Goal: Task Accomplishment & Management: Manage account settings

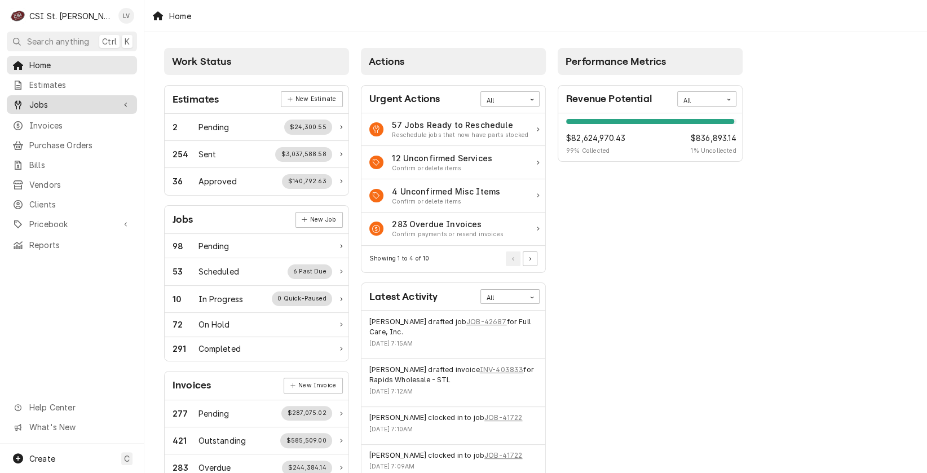
click at [41, 103] on span "Jobs" at bounding box center [71, 105] width 85 height 12
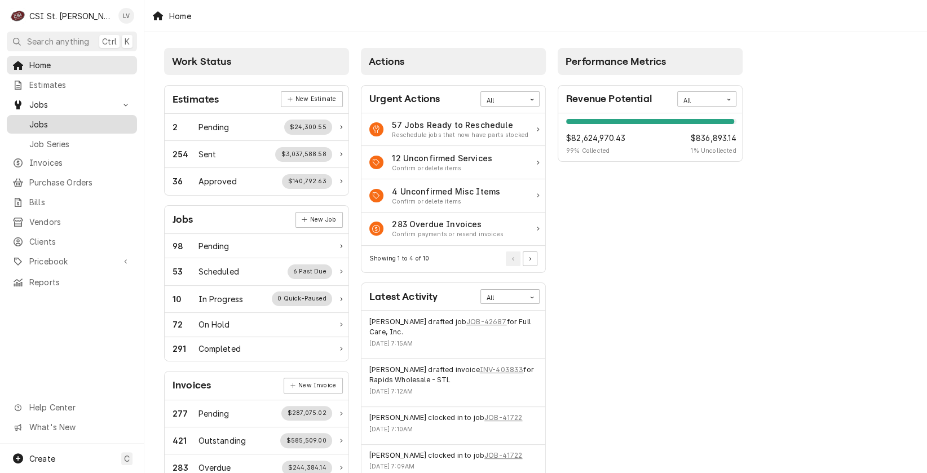
click at [39, 121] on span "Jobs" at bounding box center [80, 124] width 102 height 12
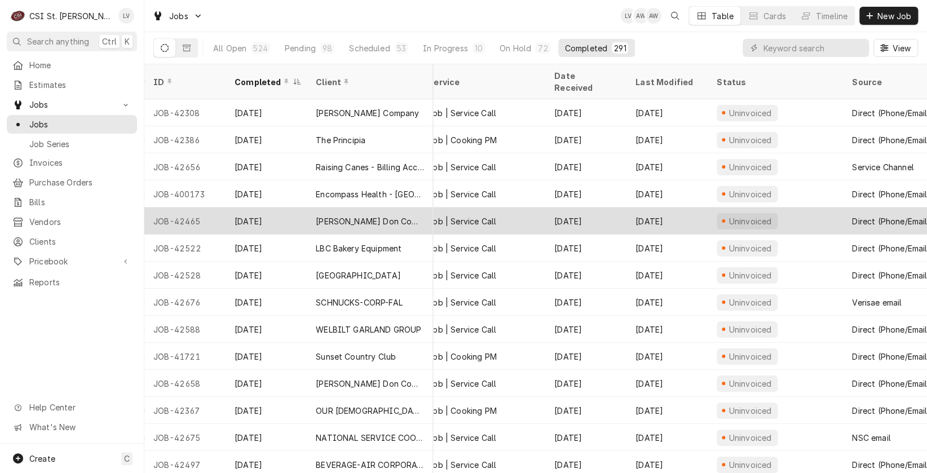
scroll to position [0, 449]
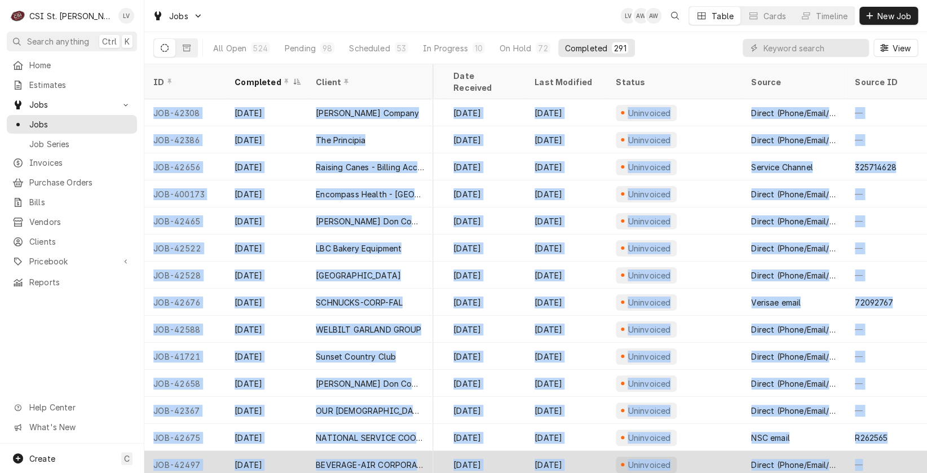
drag, startPoint x: 147, startPoint y: 97, endPoint x: 885, endPoint y: 449, distance: 818.0
click at [487, 448] on tbody "JOB-42308 Sep 15 Vivian Company Petro Mart #4271 14898 W Clayton Road, Chesterf…" at bounding box center [95, 286] width 783 height 374
copy tbody "JOB-42308 Sep 15 Vivian Company Petro Mart #4271 14898 W Clayton Road, Chesterf…"
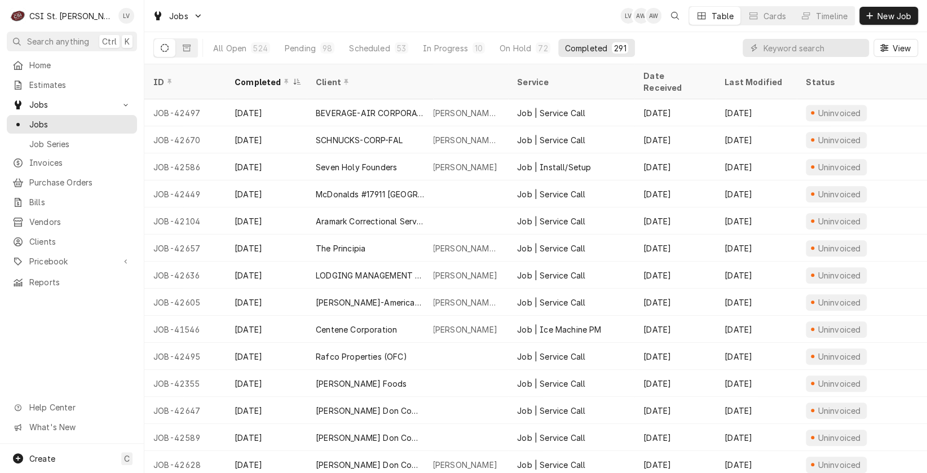
scroll to position [352, 0]
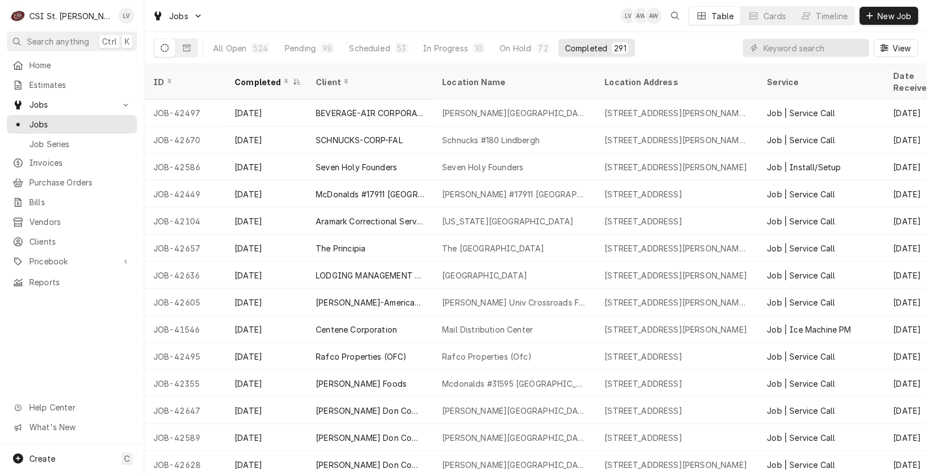
drag, startPoint x: 147, startPoint y: 124, endPoint x: 81, endPoint y: 313, distance: 200.9
click at [72, 331] on div "C CSI St. Louis LV Search anything Ctrl K Home Estimates Jobs Jobs Job Series I…" at bounding box center [463, 236] width 927 height 473
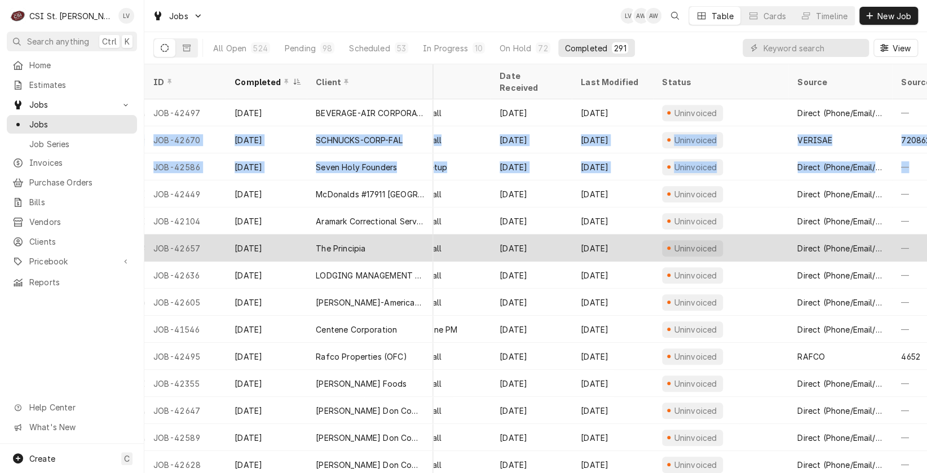
scroll to position [352, 395]
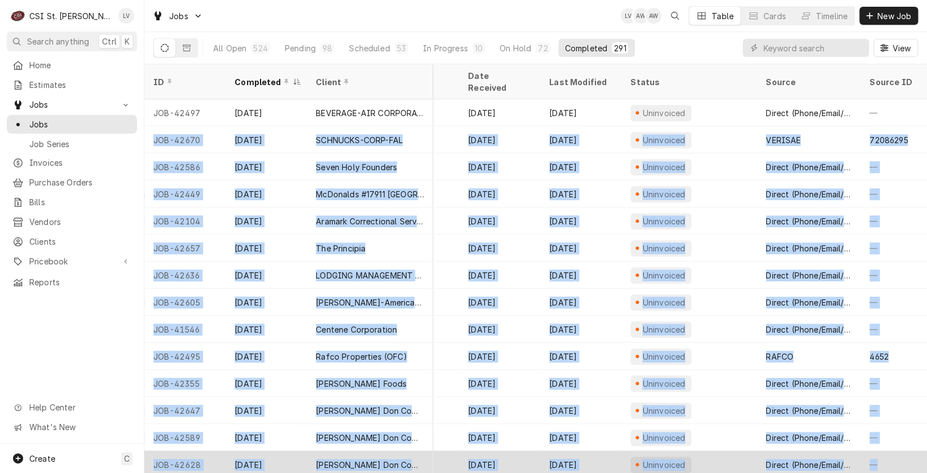
drag, startPoint x: 157, startPoint y: 126, endPoint x: 914, endPoint y: 440, distance: 818.9
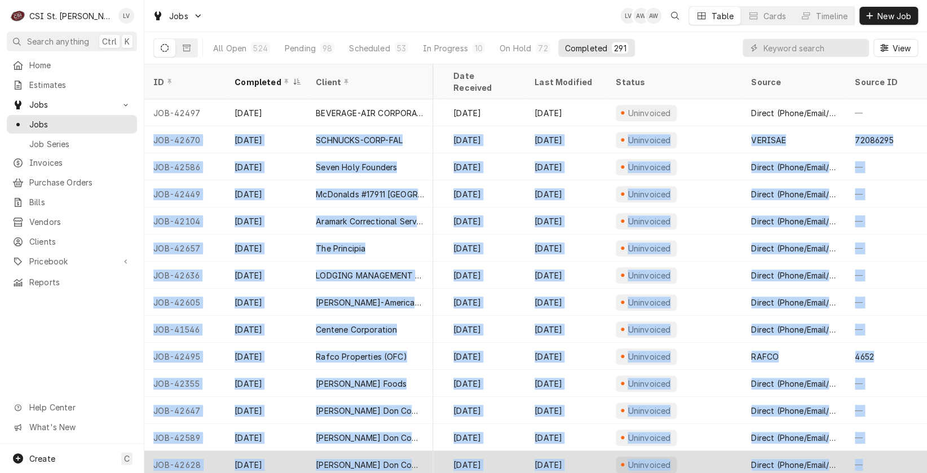
copy tbody "JOB-42670 Sep 15 SCHNUCKS-CORP-FAL Schnucks #180 Lindbergh 10275 Clayton Rd, St…"
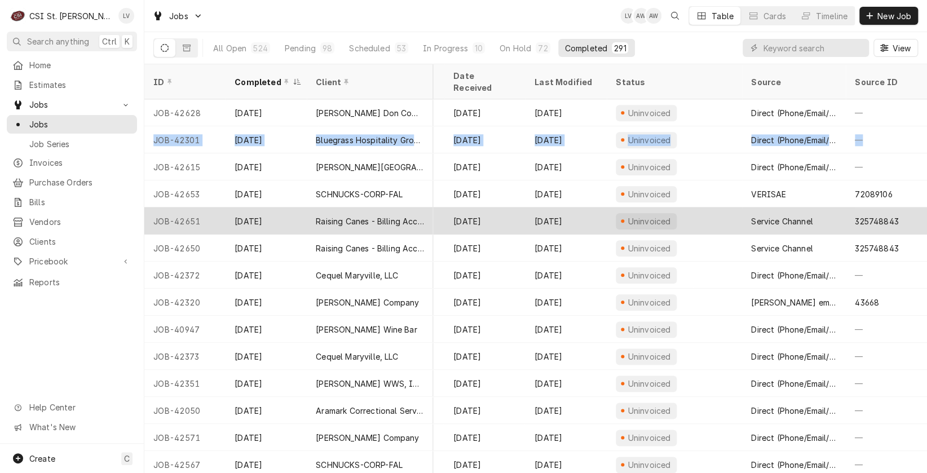
scroll to position [704, 449]
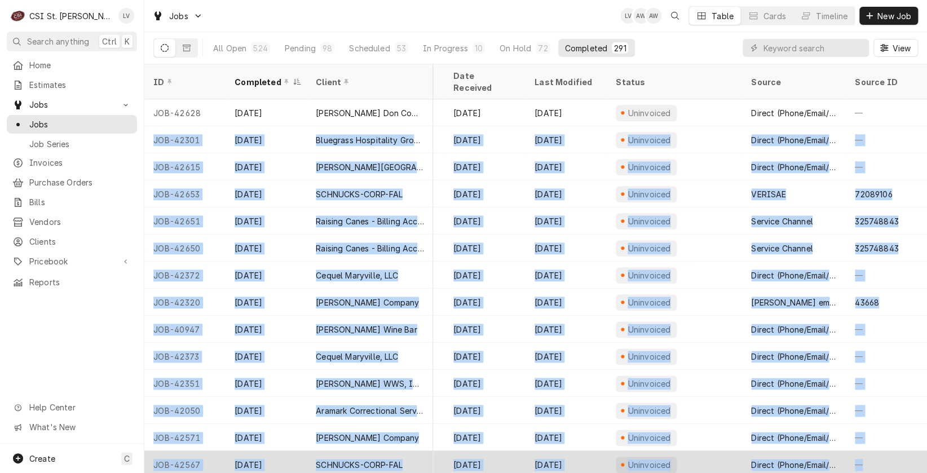
drag, startPoint x: 147, startPoint y: 124, endPoint x: 895, endPoint y: 439, distance: 811.2
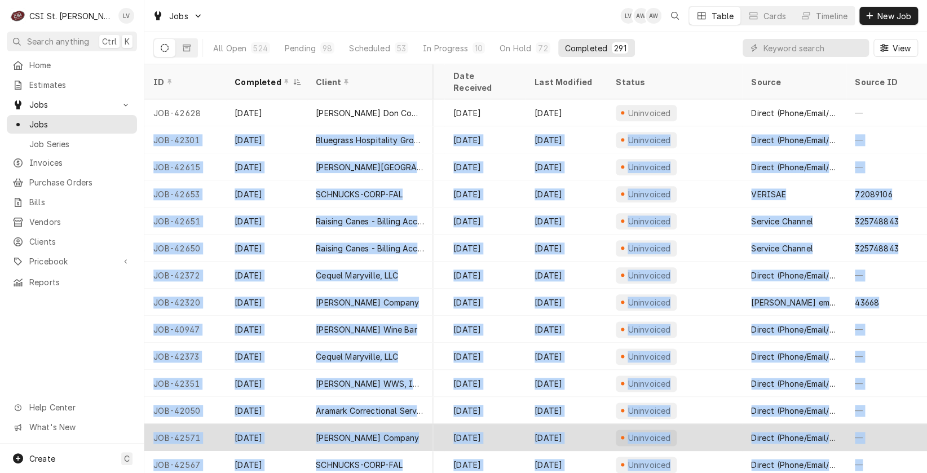
copy tbody "JOB-42301 Sep 15 Bluegrass Hospitality Group - BHG Drake's O'Fallon 900 Highway…"
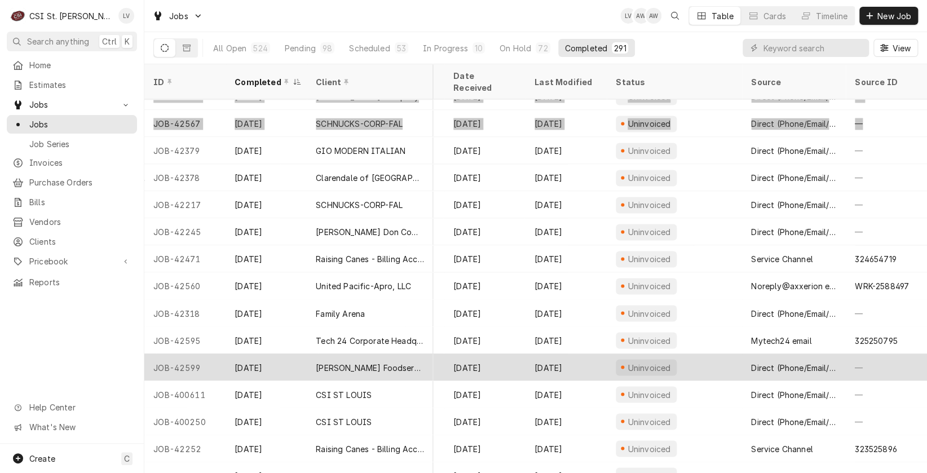
scroll to position [1058, 448]
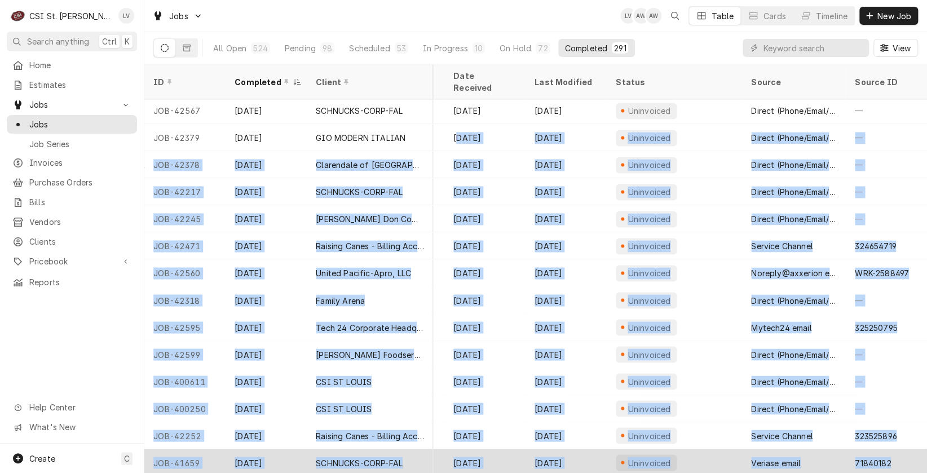
drag, startPoint x: 149, startPoint y: 123, endPoint x: 904, endPoint y: 447, distance: 821.8
copy tbody "ug 28 Sep 12 Uninvoiced Direct (Phone/Email/etc.) — JOB-42378 Sep 12 Clarendale…"
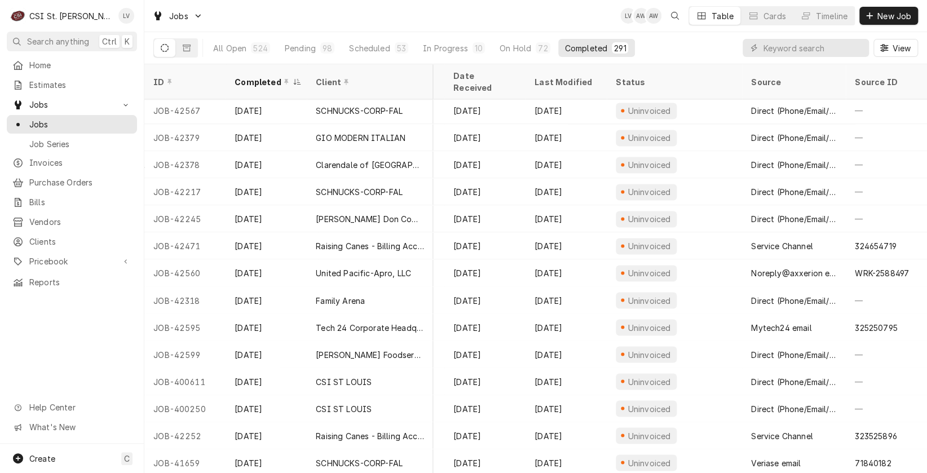
click at [102, 336] on div "Home Estimates Jobs Jobs Job Series Invoices Purchase Orders Bills Vendors Clie…" at bounding box center [72, 250] width 144 height 388
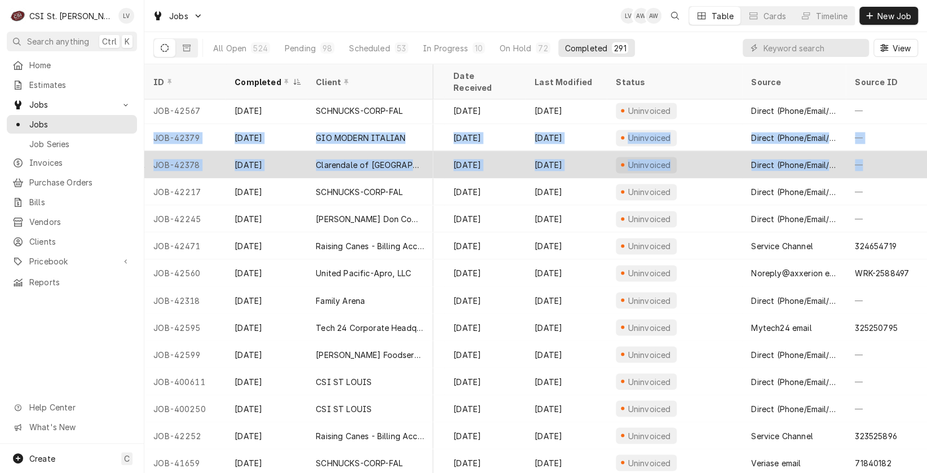
drag, startPoint x: 209, startPoint y: 134, endPoint x: 857, endPoint y: 155, distance: 649.1
copy tbody "JOB-42379 Sep 12 GIO MODERN ITALIAN Gio Modern Italian 138 Chesterfield Towne C…"
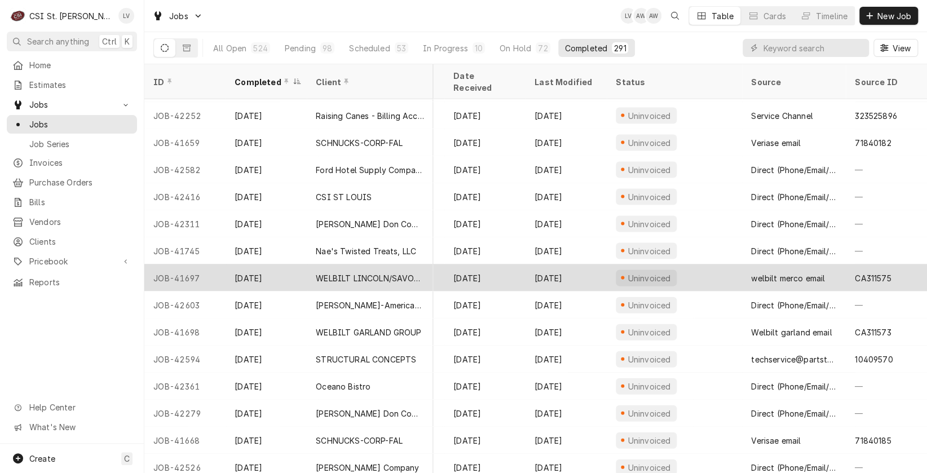
scroll to position [1385, 448]
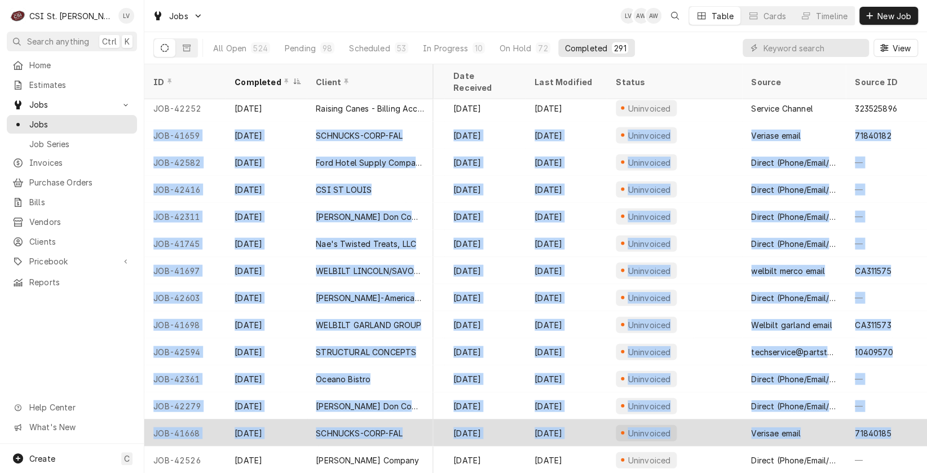
drag, startPoint x: 229, startPoint y: 126, endPoint x: 897, endPoint y: 417, distance: 728.6
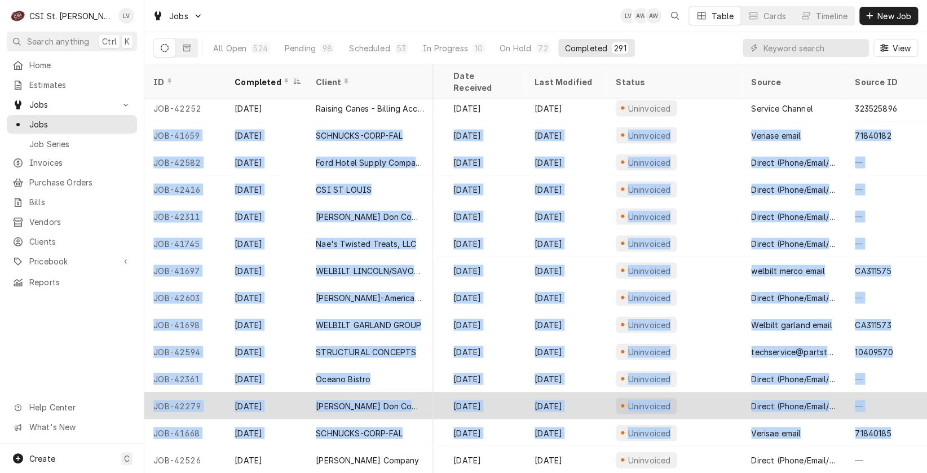
copy tbody "JOB-41659 Sep 12 SCHNUCKS-CORP-FAL Schnucks #733 Centralia 1129 West Broadway, …"
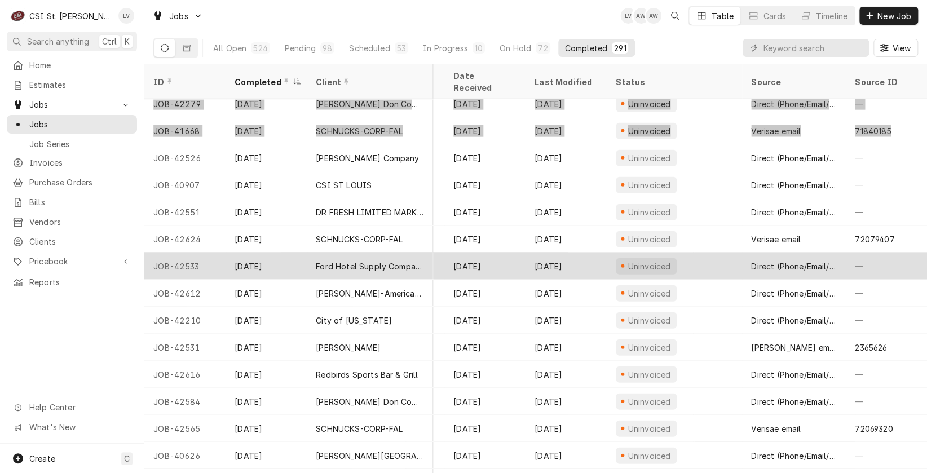
scroll to position [1681, 448]
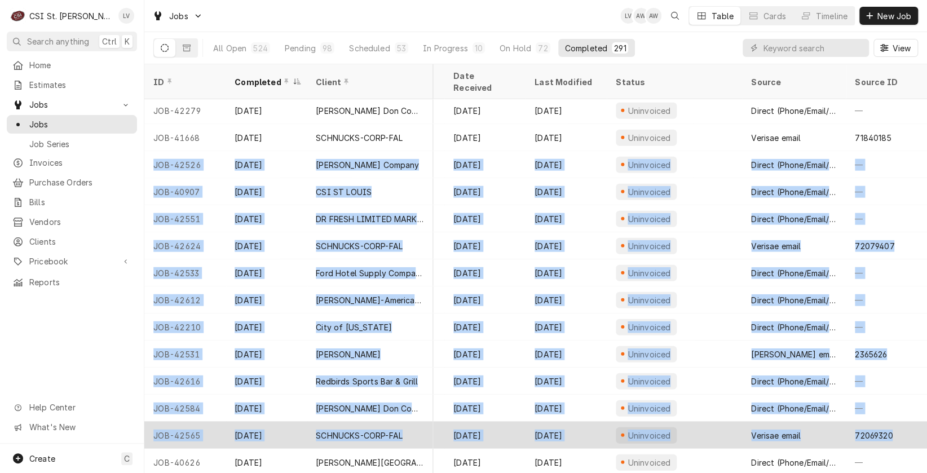
drag, startPoint x: 149, startPoint y: 148, endPoint x: 895, endPoint y: 426, distance: 795.9
copy tbody "JOB-42526 Sep 11 Vivian Company ROCKET #4202 11900 Dorsett Rd, Maryland Heights…"
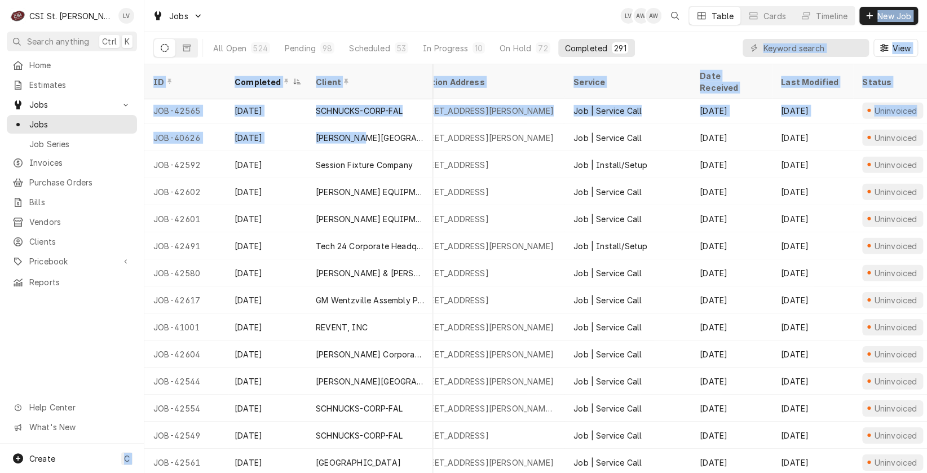
scroll to position [2006, 0]
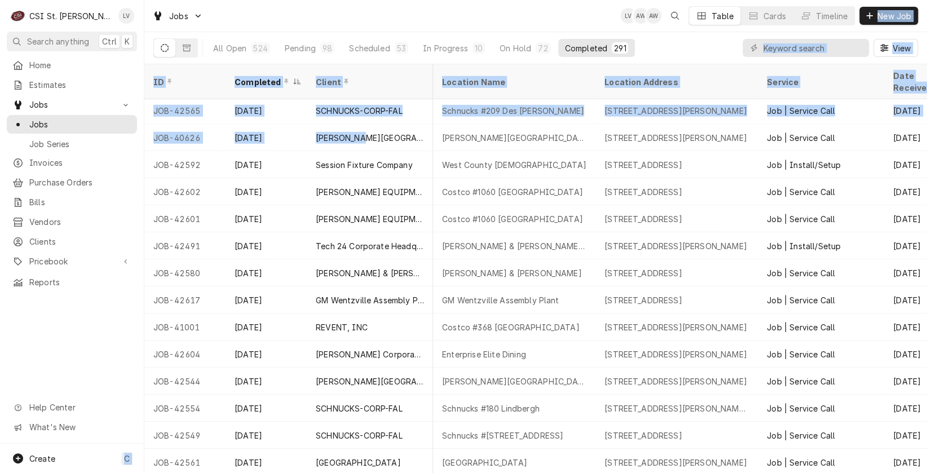
drag, startPoint x: 170, startPoint y: 123, endPoint x: 64, endPoint y: 363, distance: 262.4
click at [64, 364] on div "C CSI St. Louis LV Search anything Ctrl K Home Estimates Jobs Jobs Job Series I…" at bounding box center [463, 236] width 927 height 473
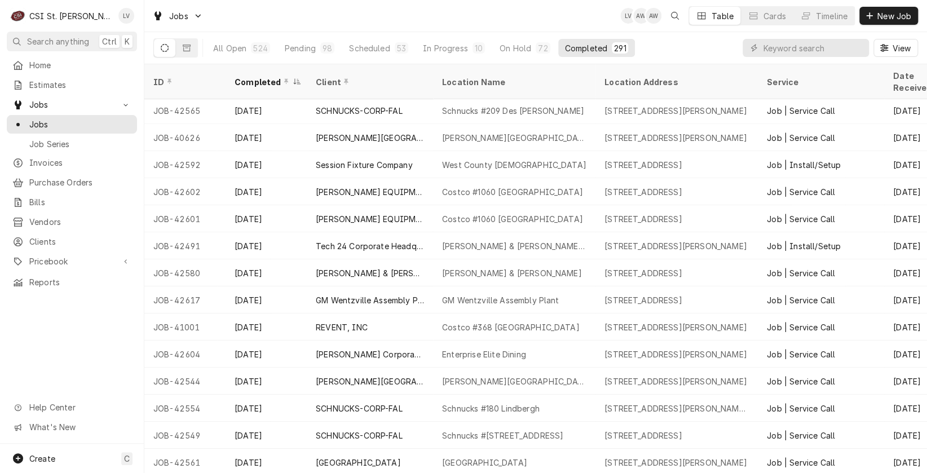
click at [58, 357] on div "Home Estimates Jobs Jobs Job Series Invoices Purchase Orders Bills Vendors Clie…" at bounding box center [72, 250] width 144 height 388
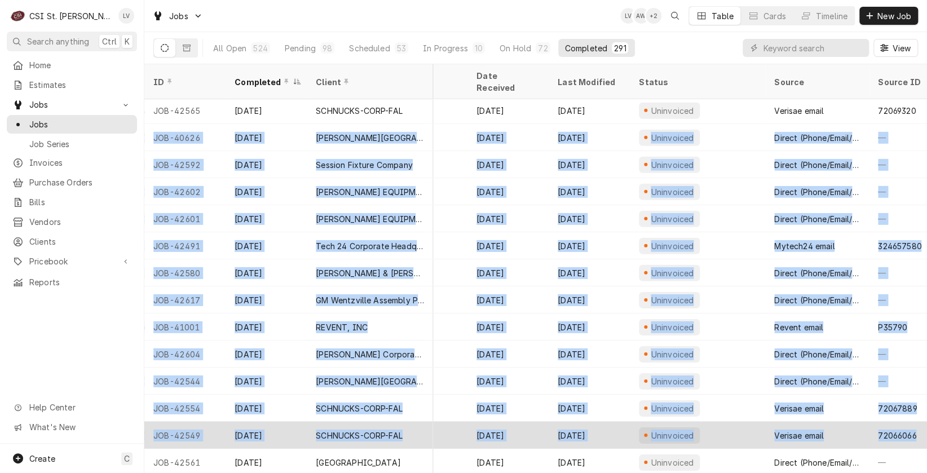
scroll to position [2006, 449]
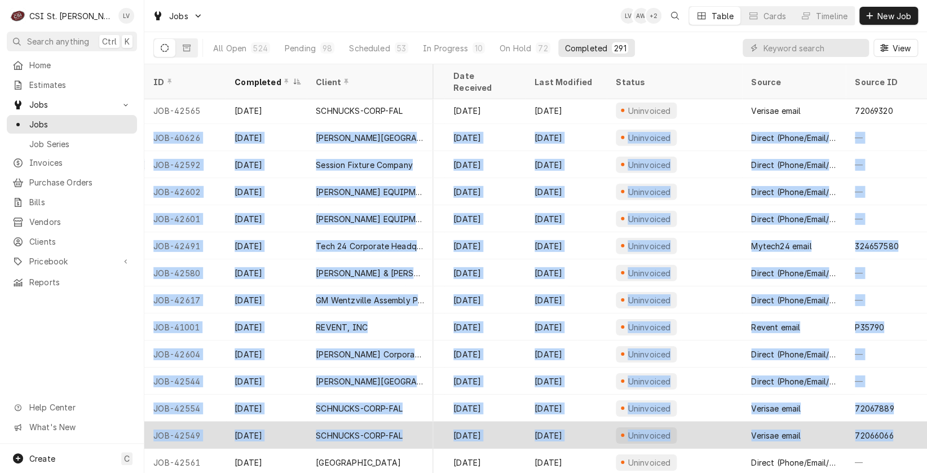
drag, startPoint x: 147, startPoint y: 118, endPoint x: 916, endPoint y: 424, distance: 828.0
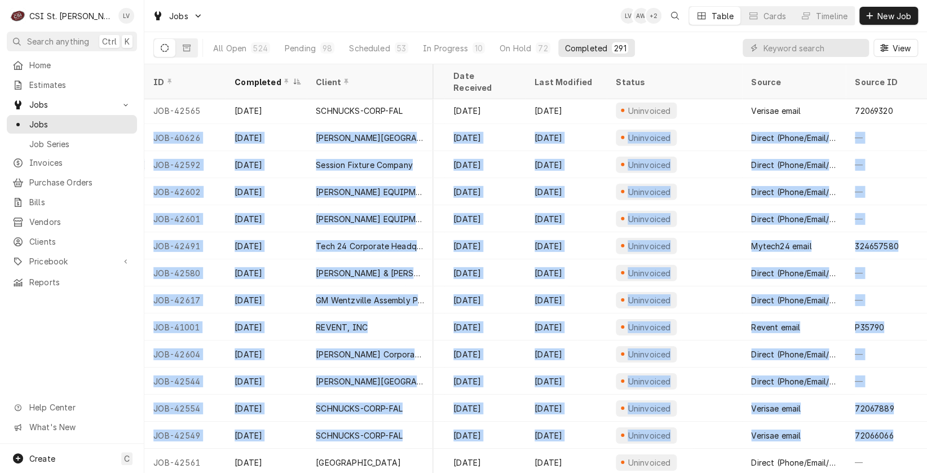
copy tbody "JOB-40626 Sep 11 Alton Community Unit School District #11 Alton High School 420…"
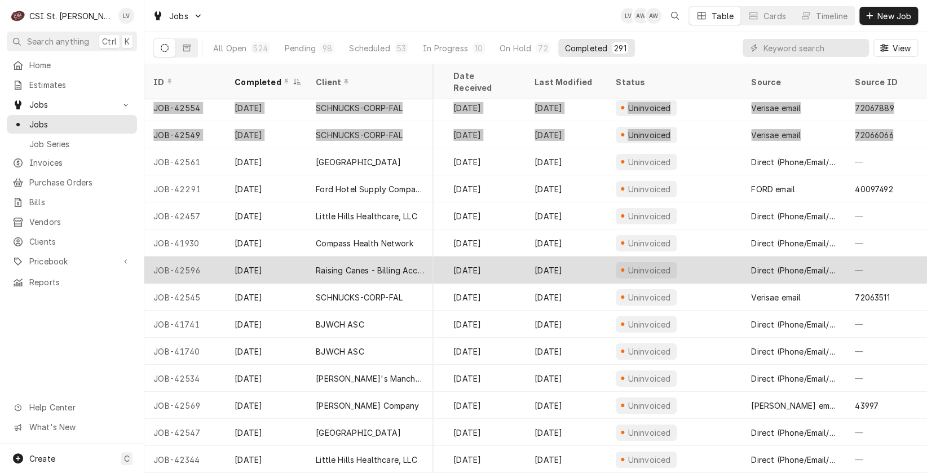
scroll to position [2299, 448]
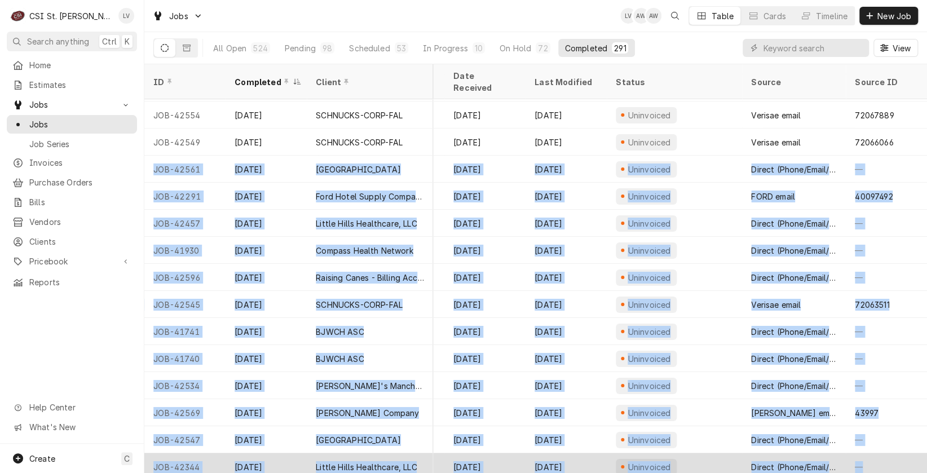
drag, startPoint x: 146, startPoint y: 156, endPoint x: 896, endPoint y: 441, distance: 803.2
copy tbody "JOB-42561 Sep 10 Northwest R-1 School District Woodridge Middle School 2109 Gra…"
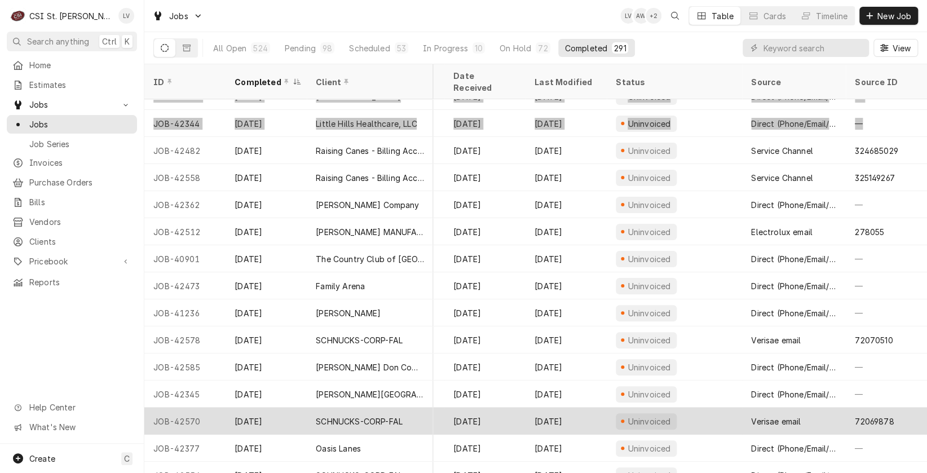
scroll to position [2656, 448]
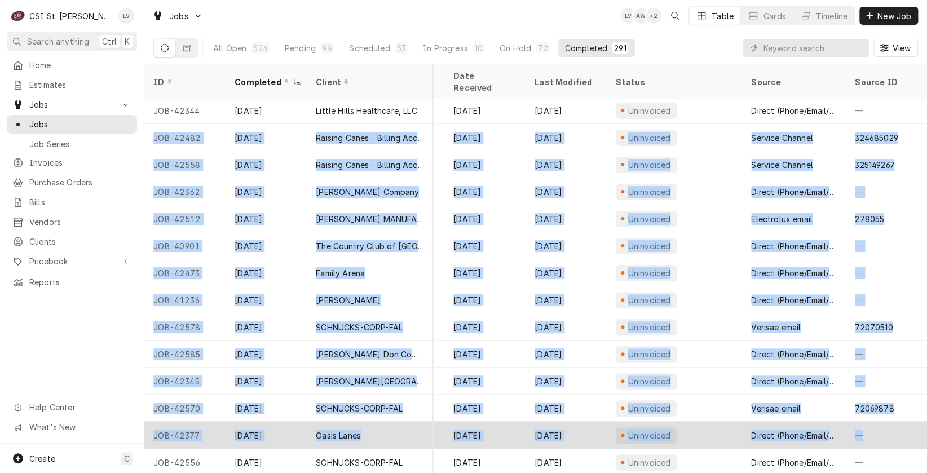
drag, startPoint x: 146, startPoint y: 122, endPoint x: 868, endPoint y: 426, distance: 782.9
copy tbody "JOB-42482 Sep 10 Raising Canes - Billing Account Raising Cane's #296 Florissant…"
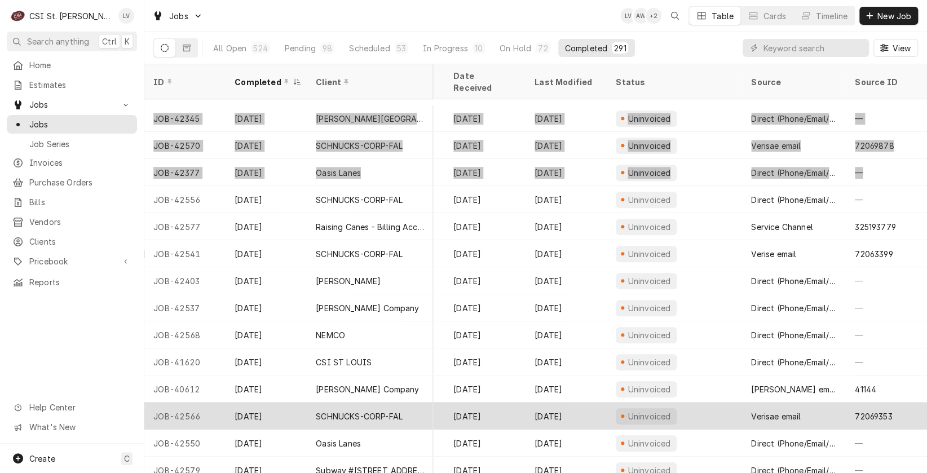
scroll to position [2978, 448]
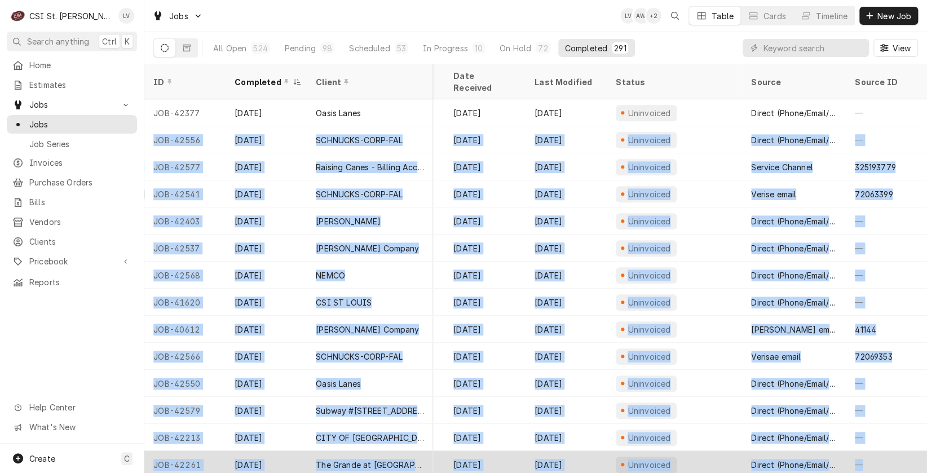
drag, startPoint x: 147, startPoint y: 124, endPoint x: 880, endPoint y: 449, distance: 802.3
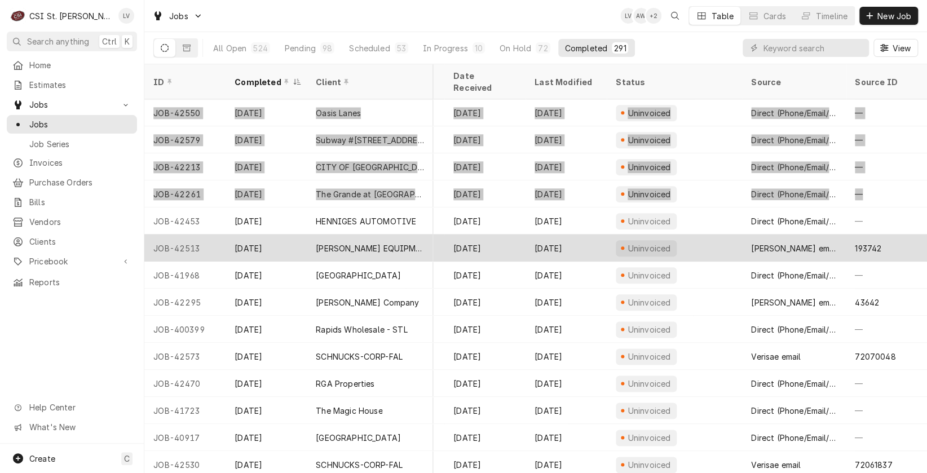
scroll to position [3306, 448]
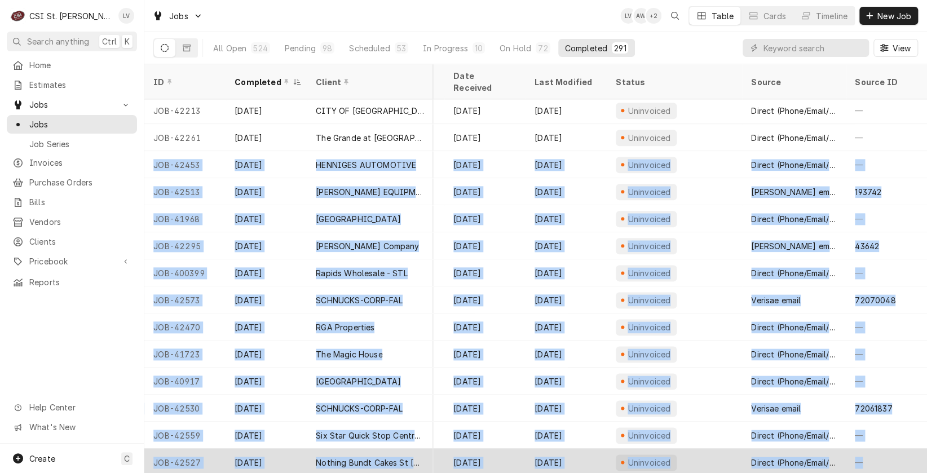
drag, startPoint x: 148, startPoint y: 150, endPoint x: 870, endPoint y: 439, distance: 778.4
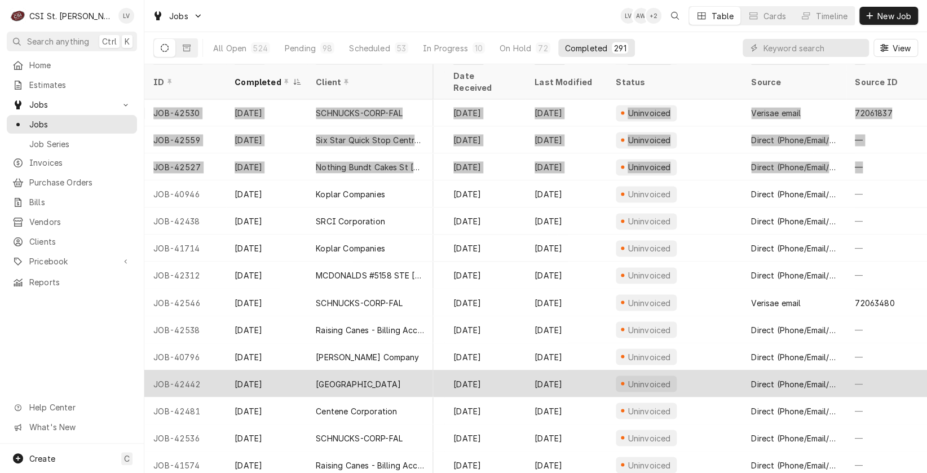
scroll to position [3628, 448]
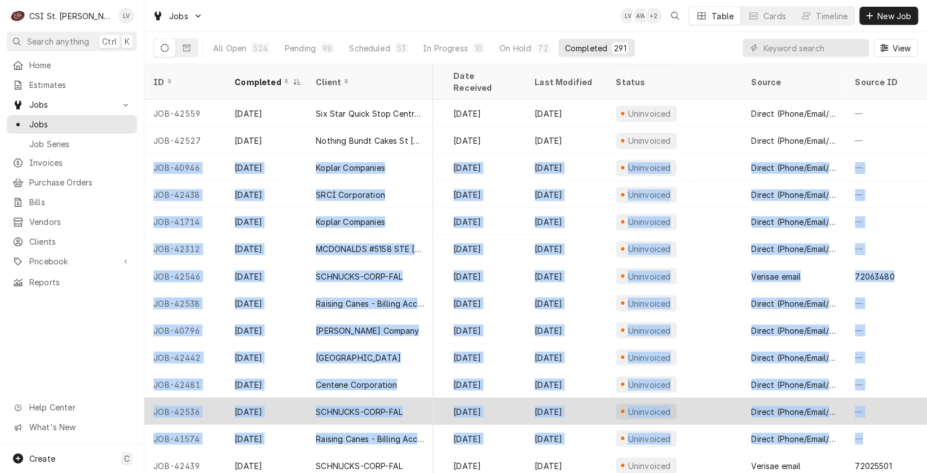
drag, startPoint x: 148, startPoint y: 155, endPoint x: 897, endPoint y: 385, distance: 783.7
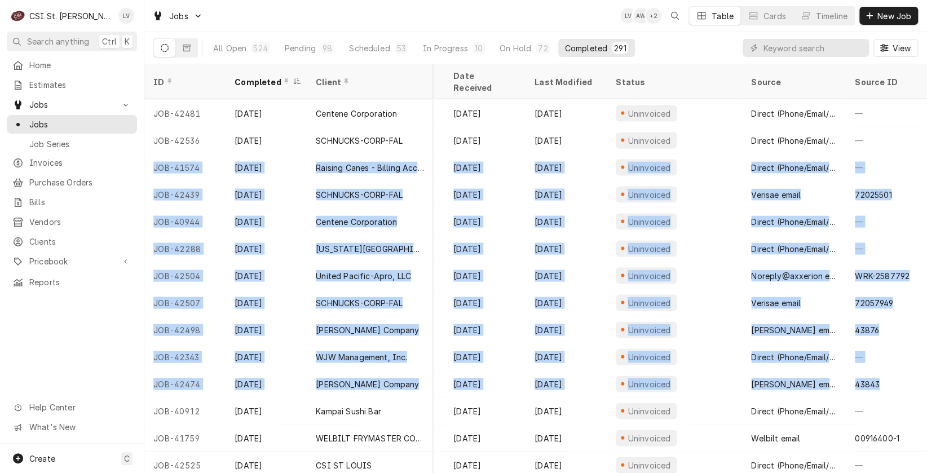
scroll to position [3898, 449]
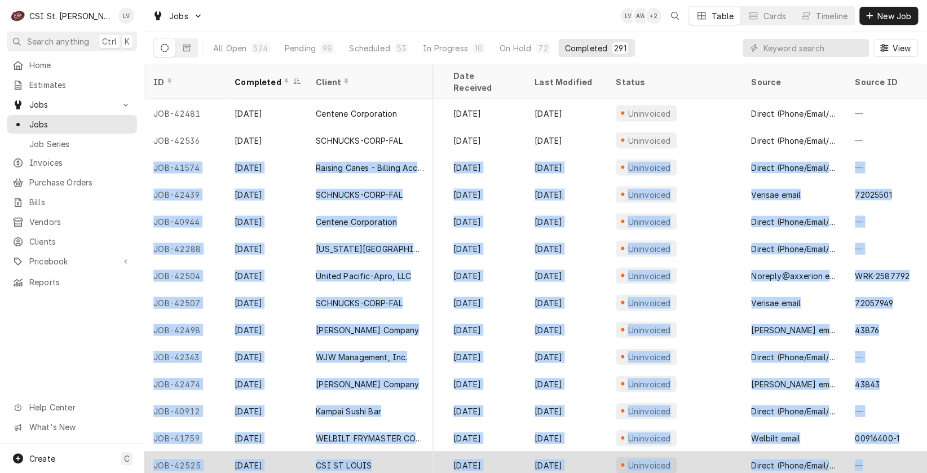
drag, startPoint x: 174, startPoint y: 157, endPoint x: 908, endPoint y: 446, distance: 788.7
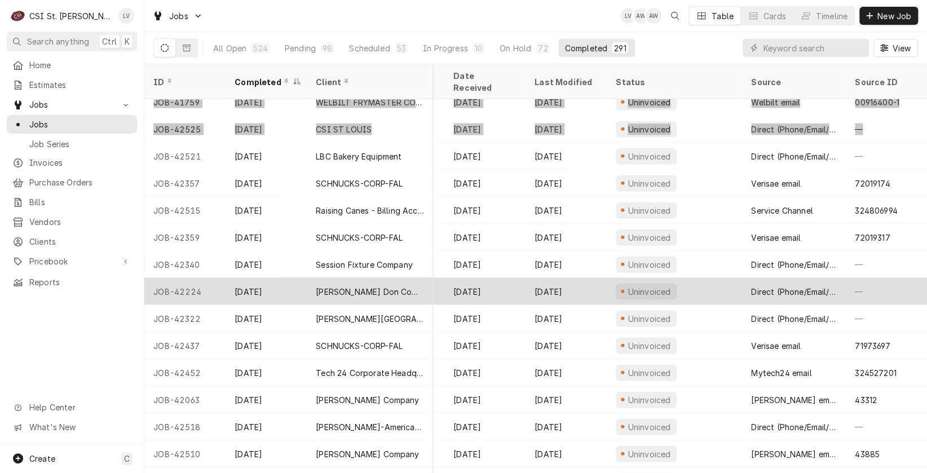
scroll to position [4224, 448]
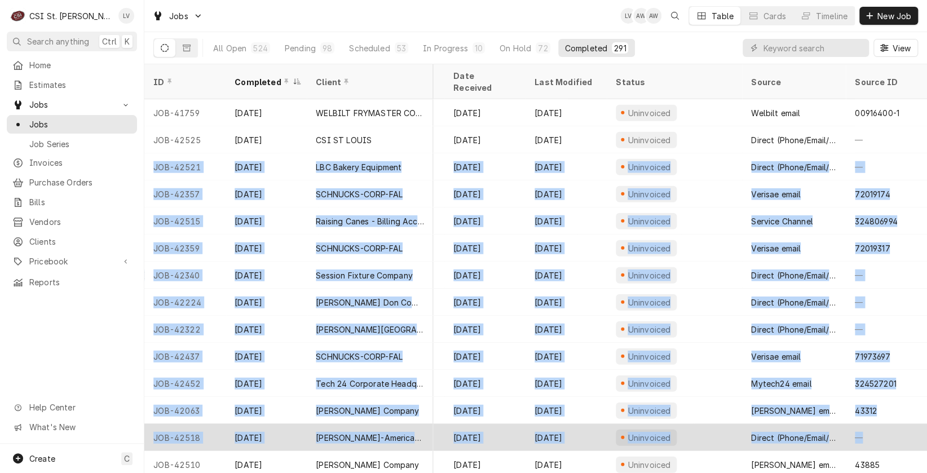
drag, startPoint x: 147, startPoint y: 153, endPoint x: 899, endPoint y: 432, distance: 802.1
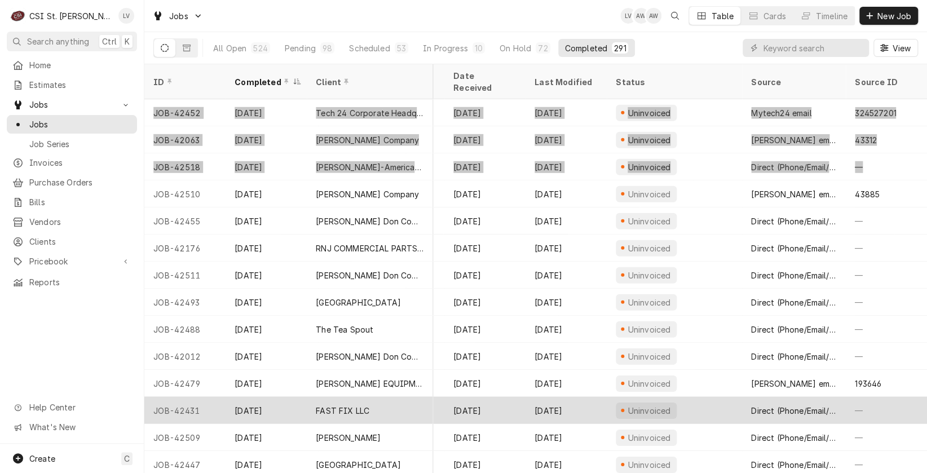
scroll to position [4551, 448]
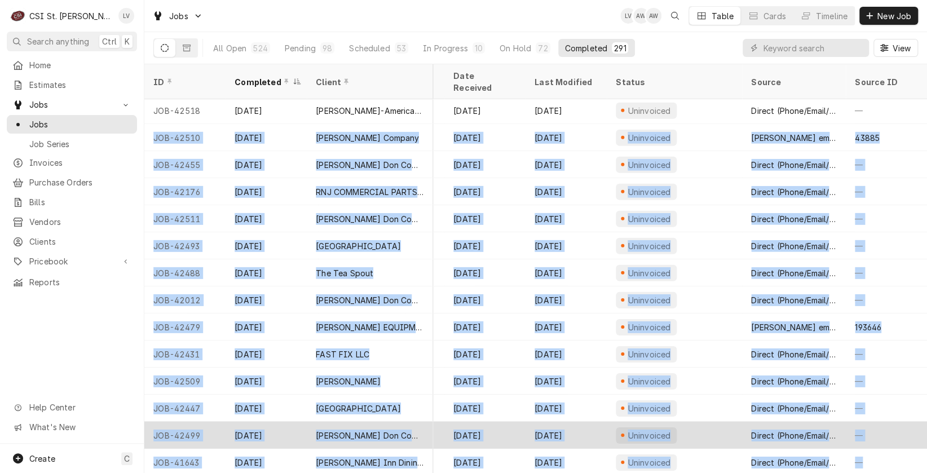
drag, startPoint x: 153, startPoint y: 123, endPoint x: 869, endPoint y: 422, distance: 775.2
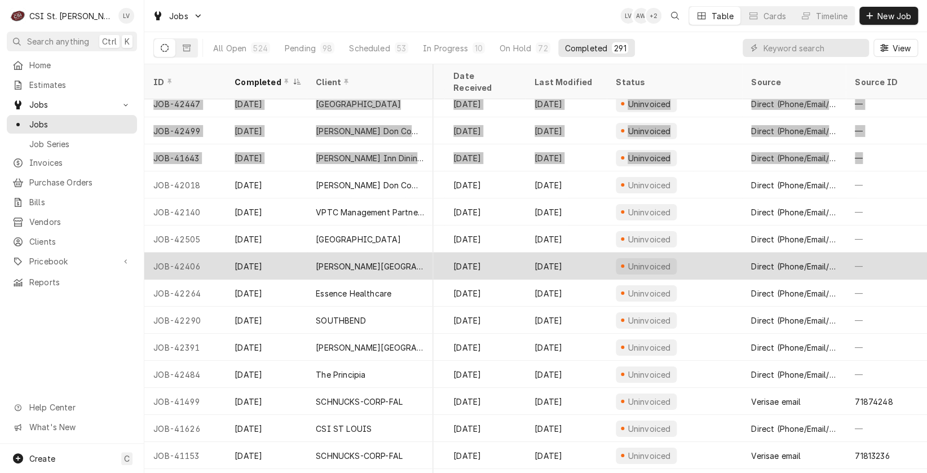
scroll to position [4849, 448]
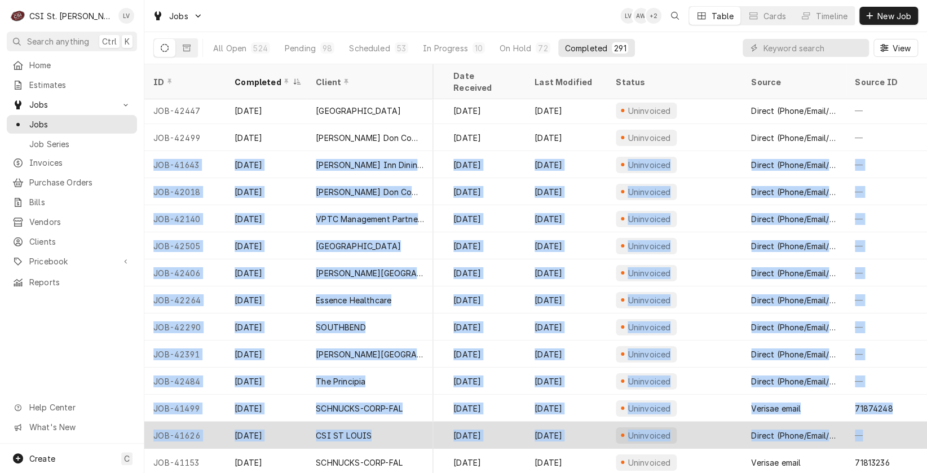
drag, startPoint x: 152, startPoint y: 146, endPoint x: 896, endPoint y: 429, distance: 796.1
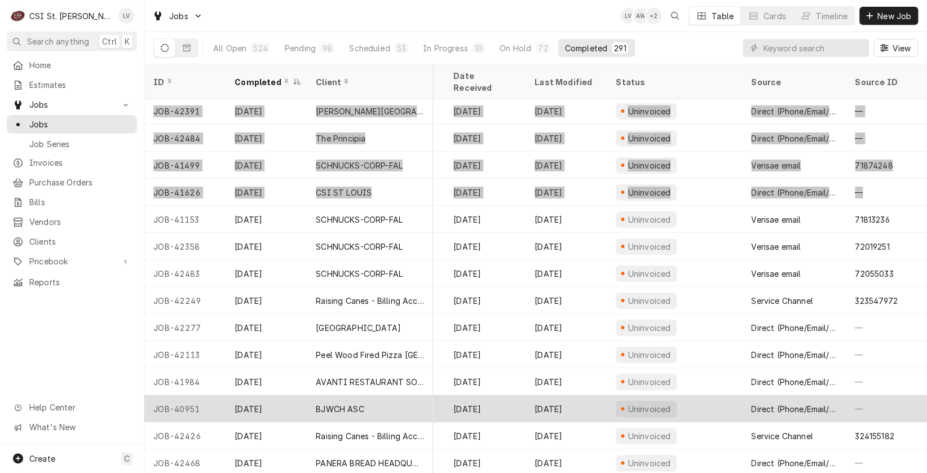
scroll to position [5172, 448]
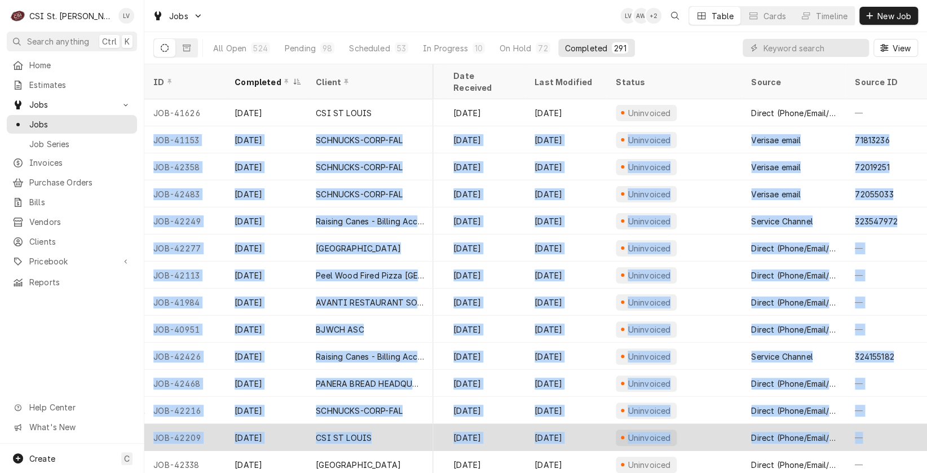
drag, startPoint x: 149, startPoint y: 122, endPoint x: 873, endPoint y: 425, distance: 785.1
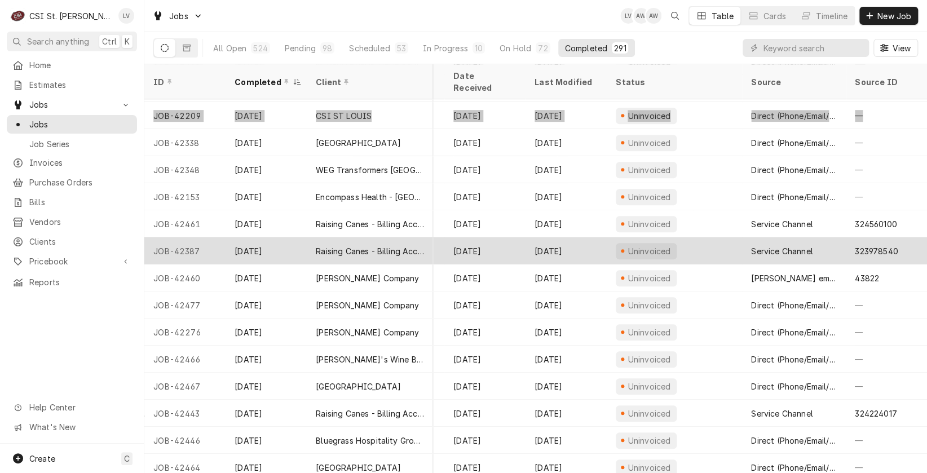
scroll to position [5467, 448]
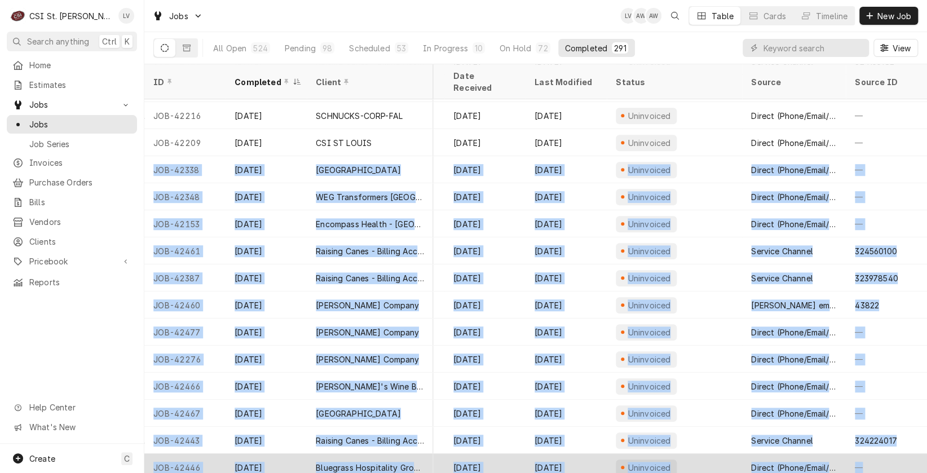
drag, startPoint x: 182, startPoint y: 153, endPoint x: 869, endPoint y: 446, distance: 746.6
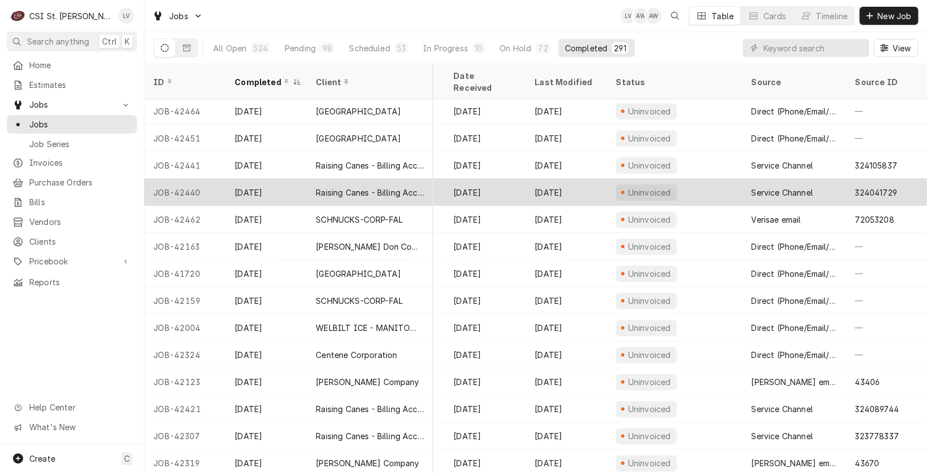
scroll to position [5794, 448]
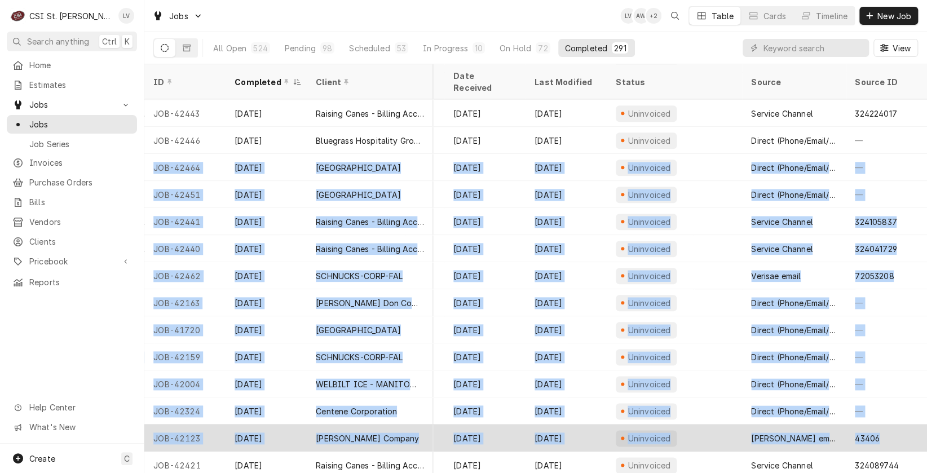
drag, startPoint x: 149, startPoint y: 151, endPoint x: 888, endPoint y: 422, distance: 787.5
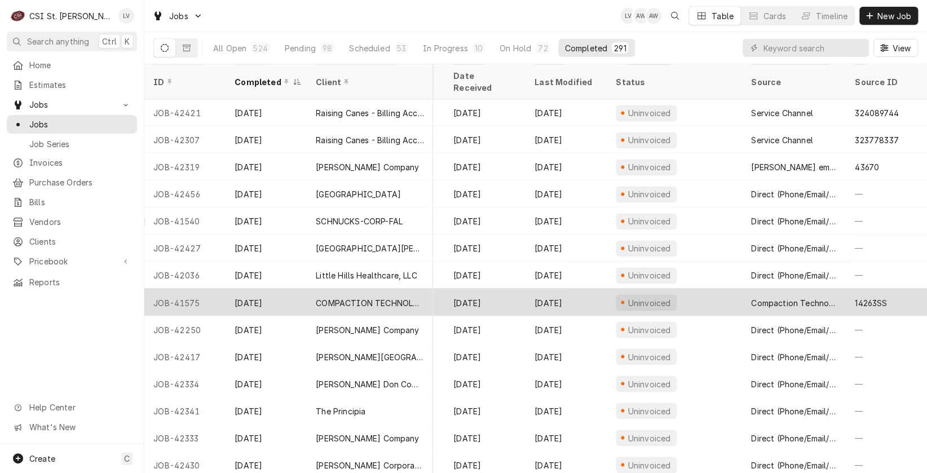
scroll to position [6090, 448]
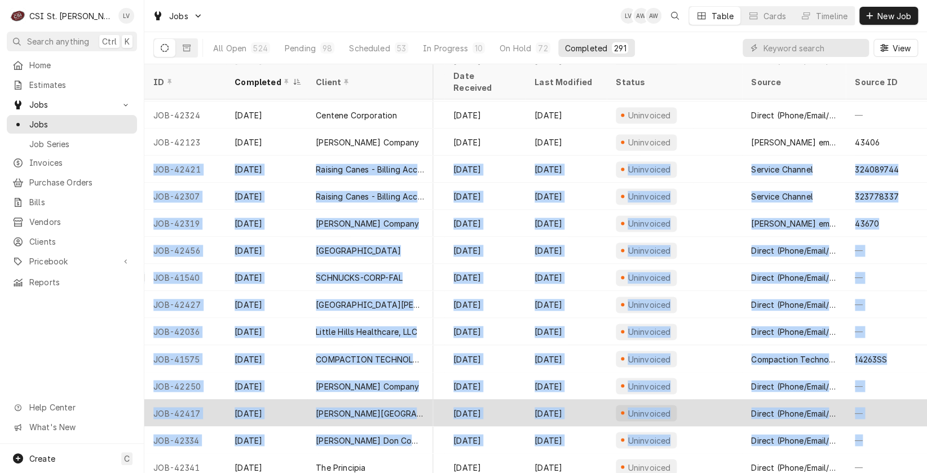
drag, startPoint x: 148, startPoint y: 155, endPoint x: 897, endPoint y: 407, distance: 789.7
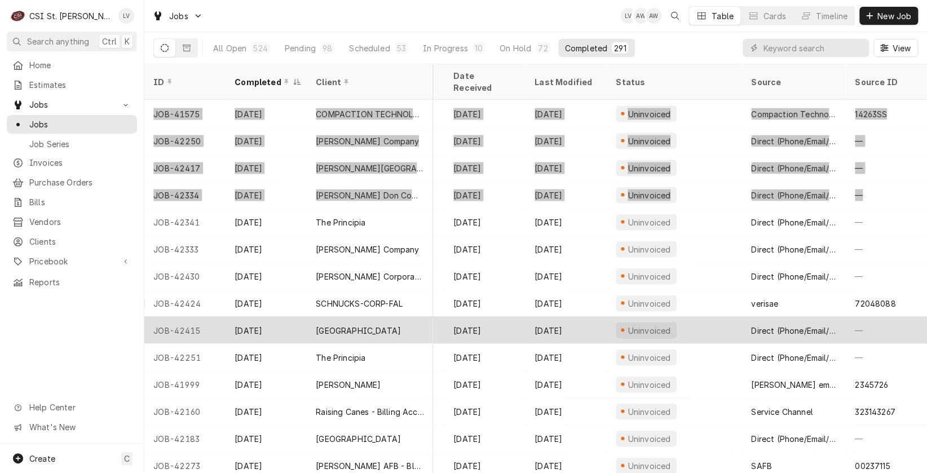
scroll to position [6392, 448]
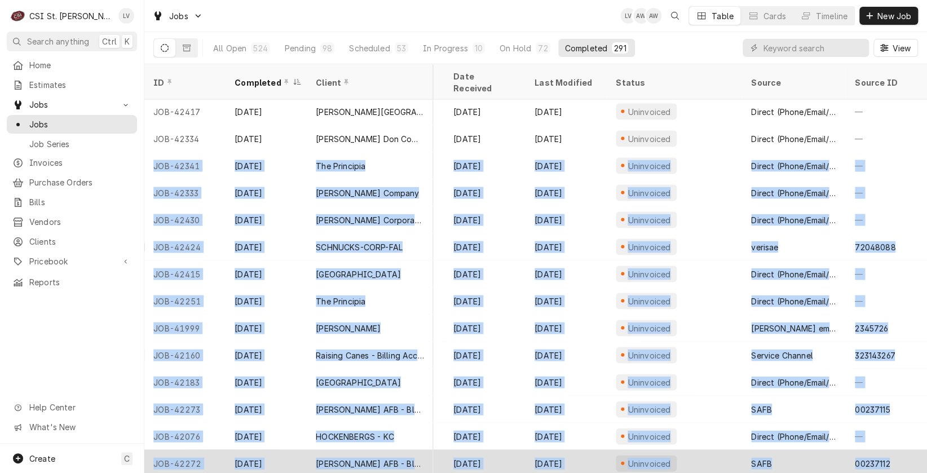
drag, startPoint x: 148, startPoint y: 152, endPoint x: 891, endPoint y: 450, distance: 800.1
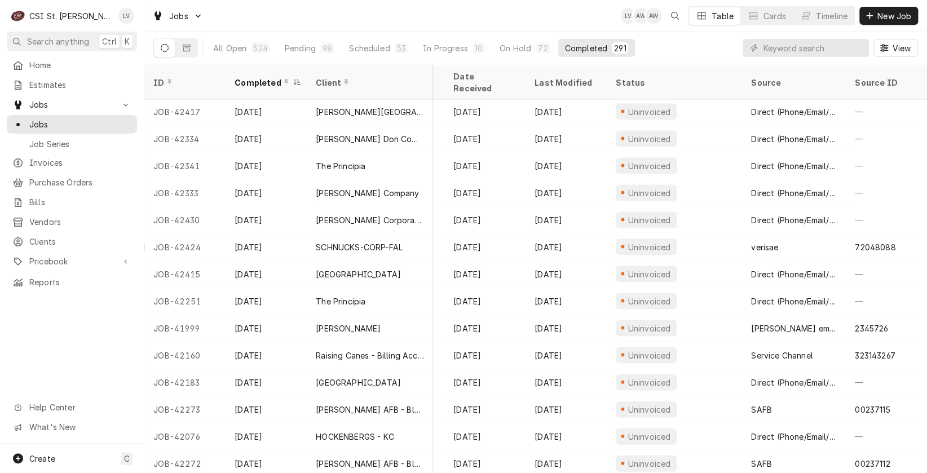
click at [75, 343] on div "Home Estimates Jobs Jobs Job Series Invoices Purchase Orders Bills Vendors Clie…" at bounding box center [72, 250] width 144 height 388
click at [768, 46] on input "Dynamic Content Wrapper" at bounding box center [813, 48] width 100 height 18
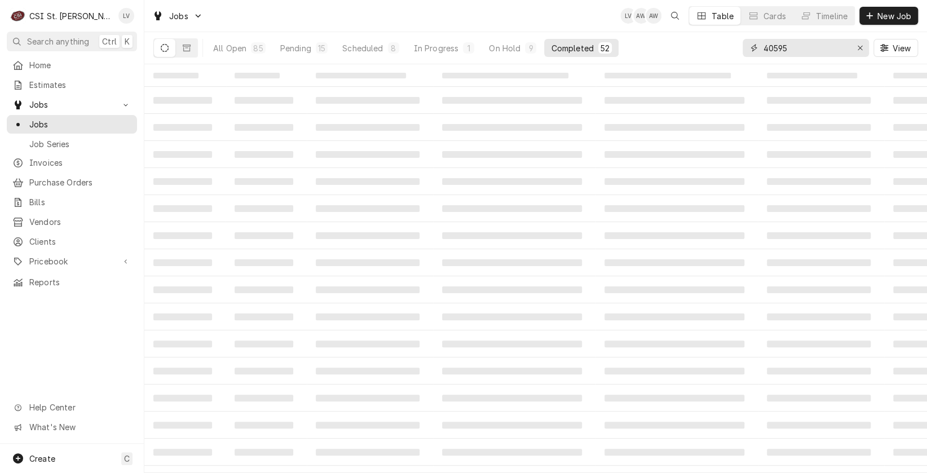
type input "40595"
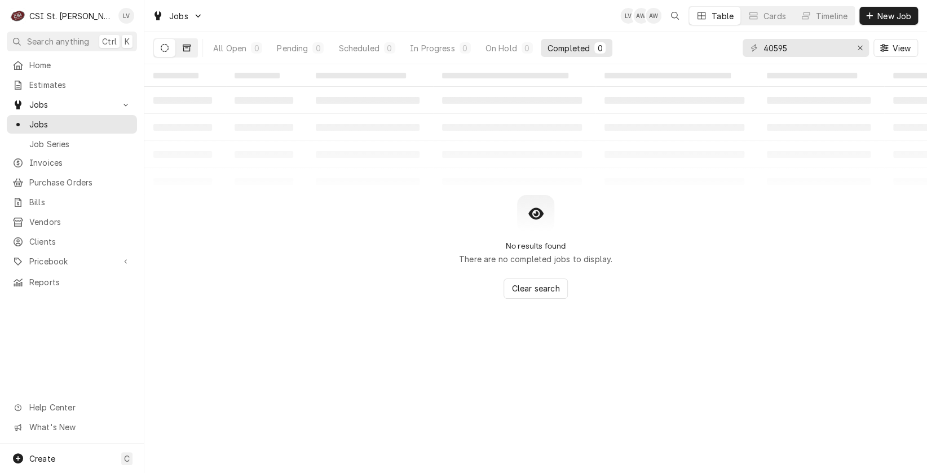
click at [188, 46] on icon "Dynamic Content Wrapper" at bounding box center [187, 48] width 8 height 8
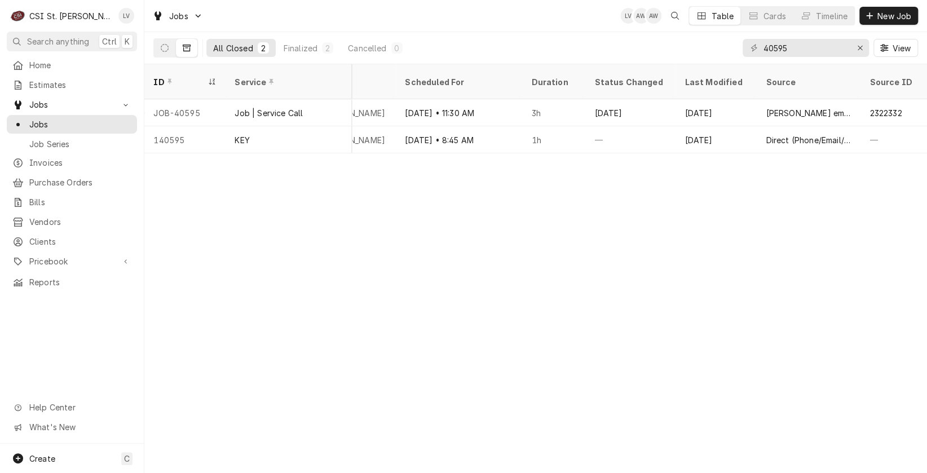
scroll to position [0, 909]
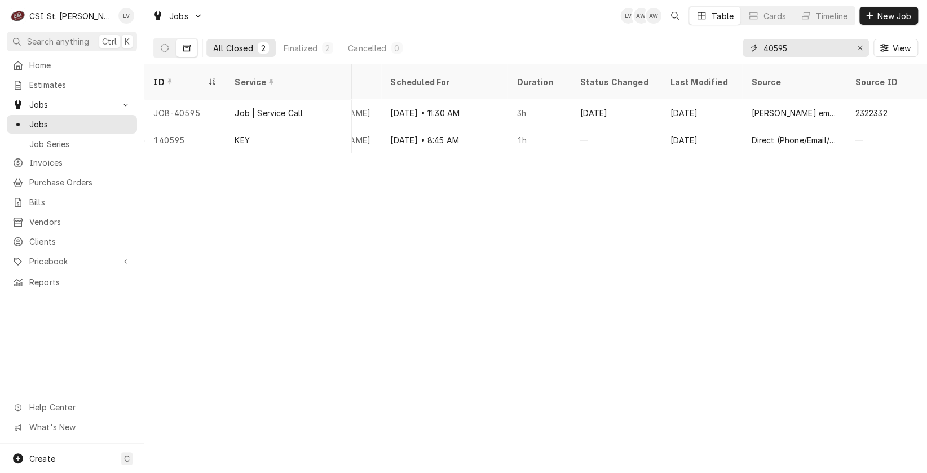
drag, startPoint x: 803, startPoint y: 52, endPoint x: 746, endPoint y: 60, distance: 57.0
click at [745, 61] on div "40595 View" at bounding box center [830, 48] width 175 height 32
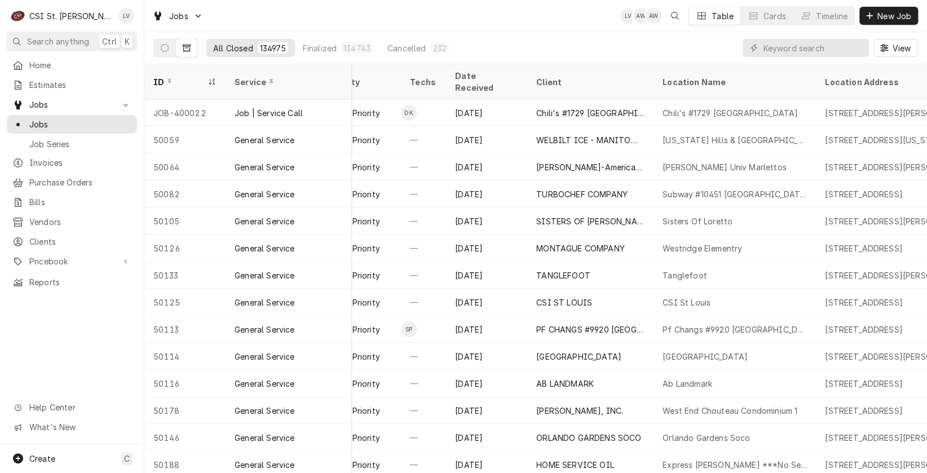
scroll to position [0, 316]
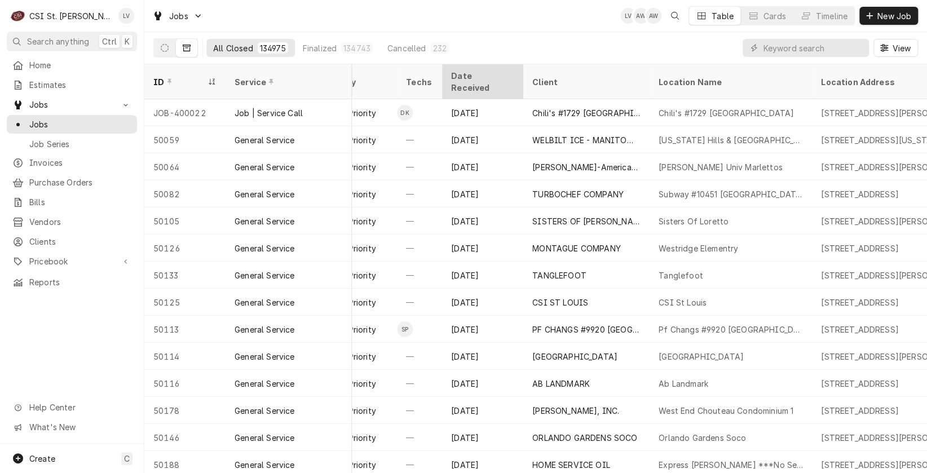
click at [481, 76] on div "Date Received" at bounding box center [481, 82] width 61 height 24
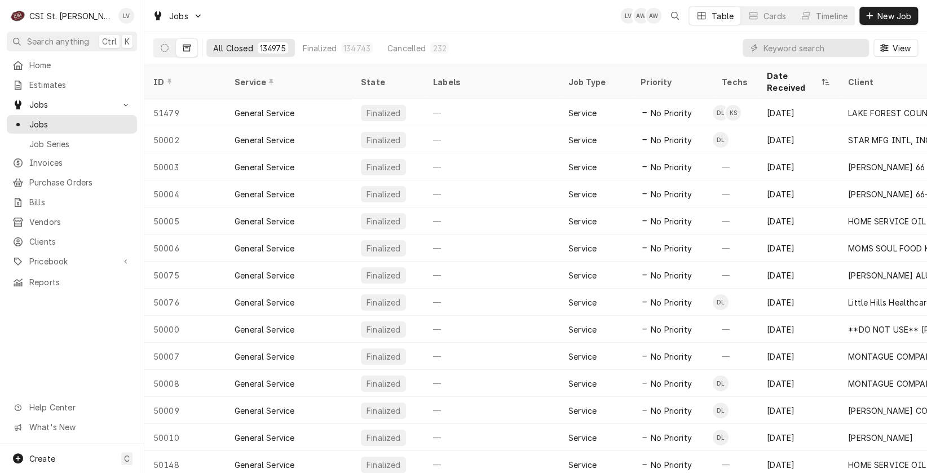
click at [481, 76] on div "Labels" at bounding box center [491, 82] width 117 height 12
click at [781, 72] on div "Date Received" at bounding box center [793, 82] width 52 height 24
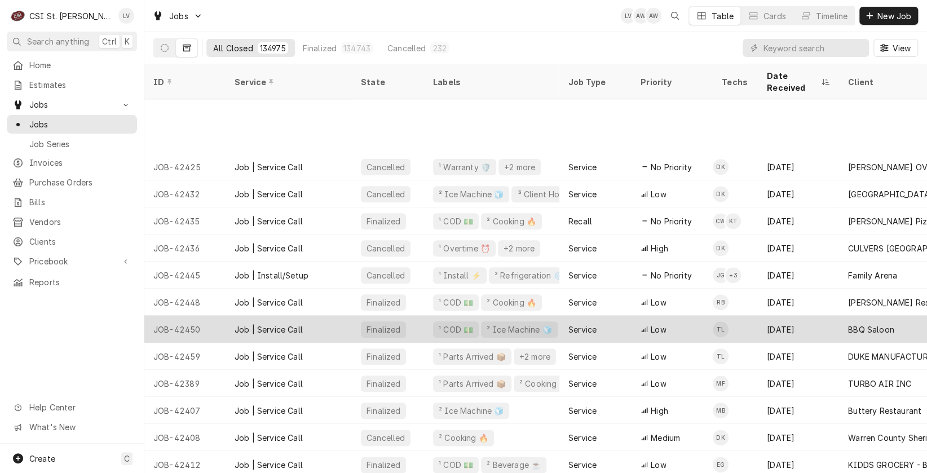
scroll to position [677, 0]
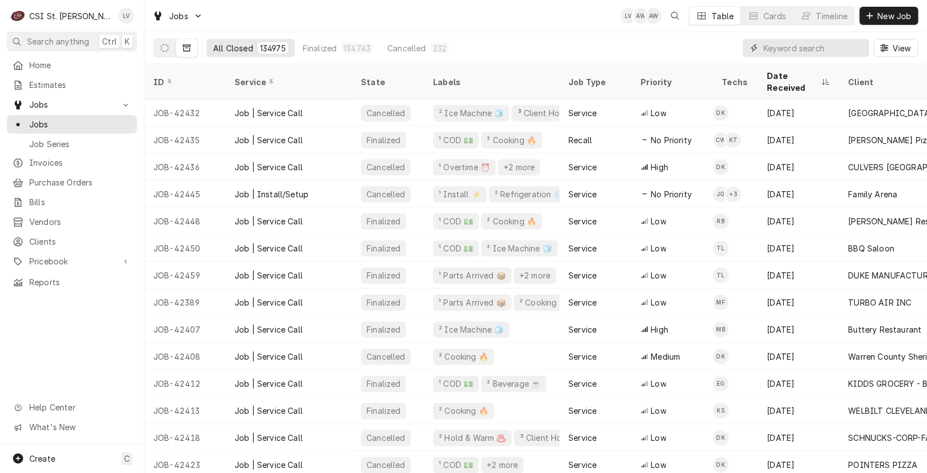
click at [773, 46] on input "Dynamic Content Wrapper" at bounding box center [813, 48] width 100 height 18
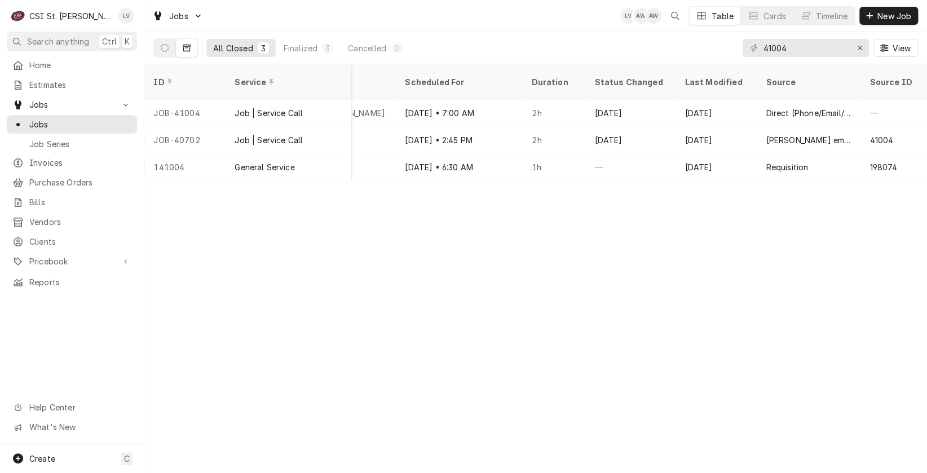
scroll to position [0, 909]
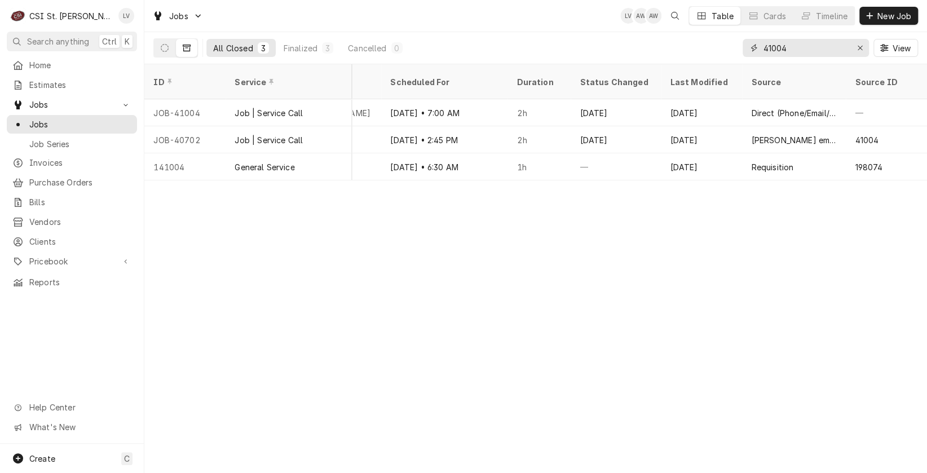
click at [791, 46] on input "41004" at bounding box center [805, 48] width 85 height 18
drag, startPoint x: 792, startPoint y: 46, endPoint x: 772, endPoint y: 43, distance: 20.6
click at [772, 43] on input "41004" at bounding box center [805, 48] width 85 height 18
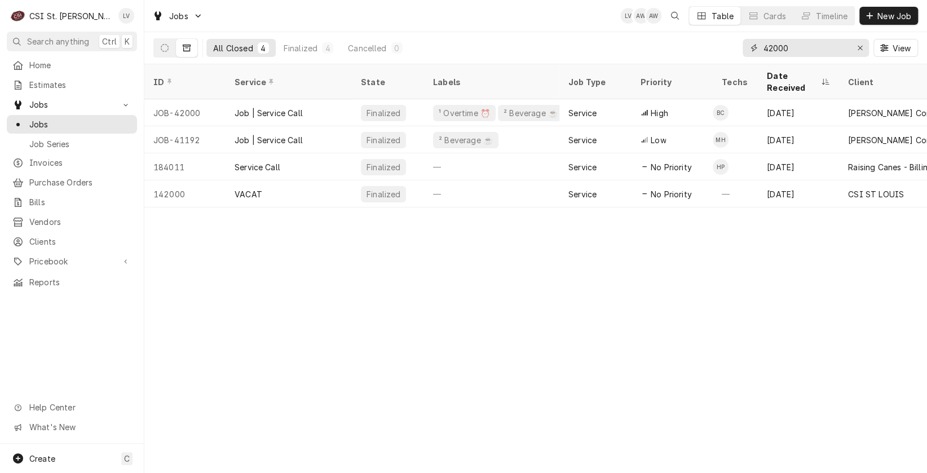
drag, startPoint x: 768, startPoint y: 49, endPoint x: 811, endPoint y: 58, distance: 43.4
click at [811, 58] on div "42000 View" at bounding box center [830, 48] width 175 height 32
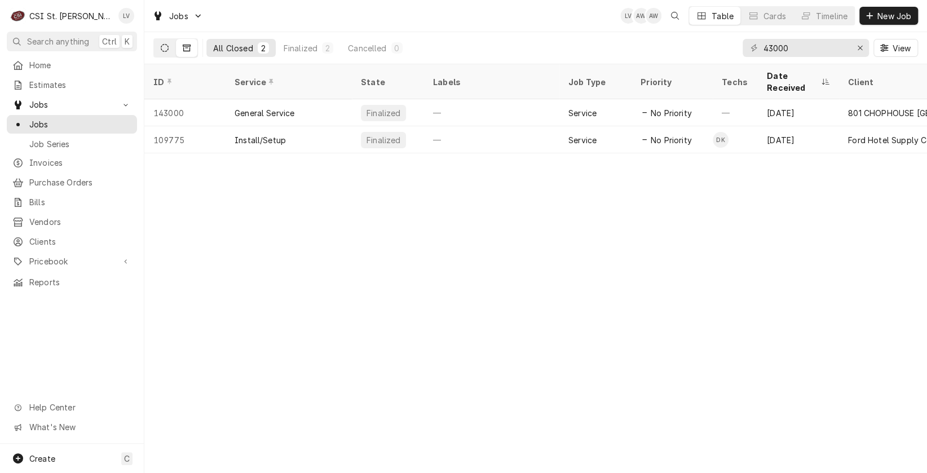
click at [164, 47] on icon "Dynamic Content Wrapper" at bounding box center [165, 48] width 8 height 8
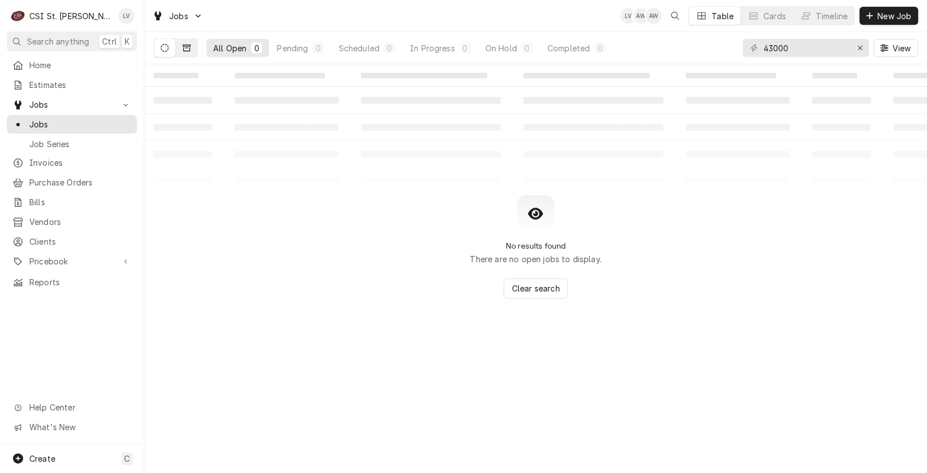
click at [188, 47] on icon "Dynamic Content Wrapper" at bounding box center [187, 48] width 8 height 8
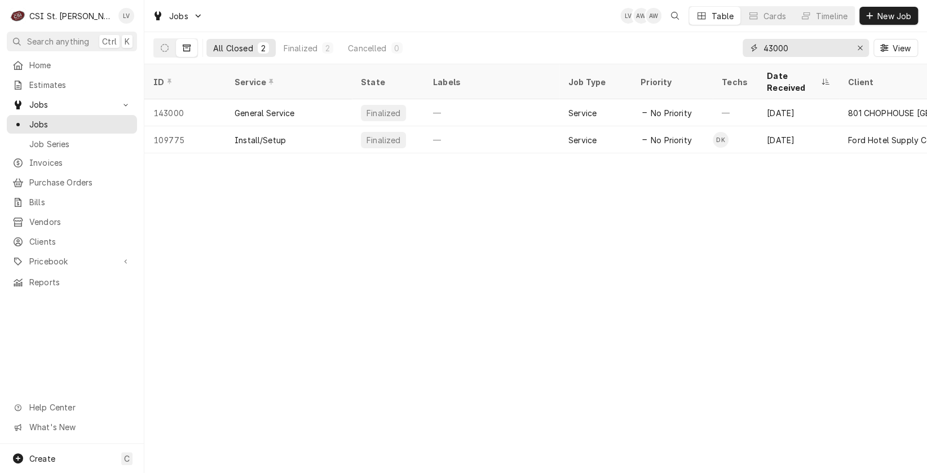
click at [793, 46] on input "43000" at bounding box center [805, 48] width 85 height 18
click at [166, 50] on icon "Dynamic Content Wrapper" at bounding box center [165, 48] width 8 height 8
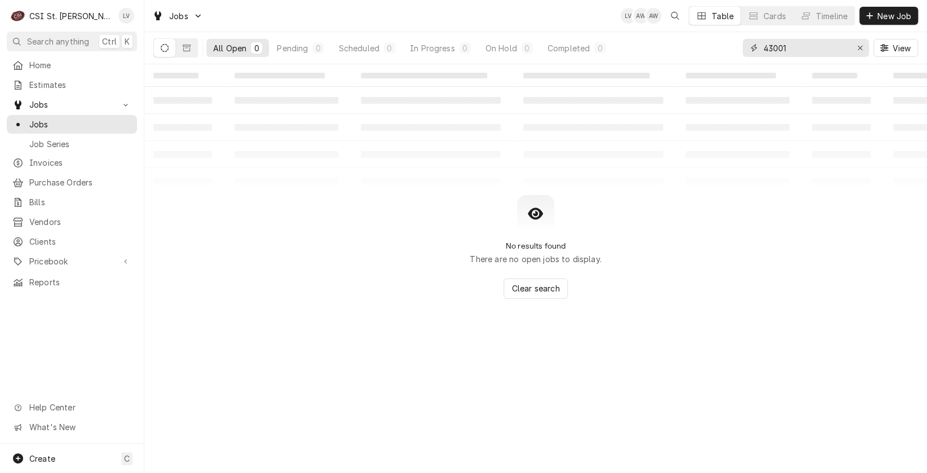
drag, startPoint x: 767, startPoint y: 47, endPoint x: 803, endPoint y: 46, distance: 36.1
click at [803, 46] on input "43001" at bounding box center [805, 48] width 85 height 18
type input "42500"
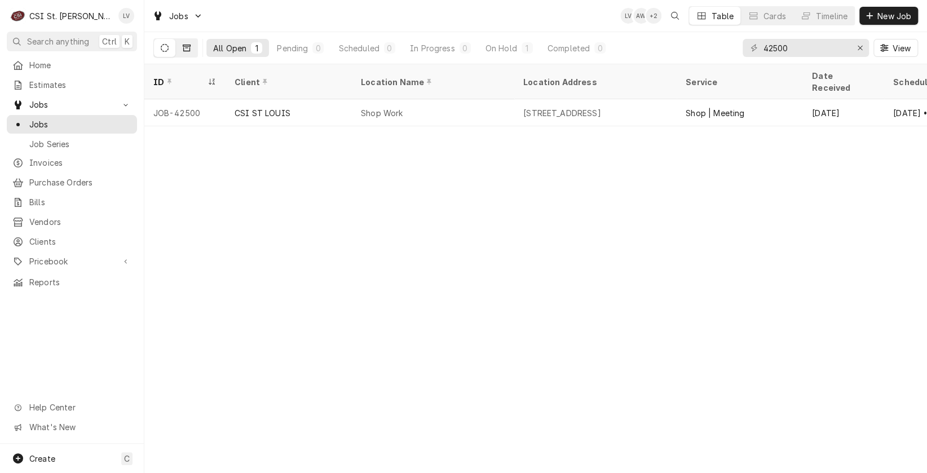
click at [188, 47] on icon "Dynamic Content Wrapper" at bounding box center [187, 48] width 8 height 8
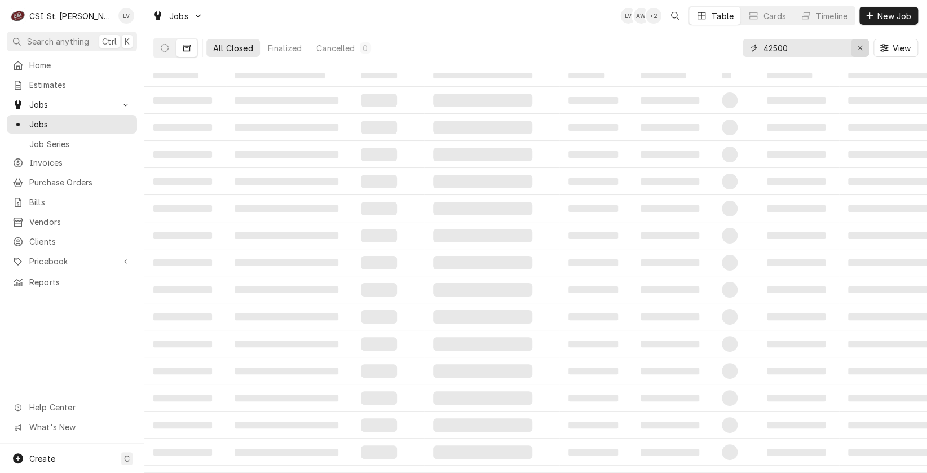
click at [860, 49] on icon "Erase input" at bounding box center [860, 48] width 6 height 8
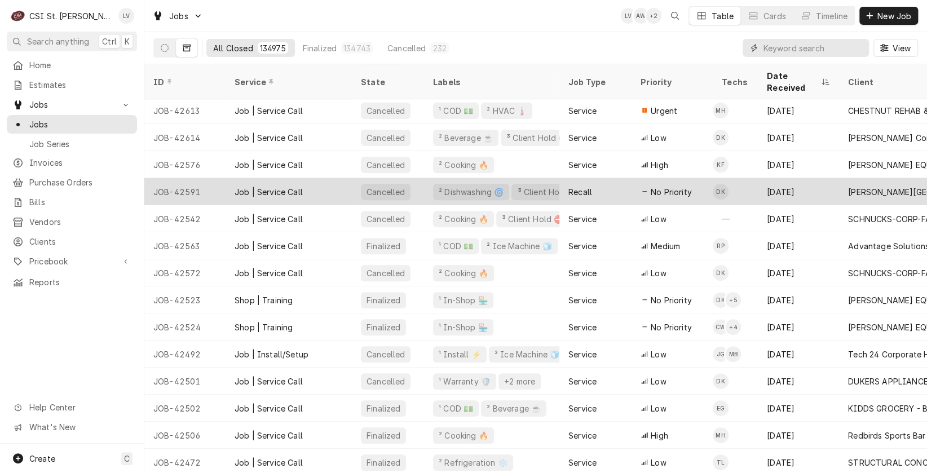
scroll to position [135, 0]
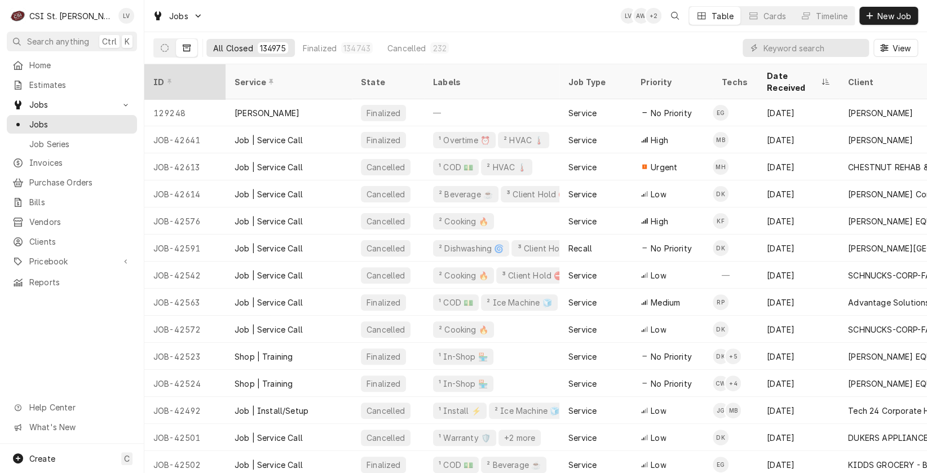
click at [194, 76] on div "ID" at bounding box center [183, 82] width 61 height 12
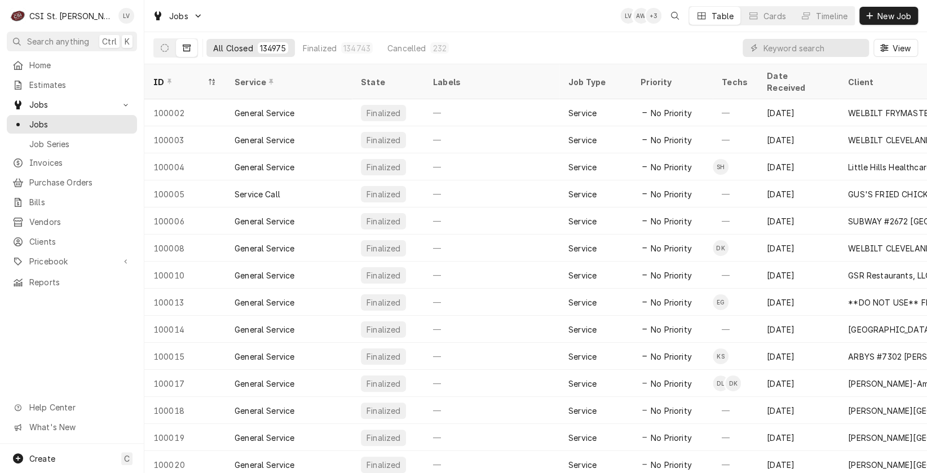
click at [194, 76] on div "ID" at bounding box center [179, 82] width 52 height 12
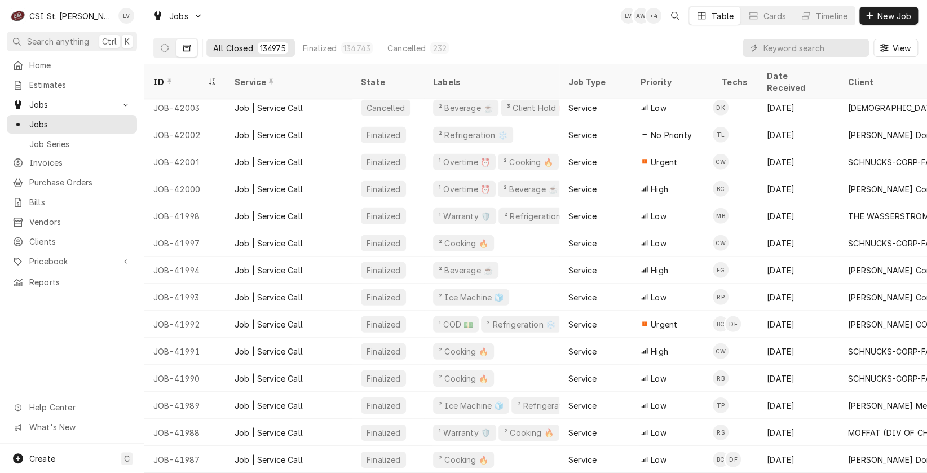
scroll to position [6950, 0]
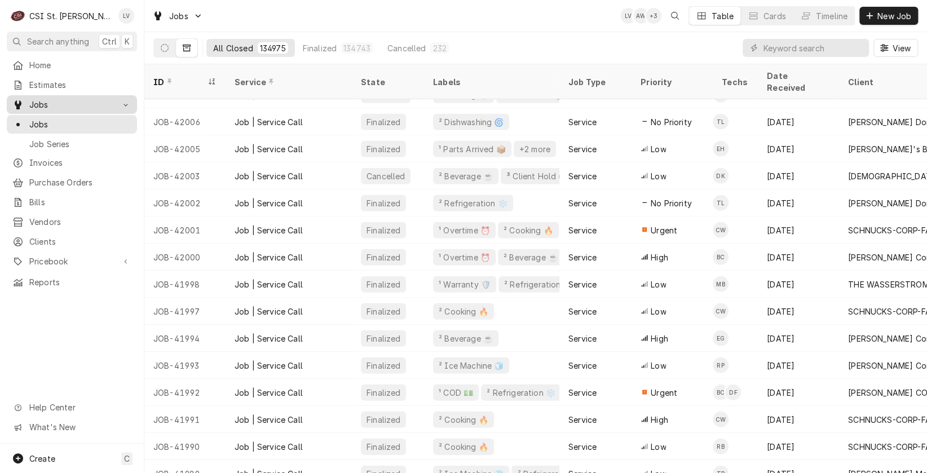
click at [45, 101] on span "Jobs" at bounding box center [71, 105] width 85 height 12
click at [42, 101] on span "Jobs" at bounding box center [71, 105] width 85 height 12
click at [45, 118] on span "Jobs" at bounding box center [80, 124] width 102 height 12
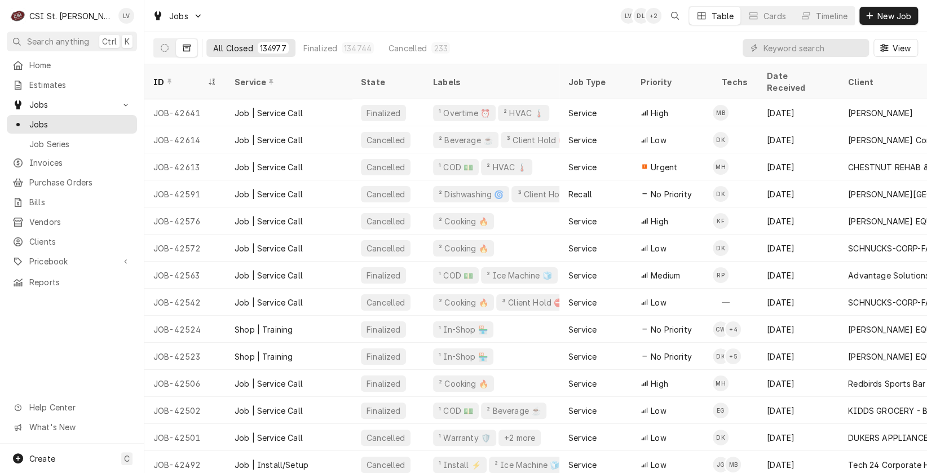
click at [401, 57] on div "All Closed 134977 Finalized 134744 Cancelled 233" at bounding box center [331, 48] width 250 height 32
click at [398, 52] on div "Cancelled" at bounding box center [408, 48] width 38 height 12
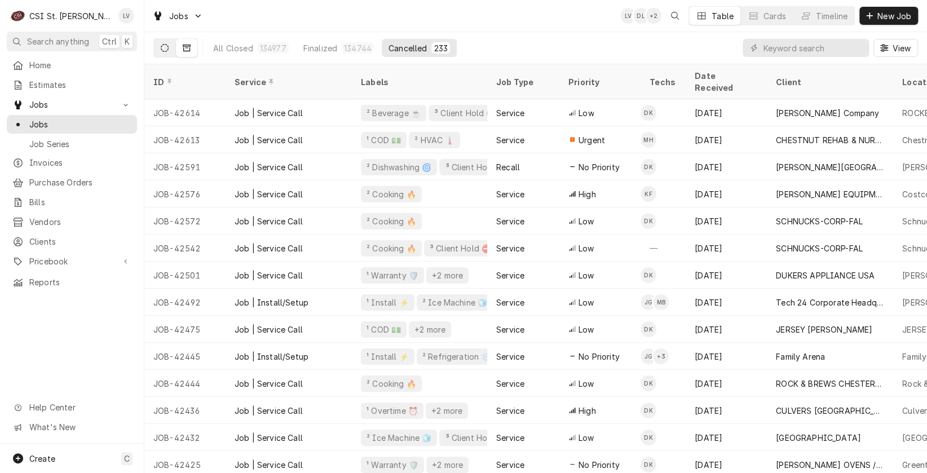
click at [165, 48] on icon "Dynamic Content Wrapper" at bounding box center [165, 48] width 8 height 8
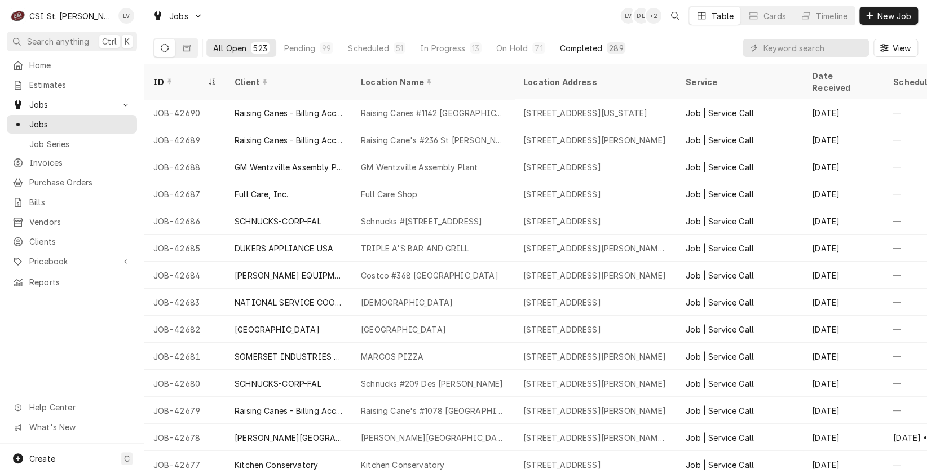
click at [566, 45] on div "Completed" at bounding box center [581, 48] width 42 height 12
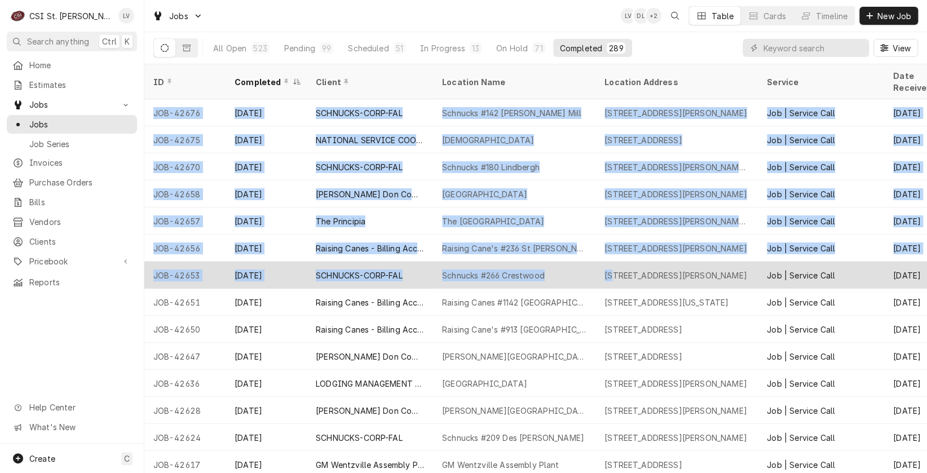
drag, startPoint x: 147, startPoint y: 98, endPoint x: 391, endPoint y: 291, distance: 311.2
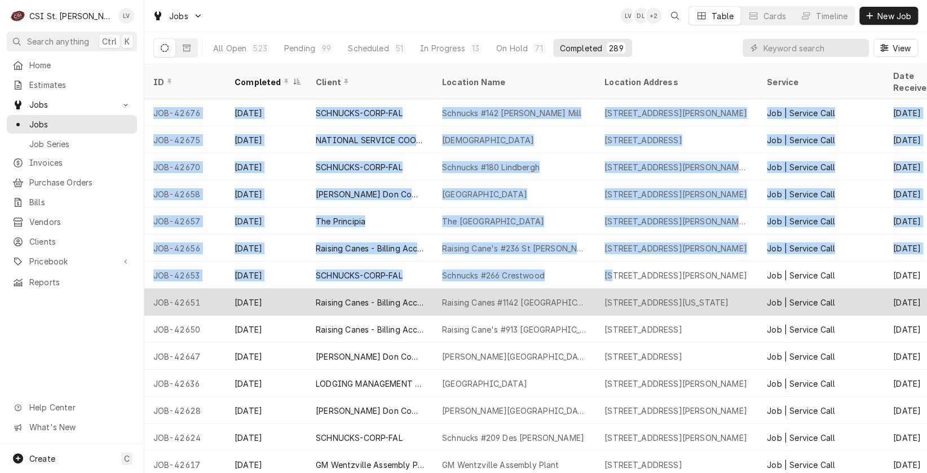
click at [611, 264] on tbody "JOB-42676 Sep 15 SCHNUCKS-CORP-FAL Schnucks #142 Woods Mill 1060 Woods Mill Rd,…" at bounding box center [535, 286] width 783 height 374
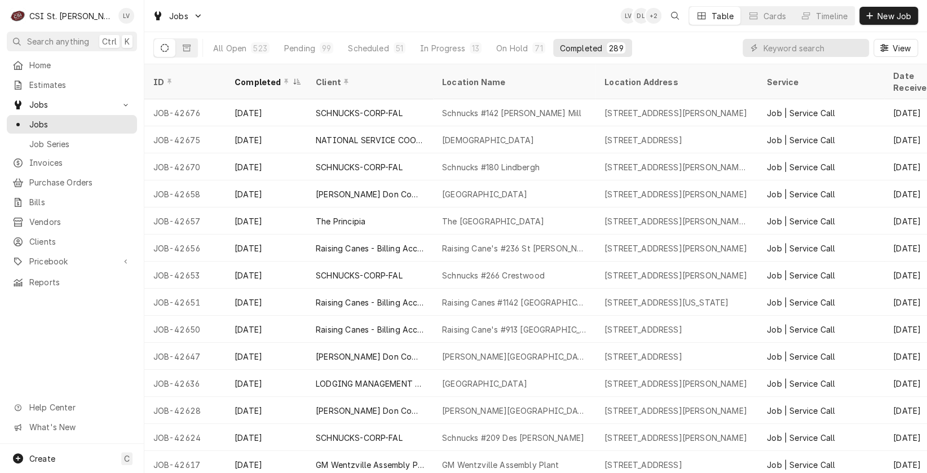
click at [75, 336] on div "Home Estimates Jobs Jobs Job Series Invoices Purchase Orders Bills Vendors Clie…" at bounding box center [72, 250] width 144 height 388
click at [888, 46] on div "Dynamic Content Wrapper" at bounding box center [884, 47] width 11 height 11
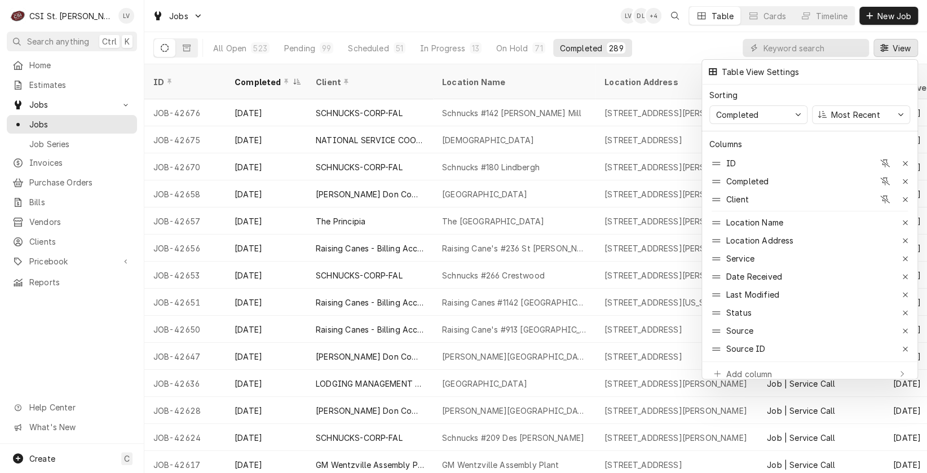
click at [705, 46] on div at bounding box center [463, 236] width 927 height 473
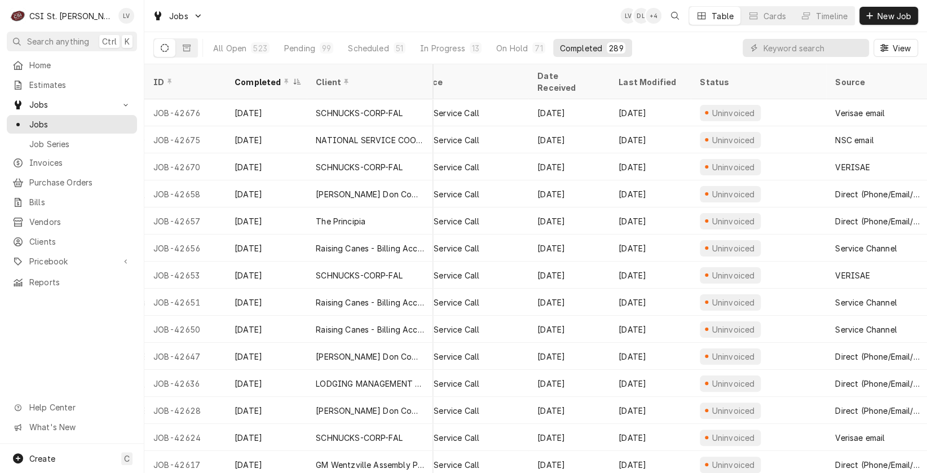
scroll to position [0, 449]
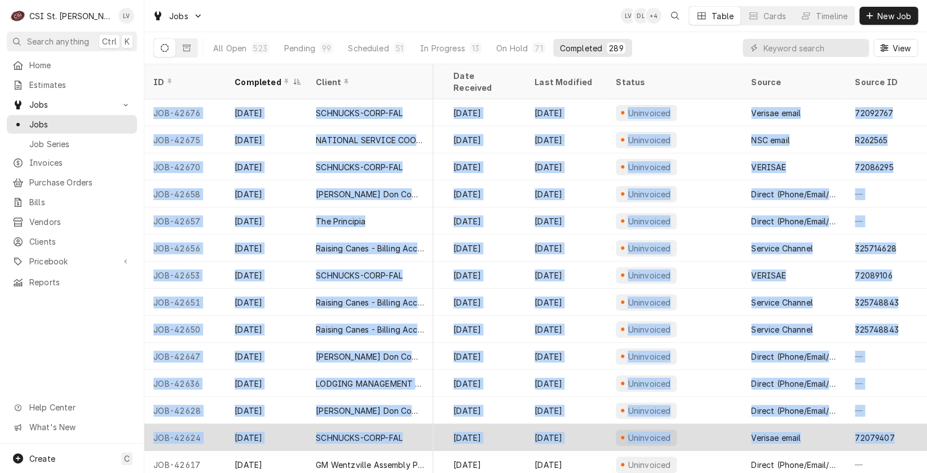
drag, startPoint x: 148, startPoint y: 94, endPoint x: 908, endPoint y: 433, distance: 831.8
click at [487, 433] on tbody "JOB-42676 Sep 15 SCHNUCKS-CORP-FAL Schnucks #142 Woods Mill 1060 Woods Mill Rd,…" at bounding box center [95, 286] width 783 height 374
copy tbody "JOB-42676 Sep 15 SCHNUCKS-CORP-FAL Schnucks #142 Woods Mill 1060 Woods Mill Rd,…"
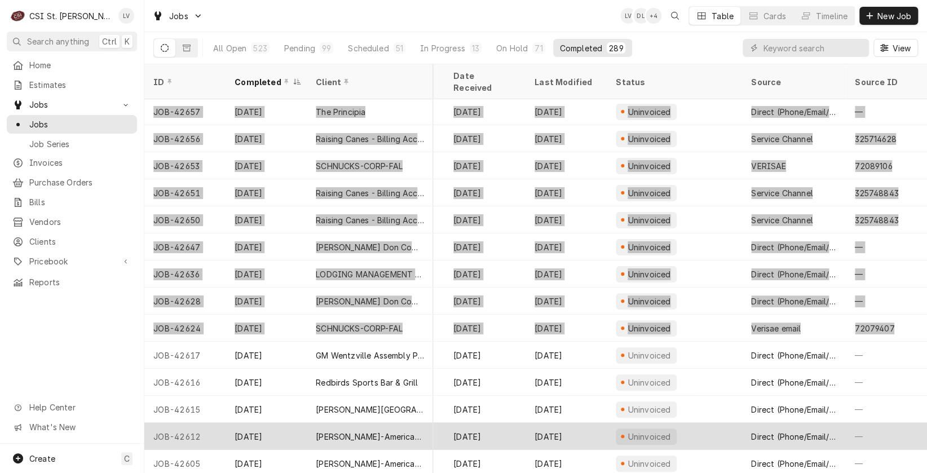
scroll to position [135, 448]
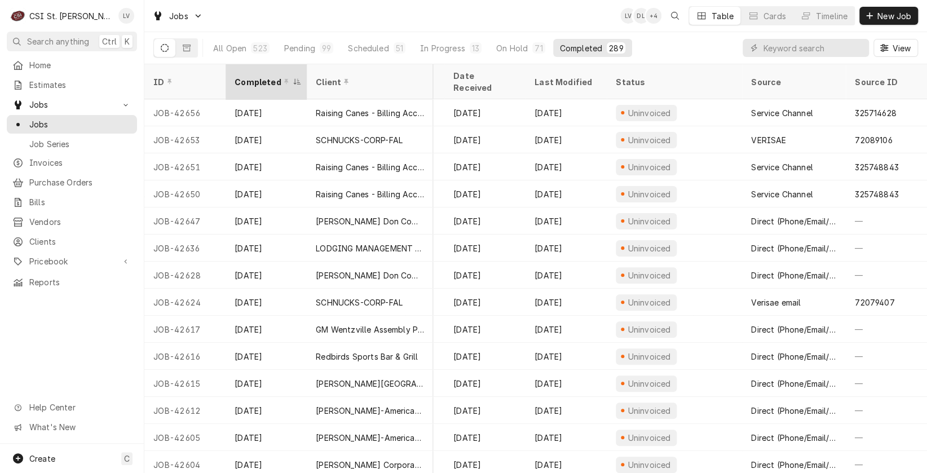
click at [255, 76] on div "Completed" at bounding box center [262, 82] width 55 height 12
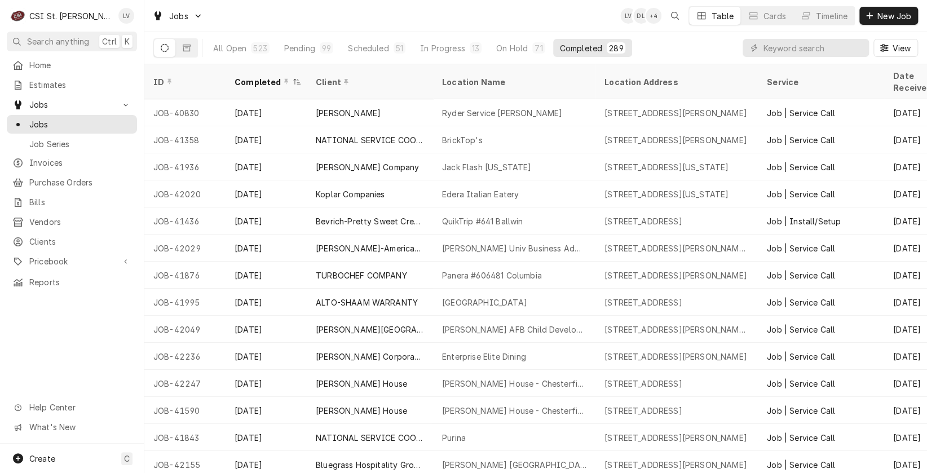
click at [256, 76] on div "Completed" at bounding box center [262, 82] width 55 height 12
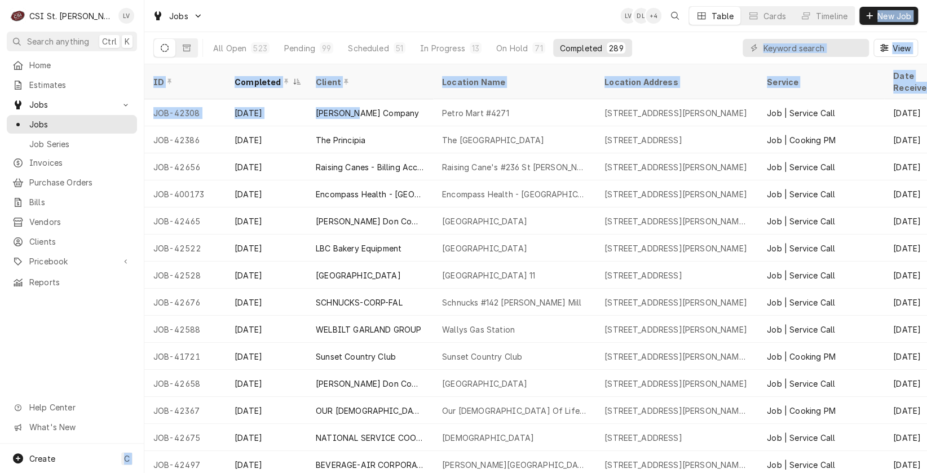
drag, startPoint x: 151, startPoint y: 98, endPoint x: 93, endPoint y: 332, distance: 241.9
click at [94, 332] on div "C CSI St. Louis LV Search anything Ctrl K Home Estimates Jobs Jobs Job Series I…" at bounding box center [463, 236] width 927 height 473
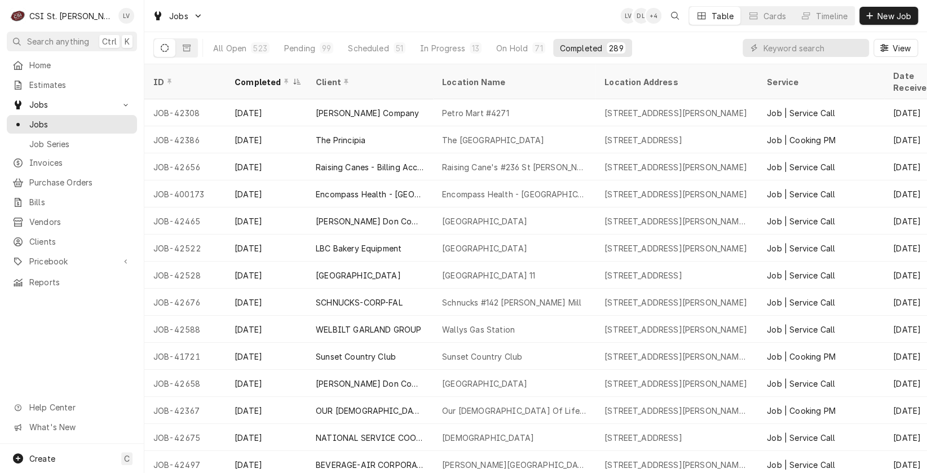
click at [87, 335] on div "Home Estimates Jobs Jobs Job Series Invoices Purchase Orders Bills Vendors Clie…" at bounding box center [72, 250] width 144 height 388
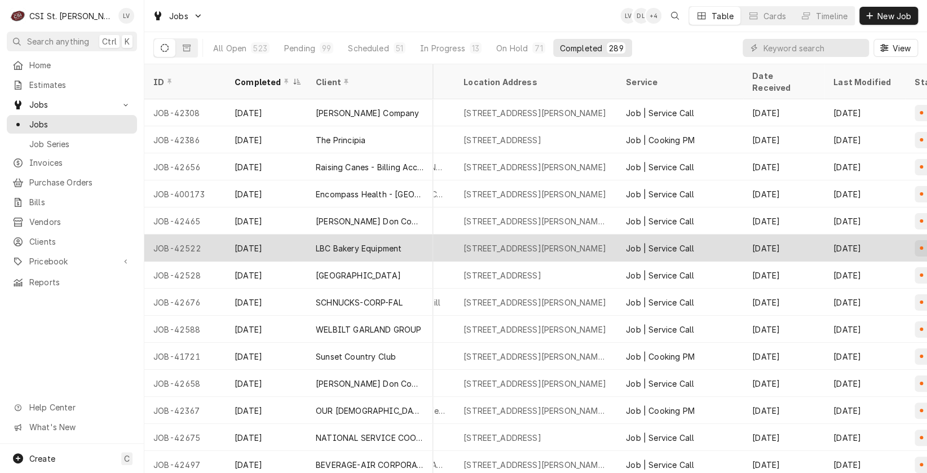
scroll to position [0, 441]
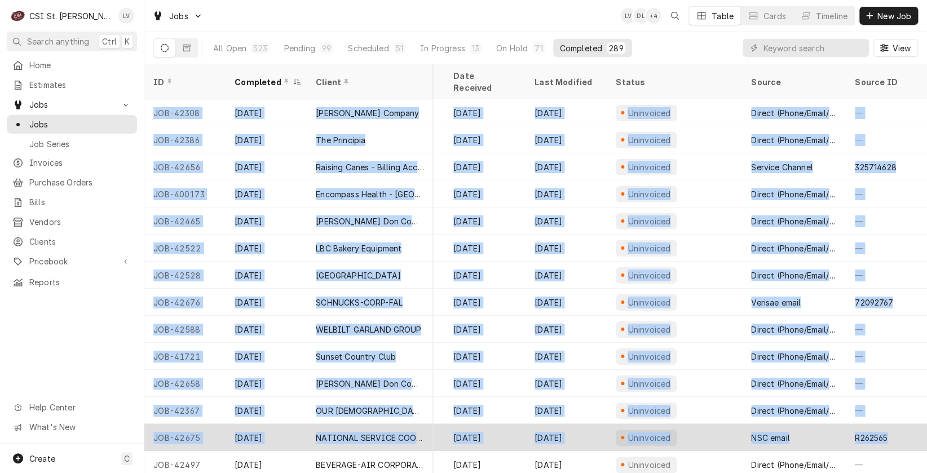
drag, startPoint x: 147, startPoint y: 95, endPoint x: 906, endPoint y: 426, distance: 828.3
click at [487, 426] on tbody "JOB-42308 Sep 15 Vivian Company Petro Mart #4271 14898 W Clayton Road, Chesterf…" at bounding box center [95, 286] width 783 height 374
copy tbody "JOB-42308 Sep 15 Vivian Company Petro Mart #4271 14898 W Clayton Road, Chesterf…"
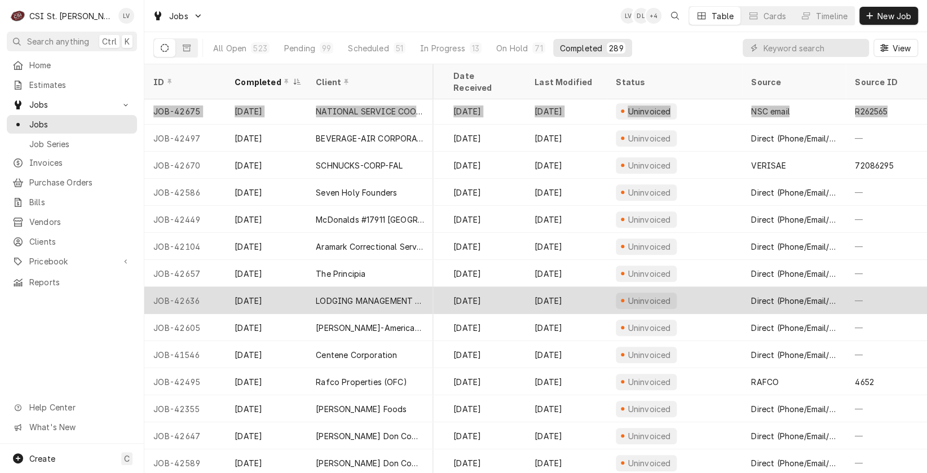
scroll to position [327, 441]
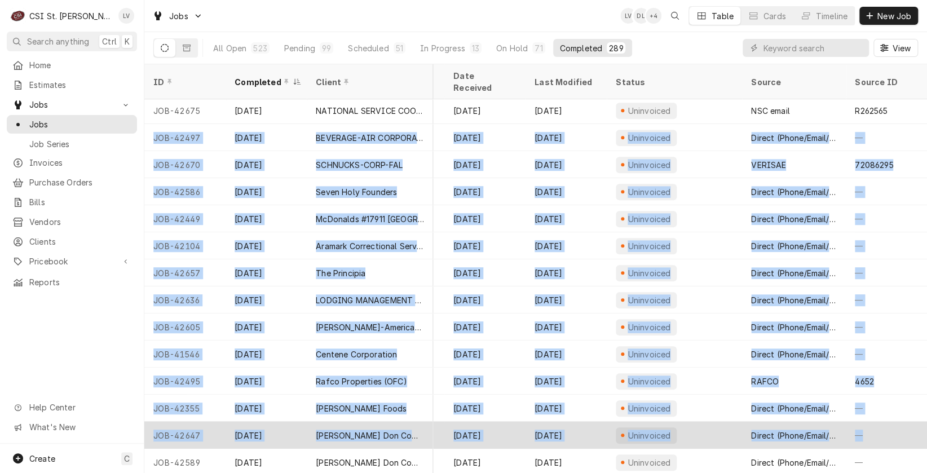
drag, startPoint x: 150, startPoint y: 123, endPoint x: 892, endPoint y: 416, distance: 797.7
copy tbody "JOB-42497 Sep 15 BEVERAGE-AIR CORPORATION RITENOUR SCHOOL DISTRICT - RCEE BUILD…"
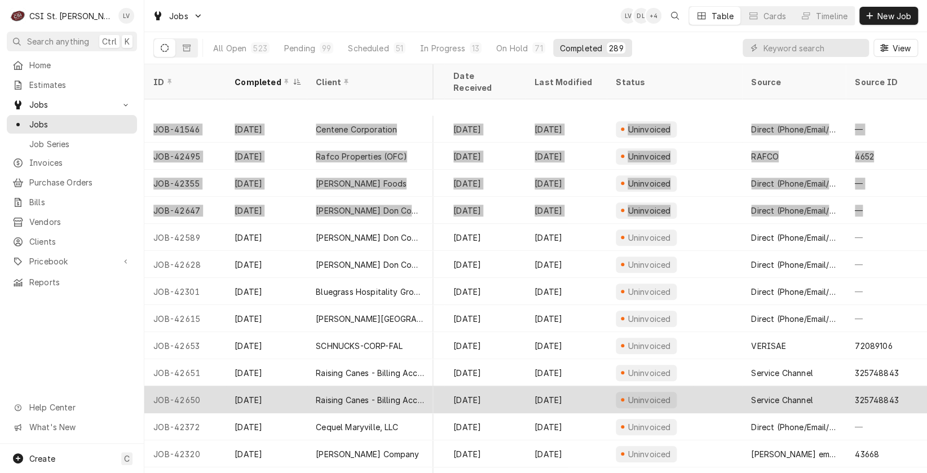
scroll to position [596, 441]
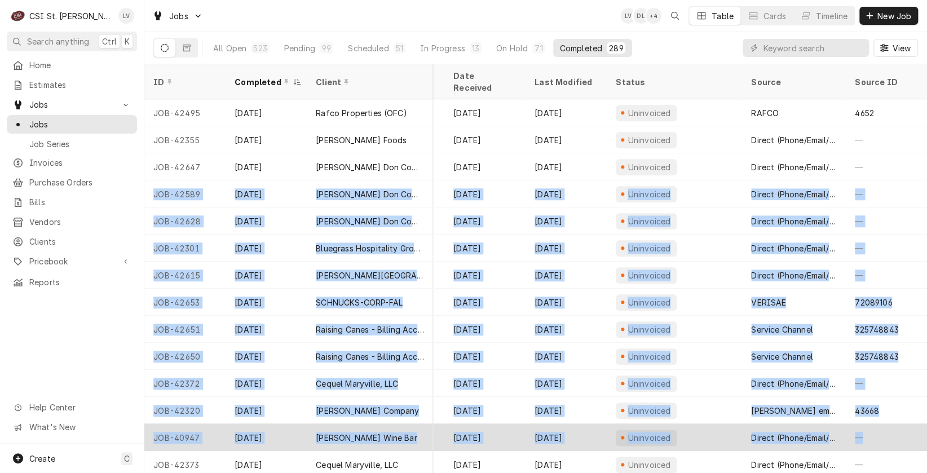
drag, startPoint x: 148, startPoint y: 179, endPoint x: 908, endPoint y: 418, distance: 796.6
copy tbody "JOB-42589 Sep 15 Edward Don Company Francis Howell Central High School 5199 Hig…"
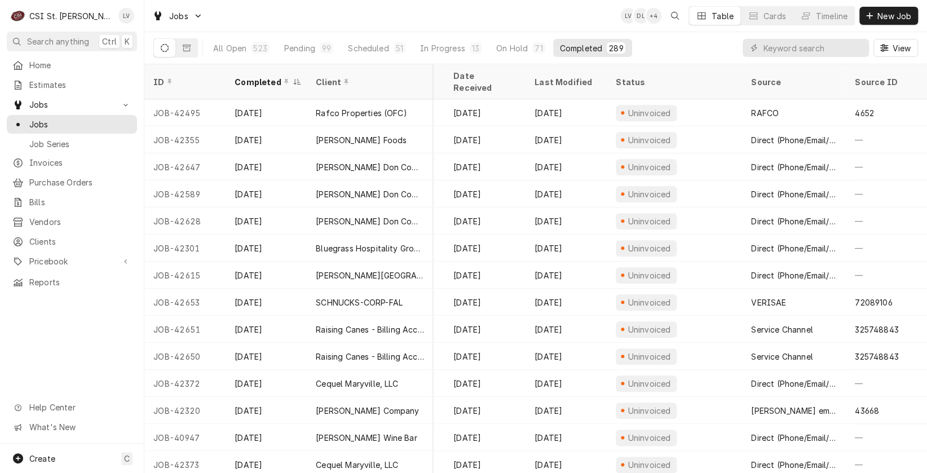
click at [96, 323] on div "Home Estimates Jobs Jobs Job Series Invoices Purchase Orders Bills Vendors Clie…" at bounding box center [72, 250] width 144 height 388
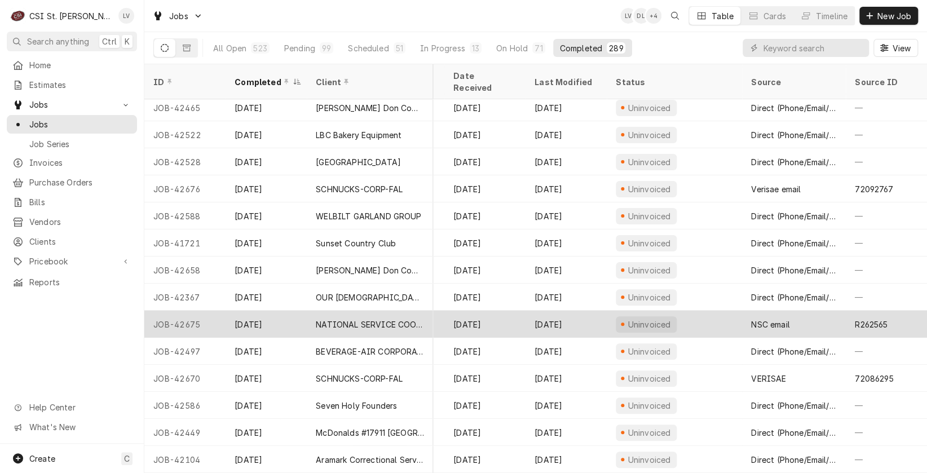
scroll to position [0, 446]
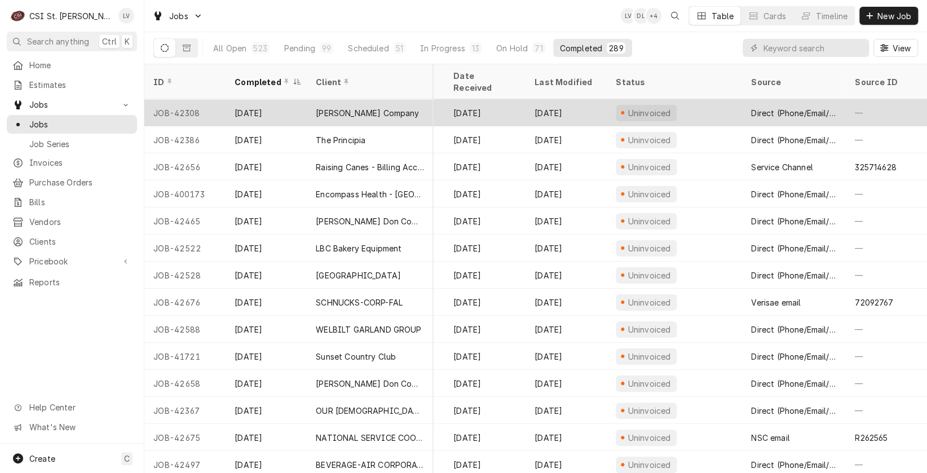
click at [173, 99] on div "JOB-42308" at bounding box center [184, 112] width 81 height 27
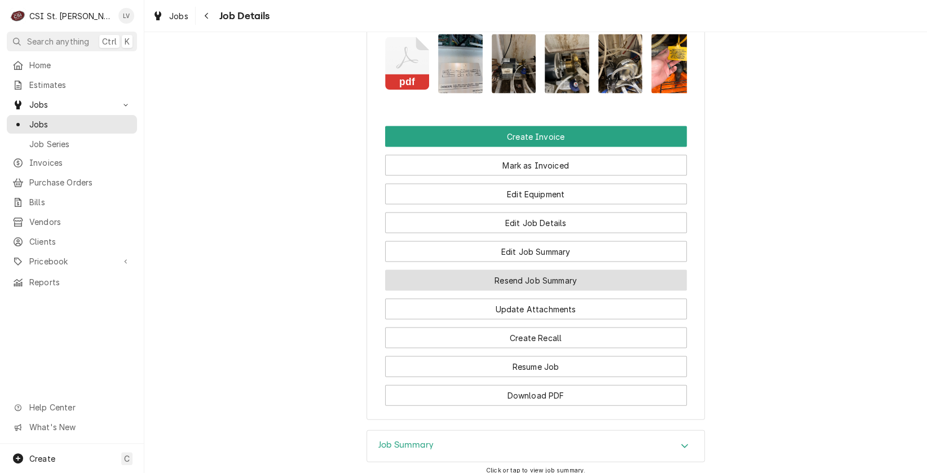
scroll to position [1247, 0]
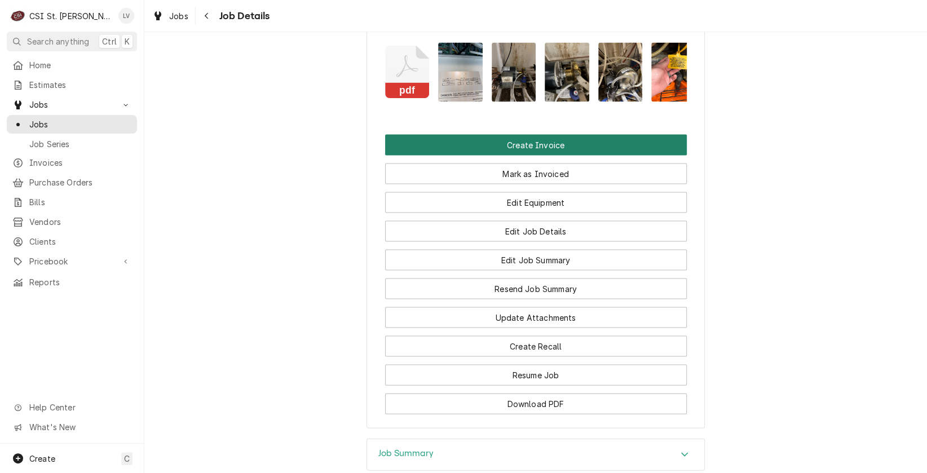
click at [526, 134] on button "Create Invoice" at bounding box center [536, 144] width 302 height 21
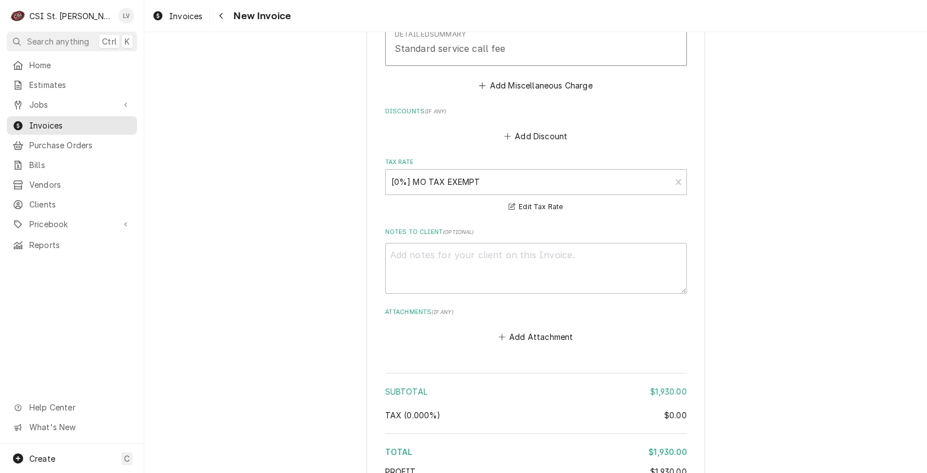
scroll to position [2531, 0]
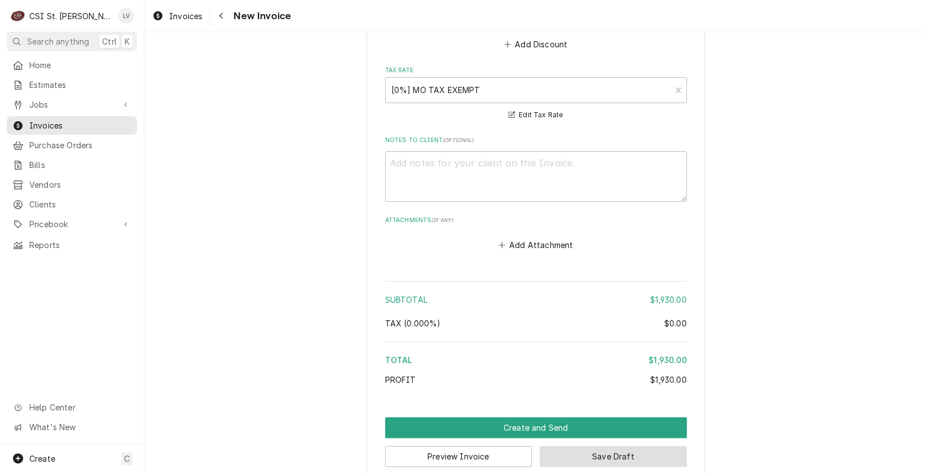
click at [617, 446] on button "Save Draft" at bounding box center [613, 456] width 147 height 21
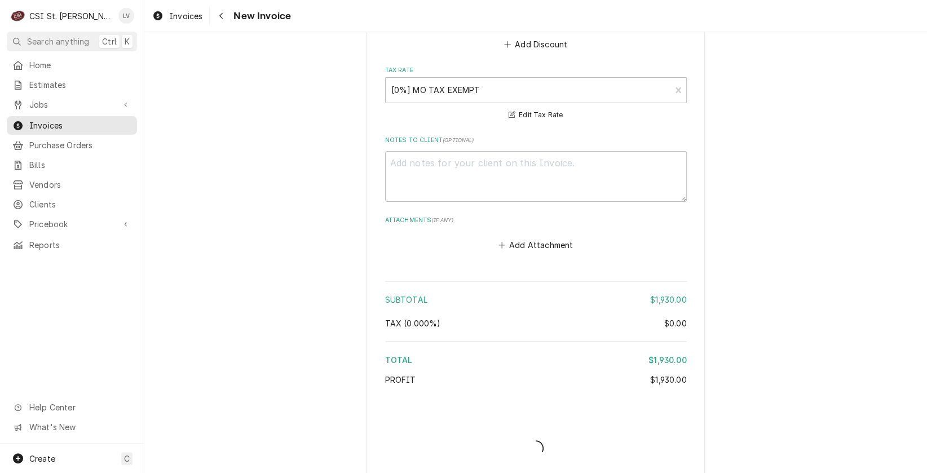
scroll to position [2525, 0]
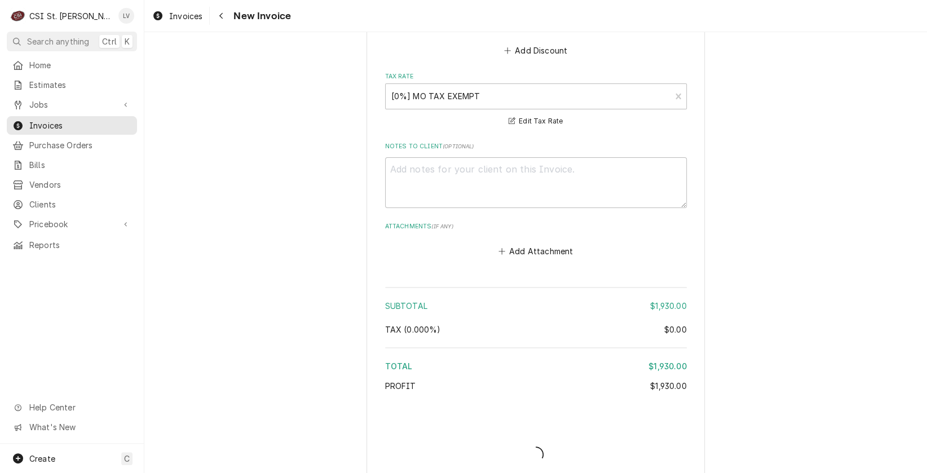
type textarea "x"
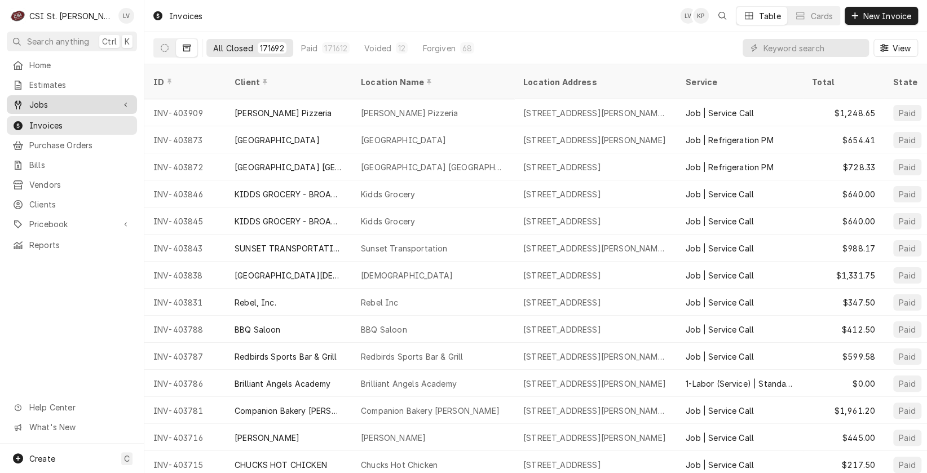
click at [39, 99] on span "Jobs" at bounding box center [71, 105] width 85 height 12
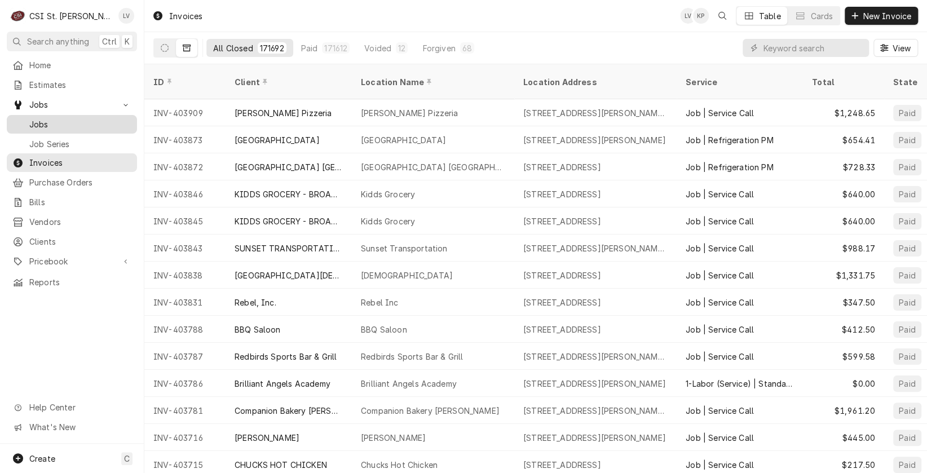
click at [46, 118] on span "Jobs" at bounding box center [80, 124] width 102 height 12
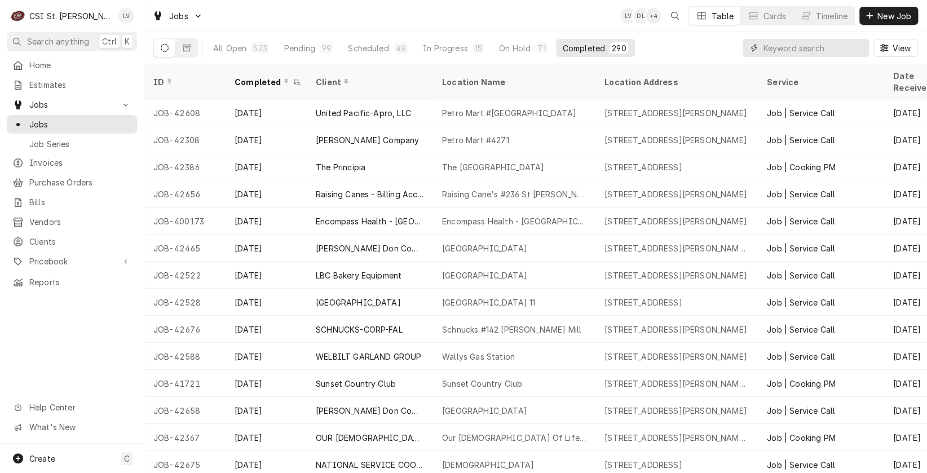
click at [769, 47] on input "Dynamic Content Wrapper" at bounding box center [813, 48] width 100 height 18
type input "42386"
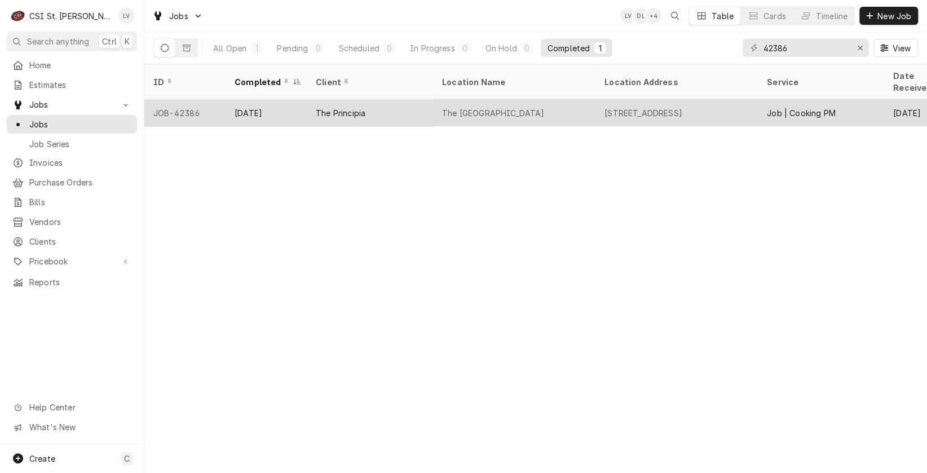
click at [355, 107] on div "The Principia" at bounding box center [341, 113] width 50 height 12
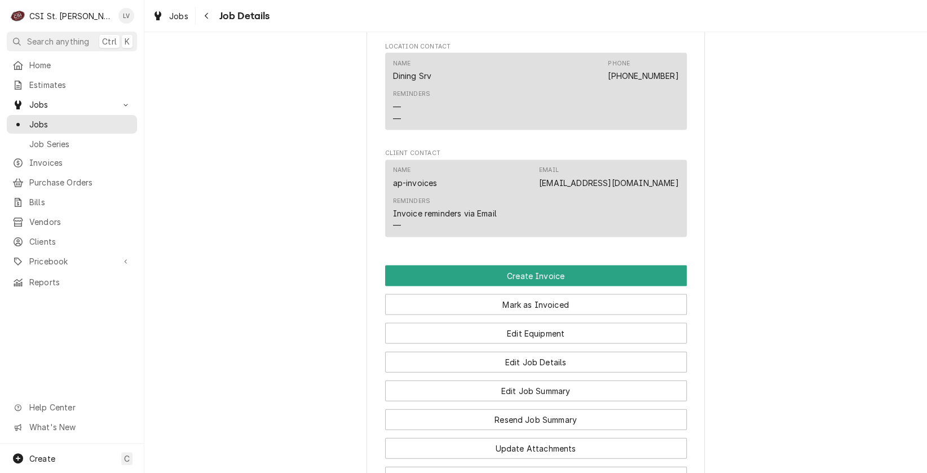
scroll to position [1297, 0]
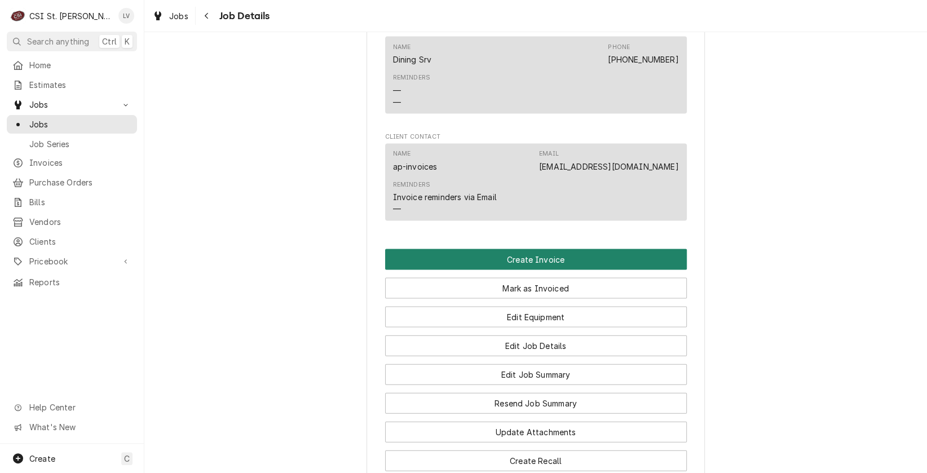
click at [420, 249] on button "Create Invoice" at bounding box center [536, 259] width 302 height 21
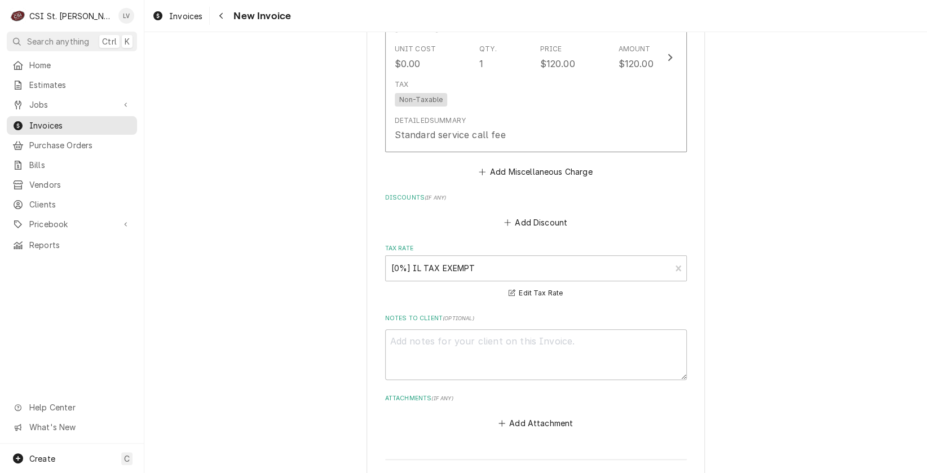
scroll to position [5284, 0]
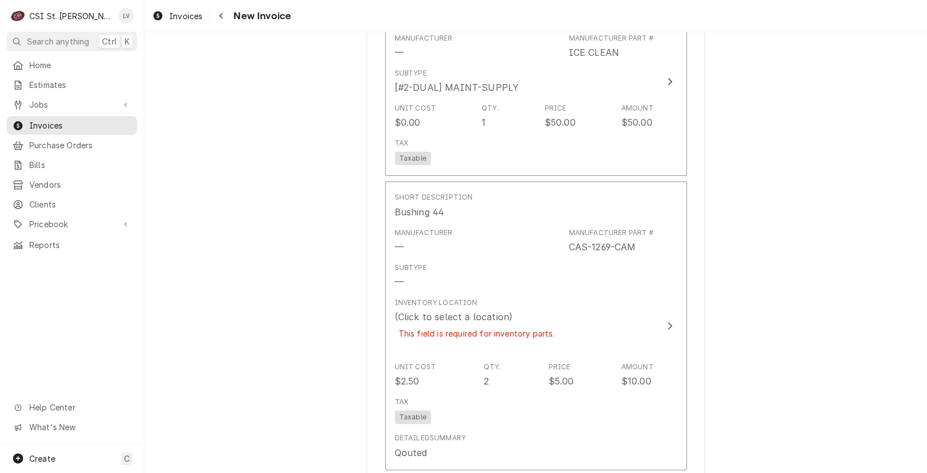
scroll to position [4432, 0]
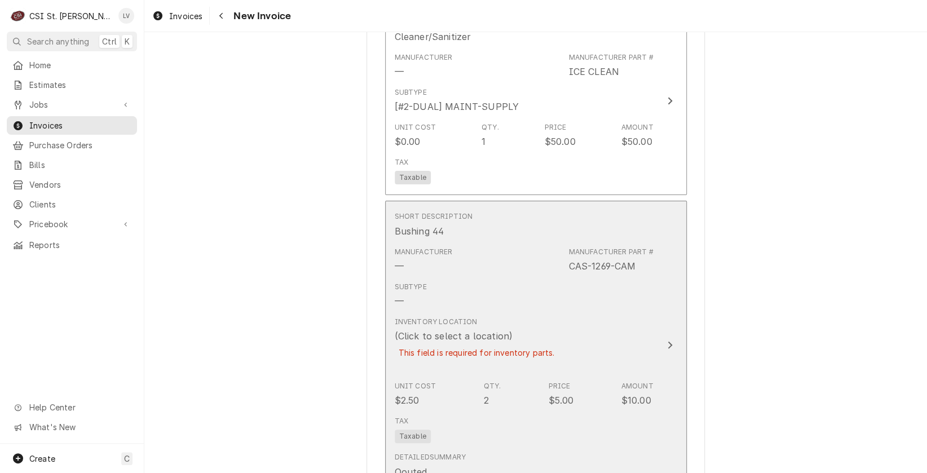
click at [453, 329] on div "(Click to select a location)" at bounding box center [454, 336] width 118 height 14
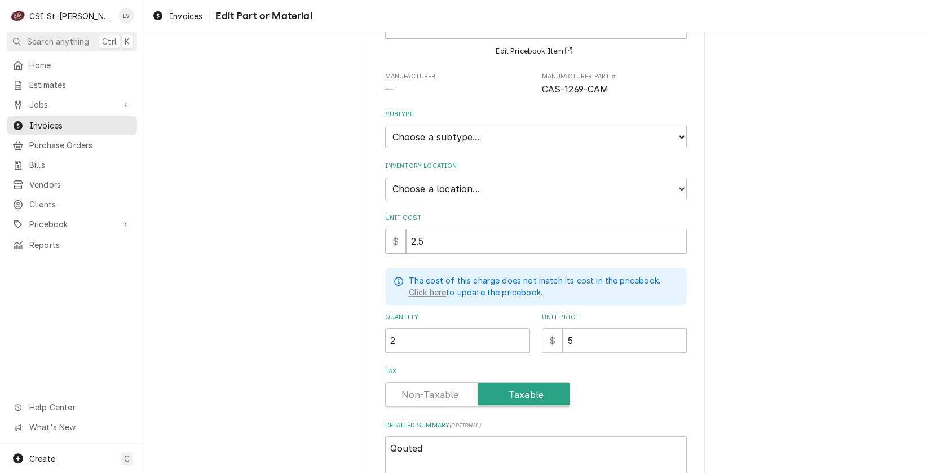
scroll to position [202, 0]
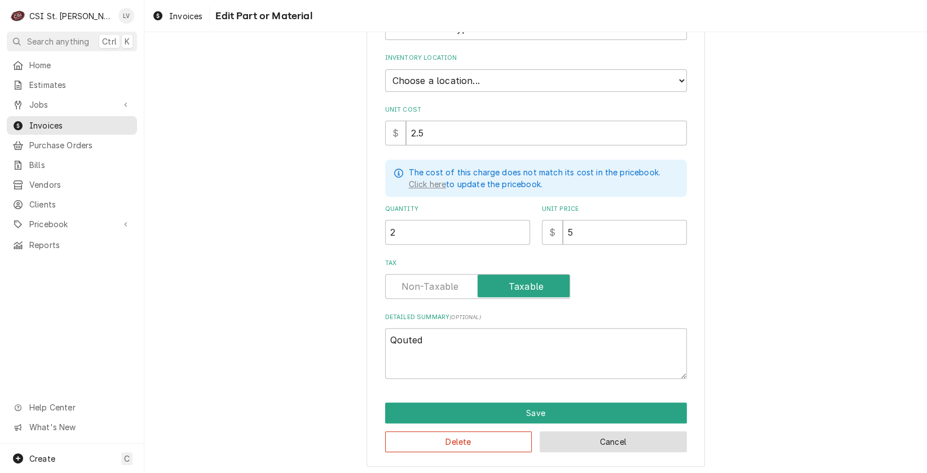
click at [598, 441] on button "Cancel" at bounding box center [613, 442] width 147 height 21
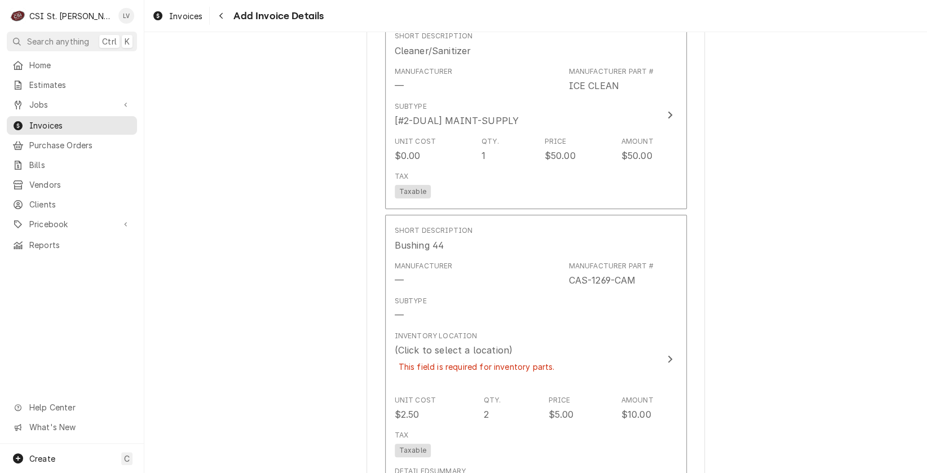
scroll to position [4628, 0]
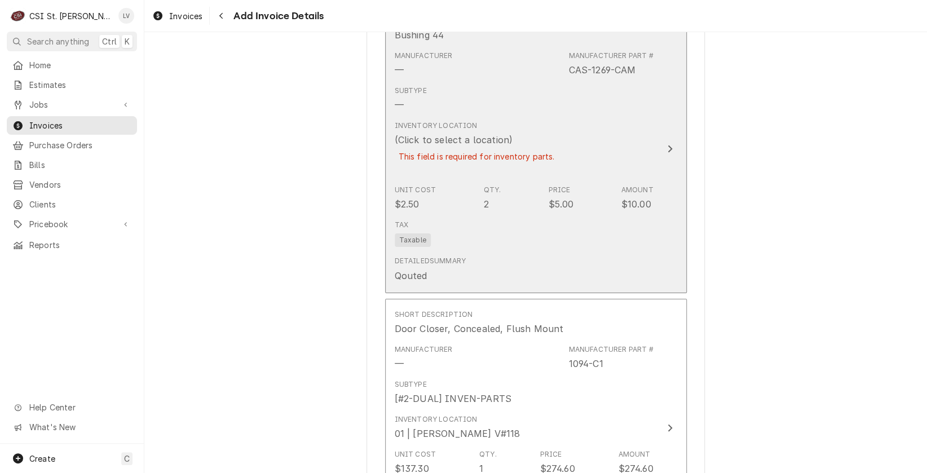
click at [521, 215] on div "Tax Taxable" at bounding box center [524, 233] width 259 height 36
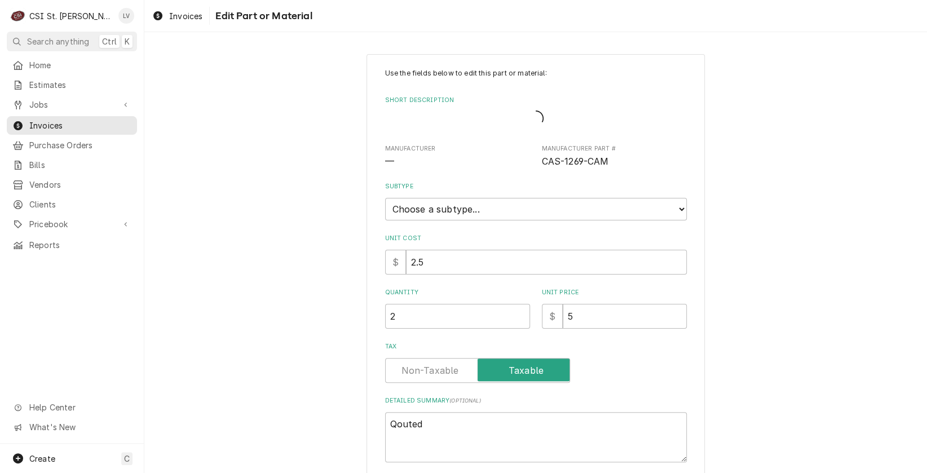
type textarea "x"
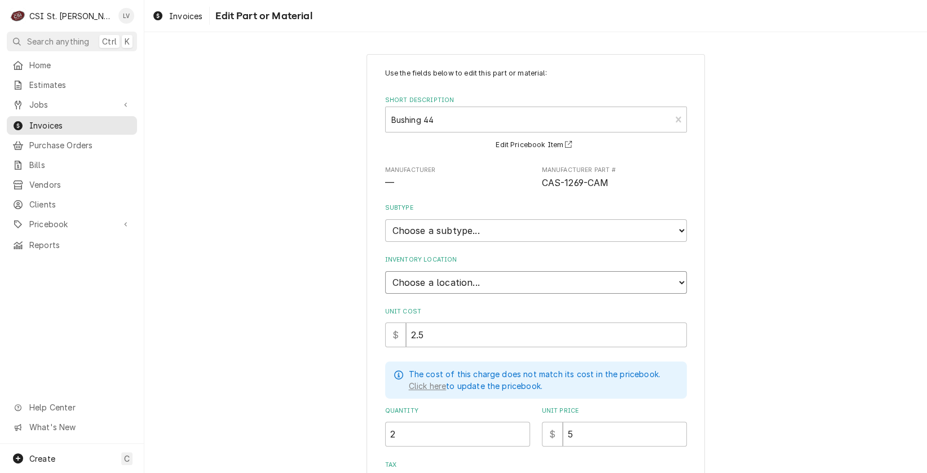
click at [403, 280] on select "Choose a location... 00 | STL WAREHOUSE 01 | CHUCK WAMBOLDT V#93 01 | COURTNEY …" at bounding box center [536, 282] width 302 height 23
select select "1514"
click at [385, 271] on select "Choose a location... 00 | STL WAREHOUSE 01 | CHUCK WAMBOLDT V#93 01 | COURTNEY …" at bounding box center [536, 282] width 302 height 23
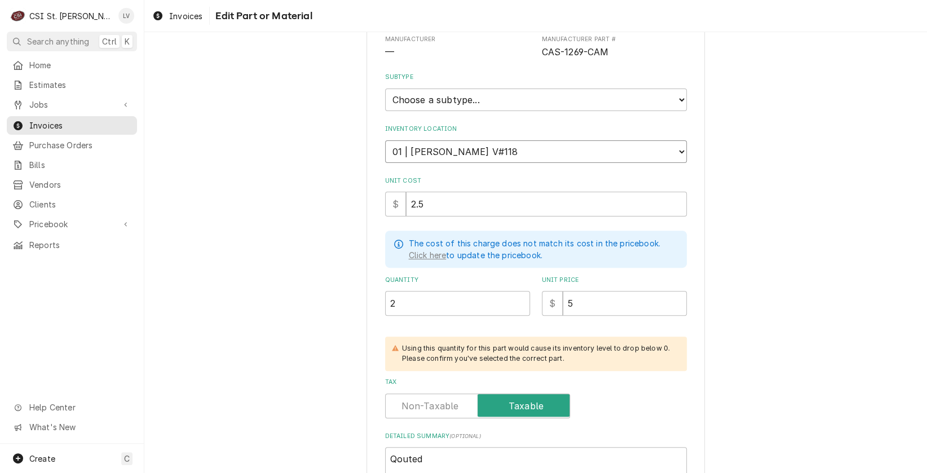
scroll to position [250, 0]
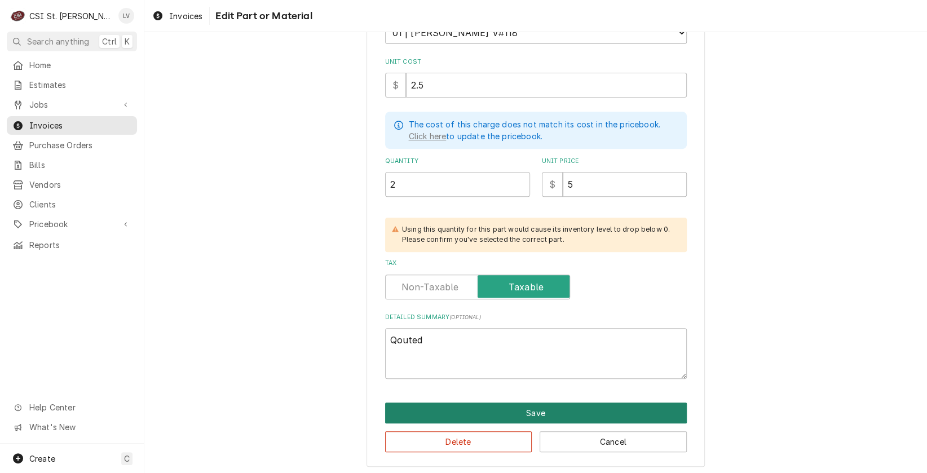
click at [540, 410] on button "Save" at bounding box center [536, 413] width 302 height 21
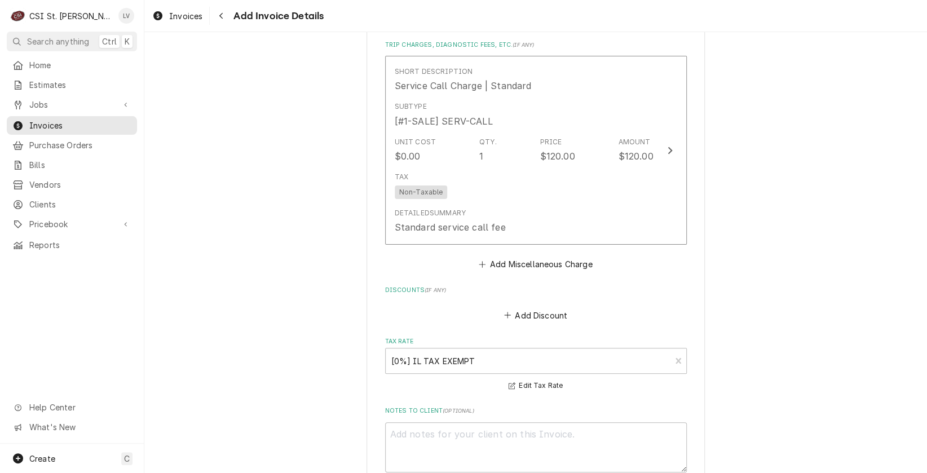
scroll to position [5374, 0]
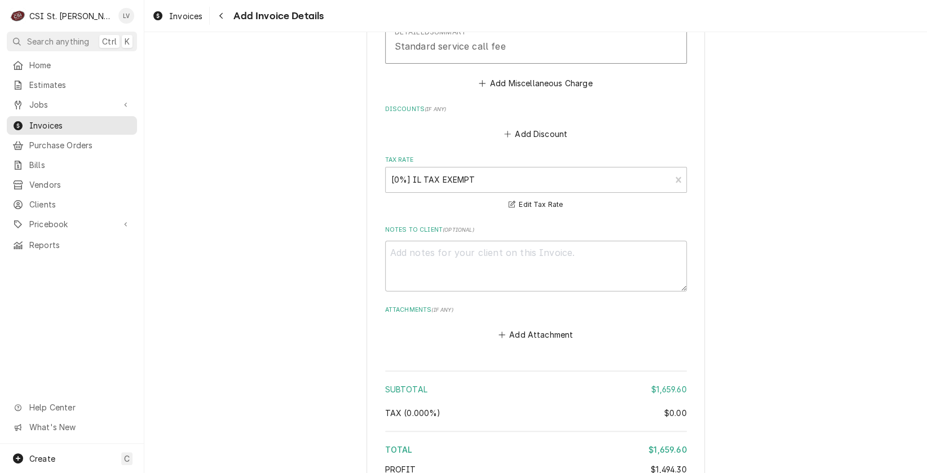
type textarea "x"
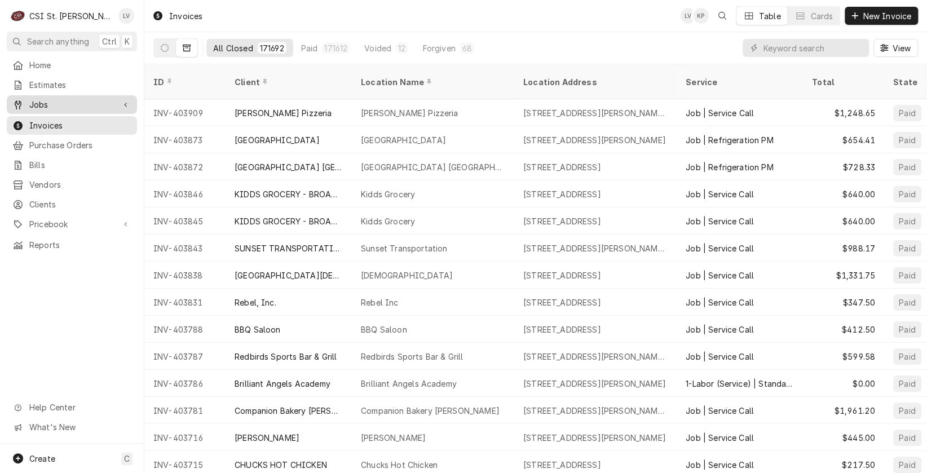
click at [33, 99] on span "Jobs" at bounding box center [71, 105] width 85 height 12
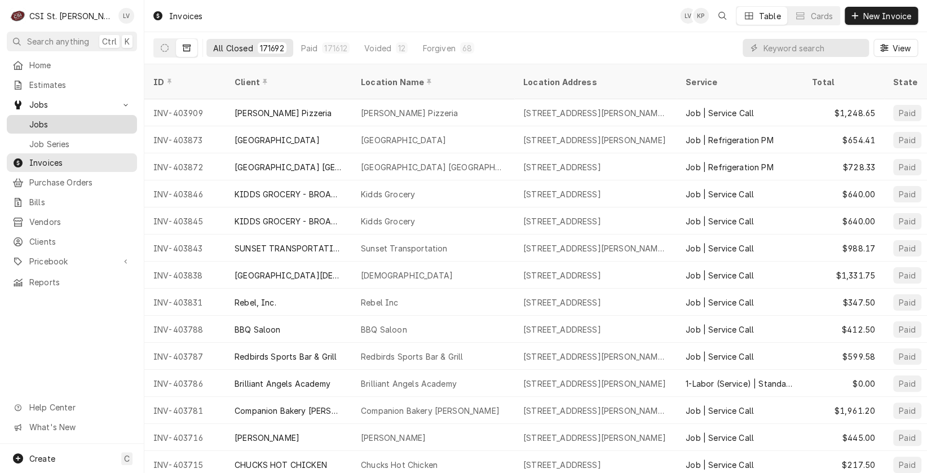
click at [39, 124] on span "Jobs" at bounding box center [80, 124] width 102 height 12
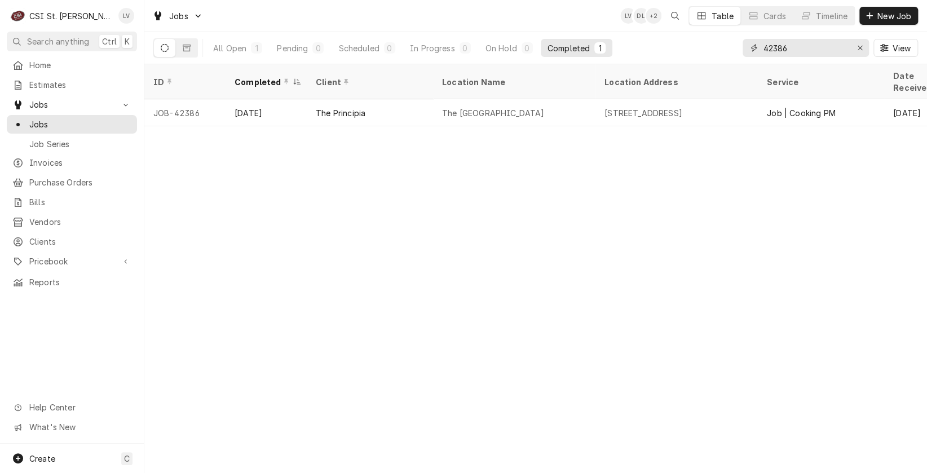
drag, startPoint x: 774, startPoint y: 45, endPoint x: 801, endPoint y: 42, distance: 27.3
click at [801, 42] on input "42386" at bounding box center [805, 48] width 85 height 18
type input "42656"
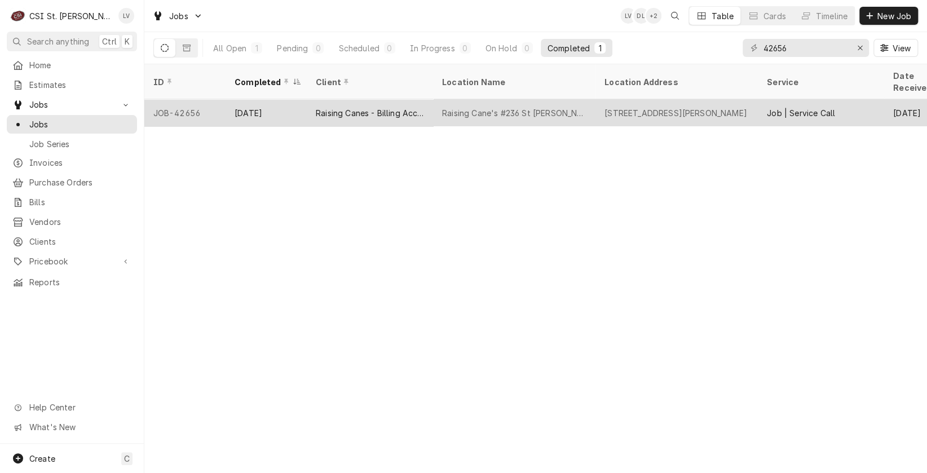
click at [420, 107] on div "Raising Canes - Billing Account" at bounding box center [370, 113] width 108 height 12
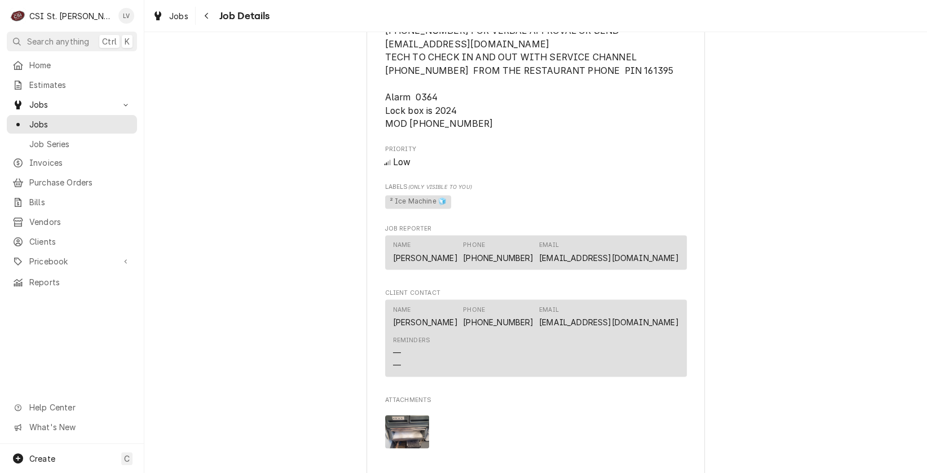
scroll to position [1128, 0]
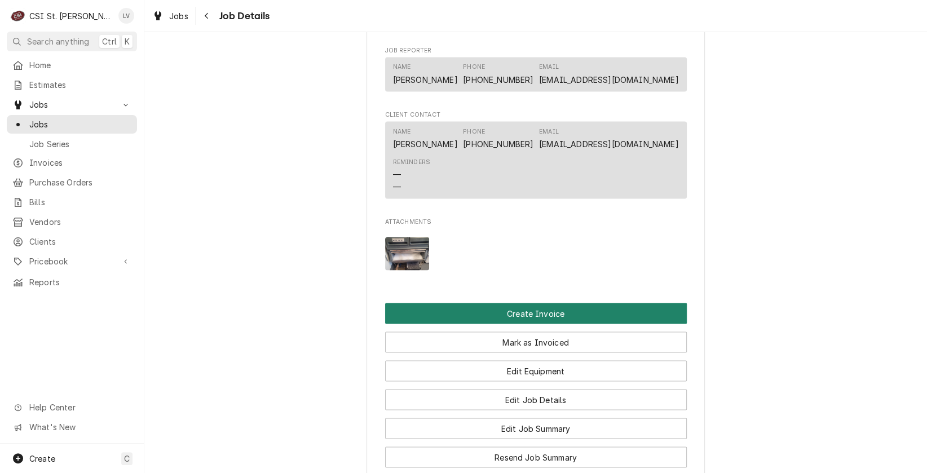
click at [542, 324] on button "Create Invoice" at bounding box center [536, 313] width 302 height 21
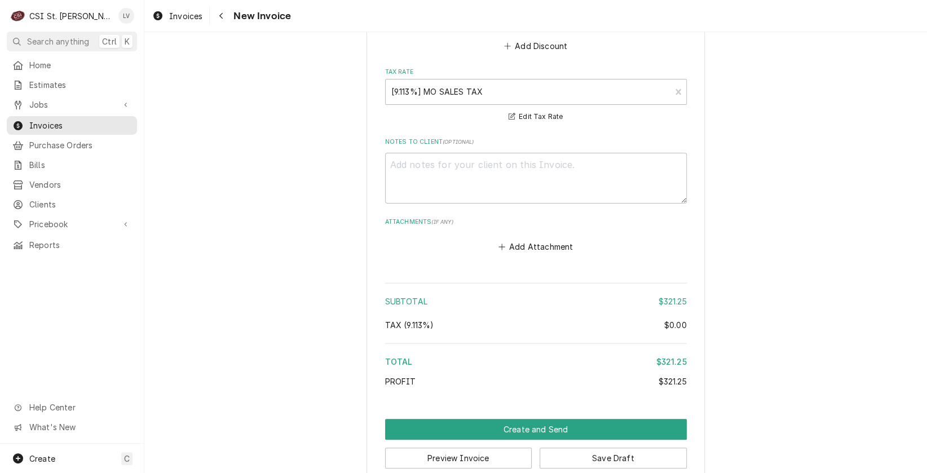
scroll to position [2659, 0]
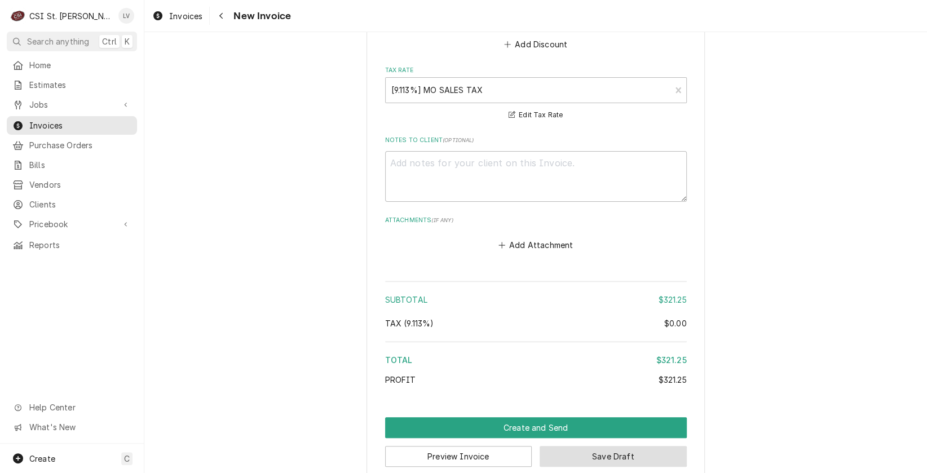
click at [619, 446] on button "Save Draft" at bounding box center [613, 456] width 147 height 21
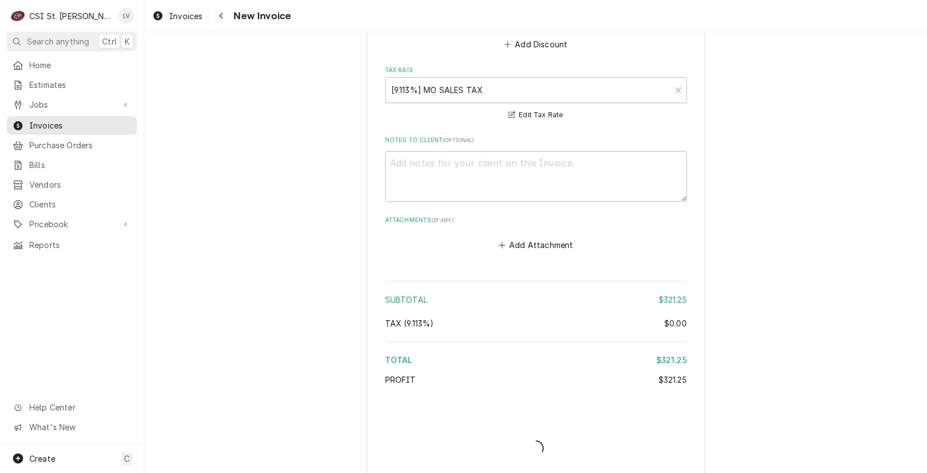
scroll to position [2653, 0]
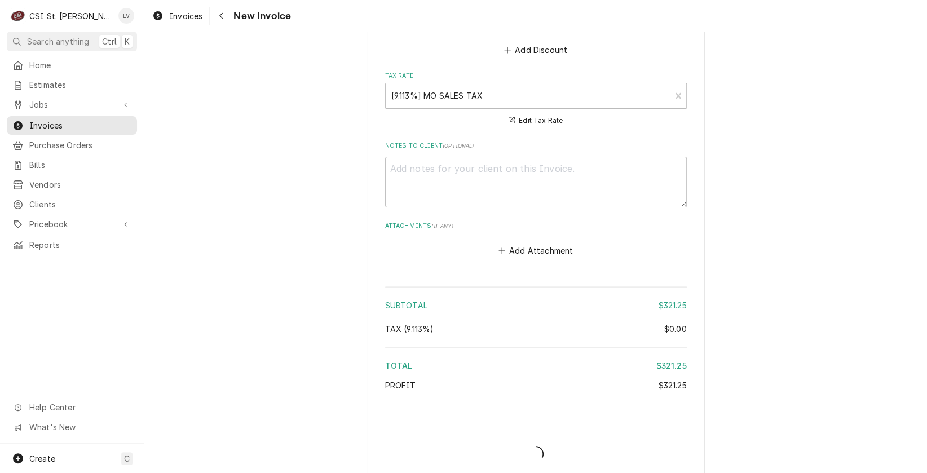
type textarea "x"
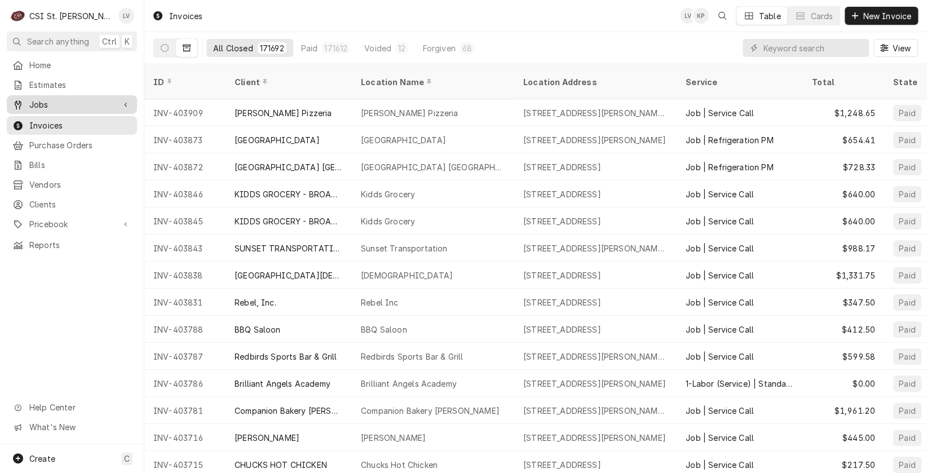
click at [38, 102] on span "Jobs" at bounding box center [71, 105] width 85 height 12
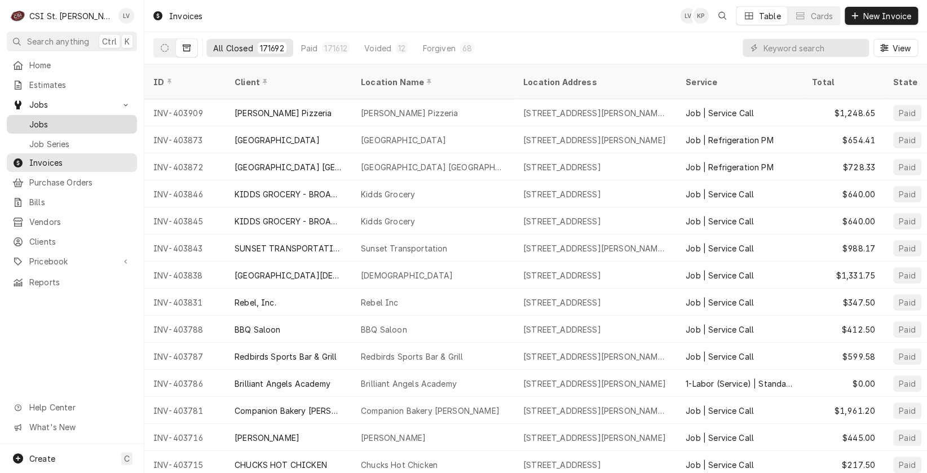
click at [39, 118] on span "Jobs" at bounding box center [80, 124] width 102 height 12
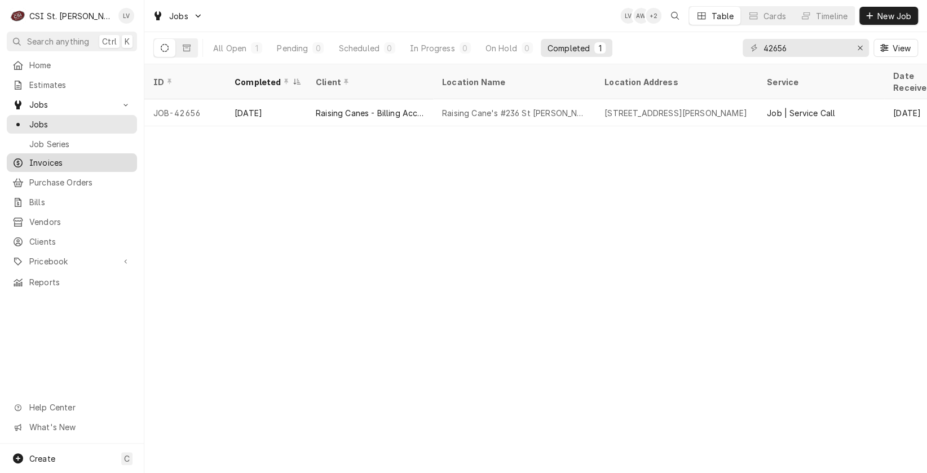
click at [38, 159] on span "Invoices" at bounding box center [80, 163] width 102 height 12
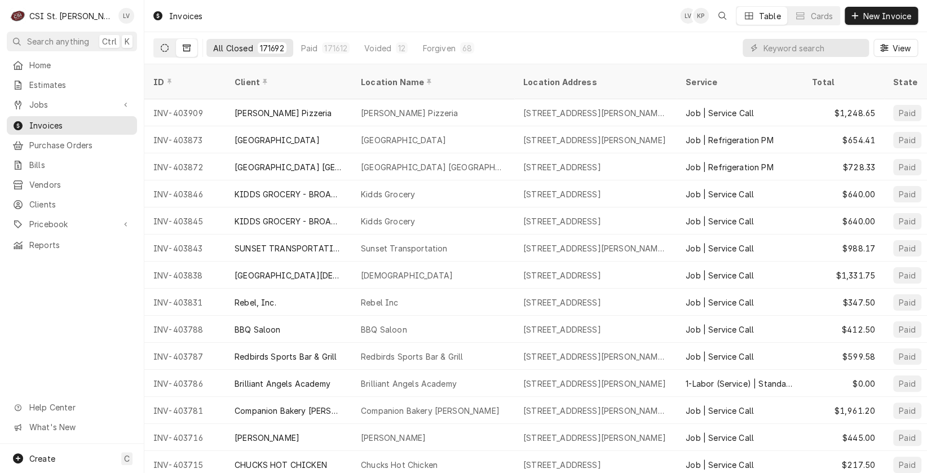
click at [164, 47] on icon "Dynamic Content Wrapper" at bounding box center [165, 48] width 8 height 8
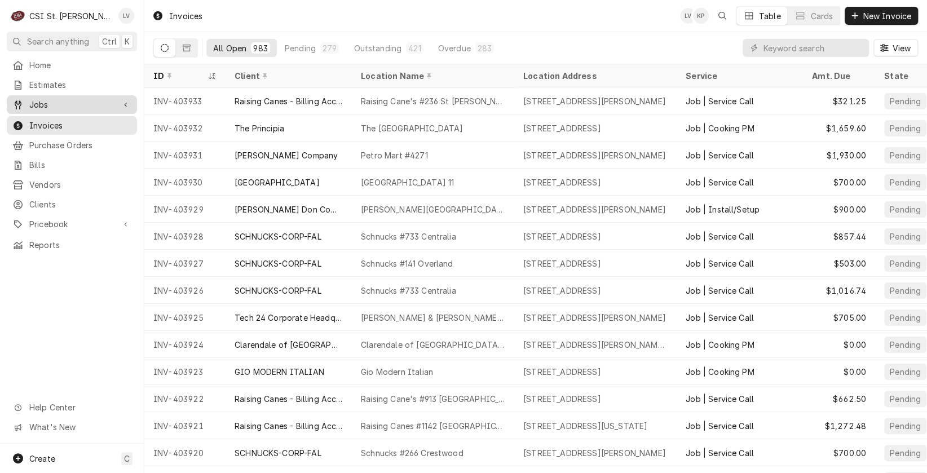
click at [39, 99] on span "Jobs" at bounding box center [71, 105] width 85 height 12
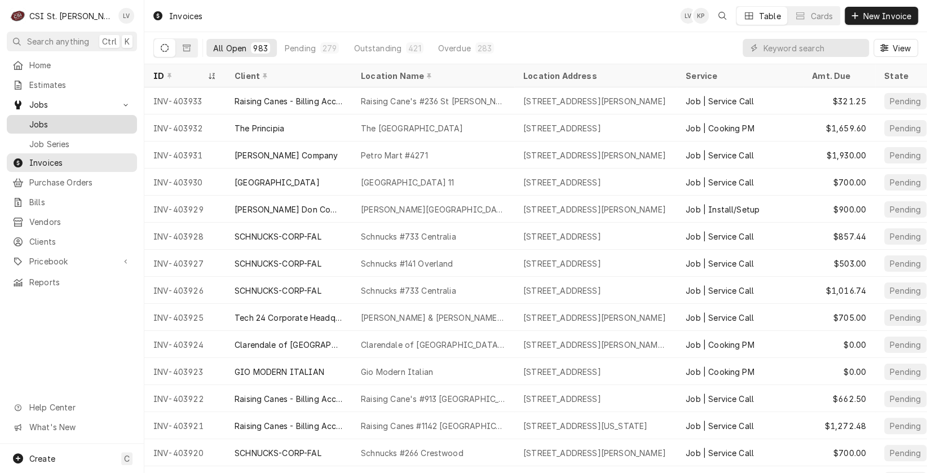
click at [41, 118] on span "Jobs" at bounding box center [80, 124] width 102 height 12
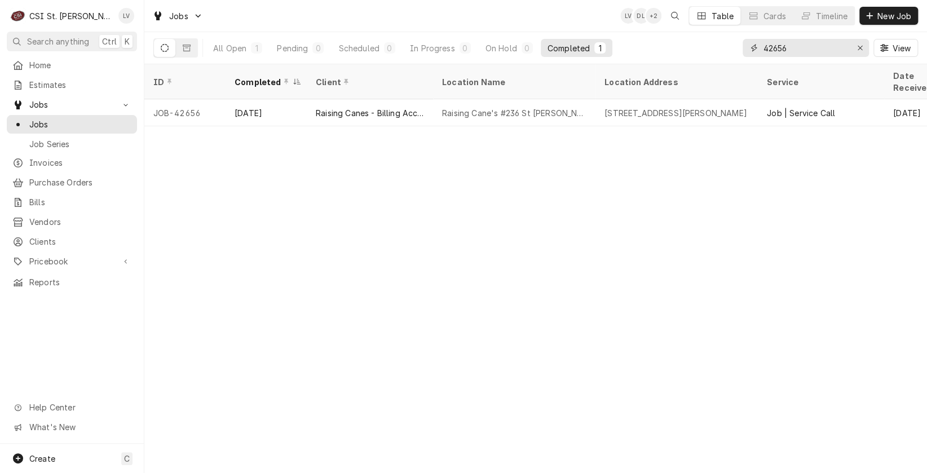
drag, startPoint x: 803, startPoint y: 44, endPoint x: 742, endPoint y: 40, distance: 60.5
click at [743, 40] on div "42656" at bounding box center [806, 48] width 126 height 18
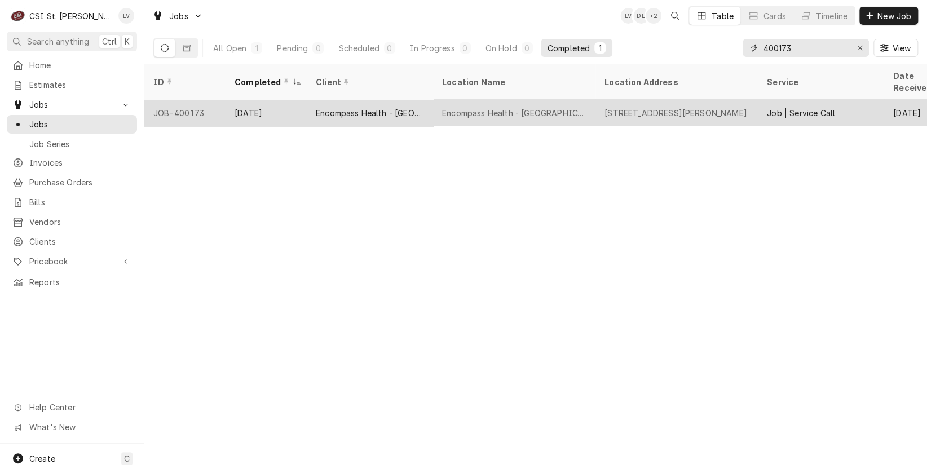
type input "400173"
click at [434, 108] on div "Encompass Health - West County" at bounding box center [514, 112] width 162 height 27
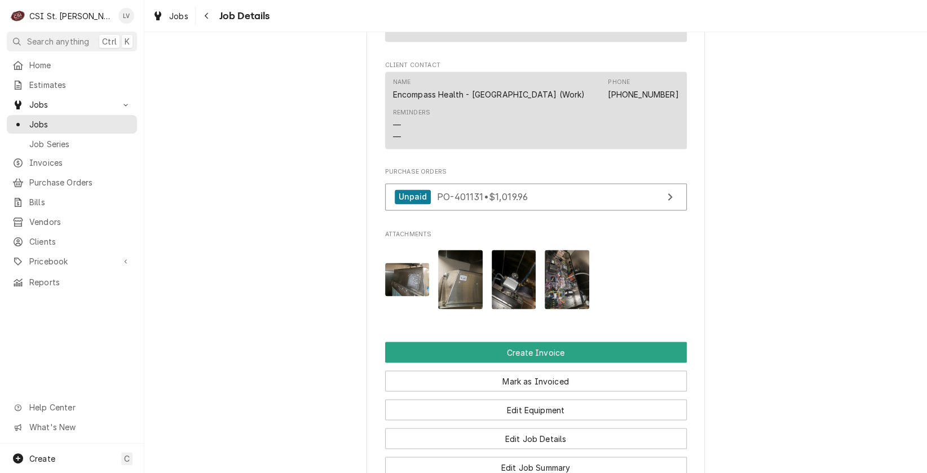
scroll to position [1015, 0]
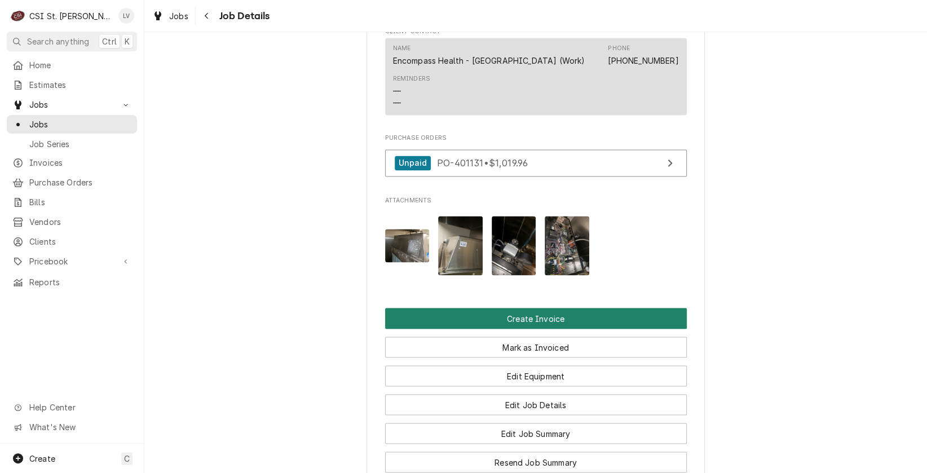
click at [561, 329] on button "Create Invoice" at bounding box center [536, 318] width 302 height 21
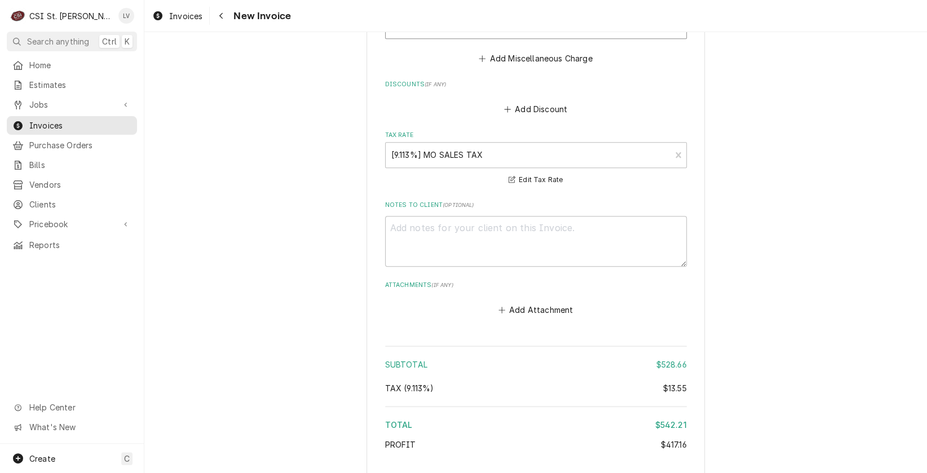
scroll to position [2991, 0]
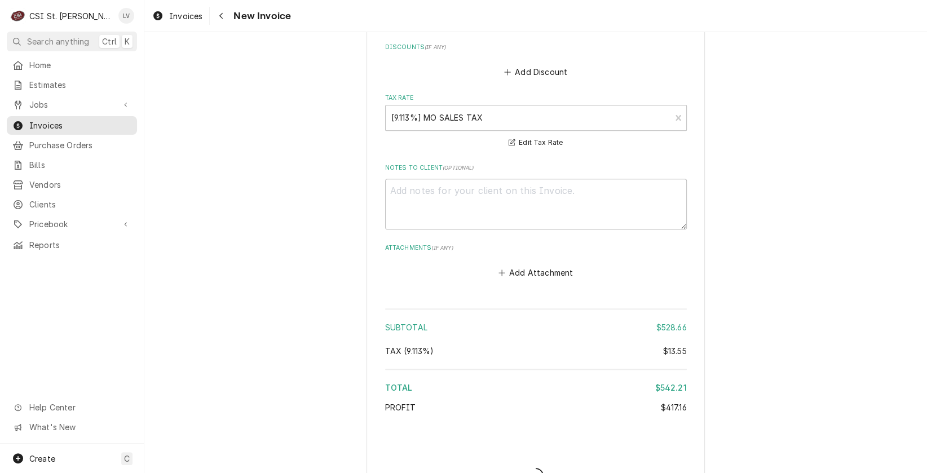
scroll to position [2985, 0]
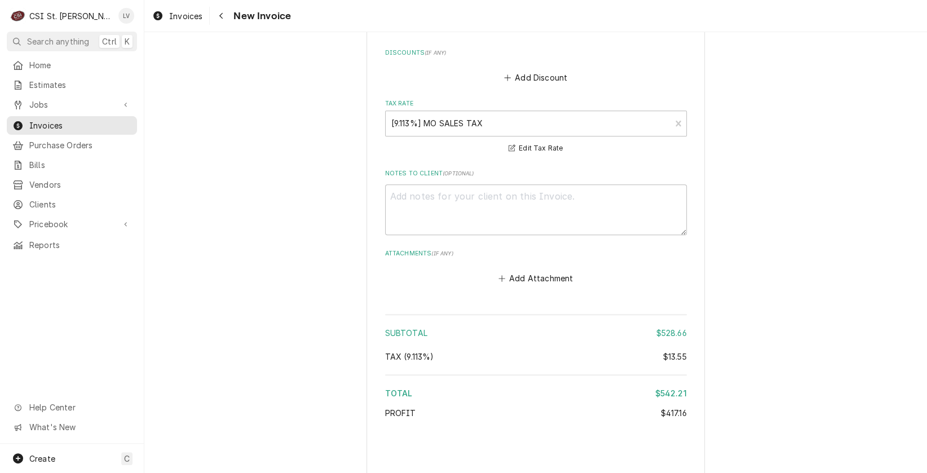
type textarea "x"
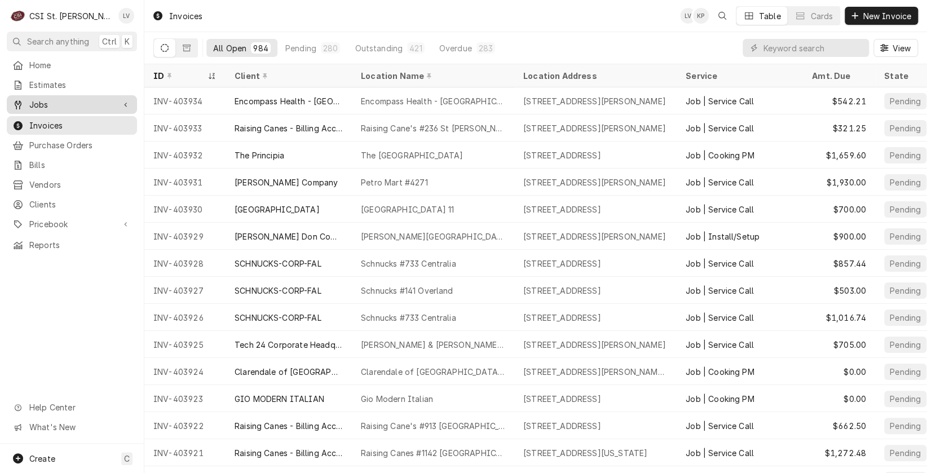
click at [37, 99] on span "Jobs" at bounding box center [71, 105] width 85 height 12
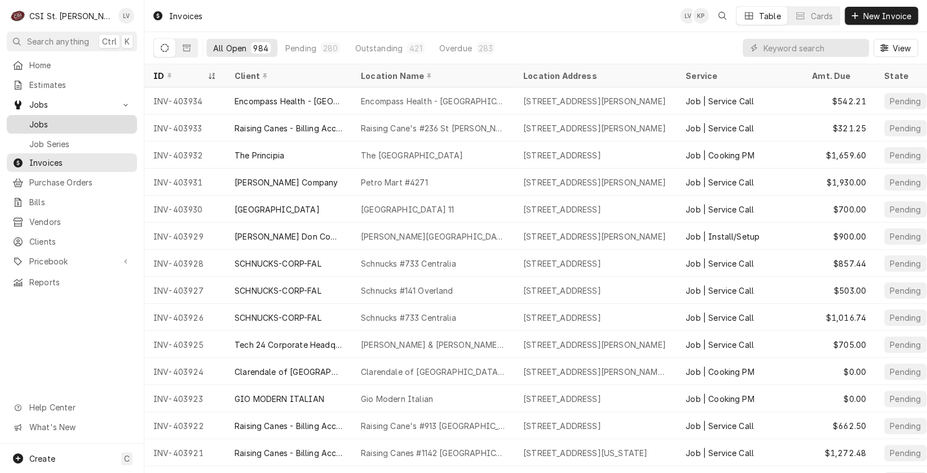
click at [39, 118] on span "Jobs" at bounding box center [80, 124] width 102 height 12
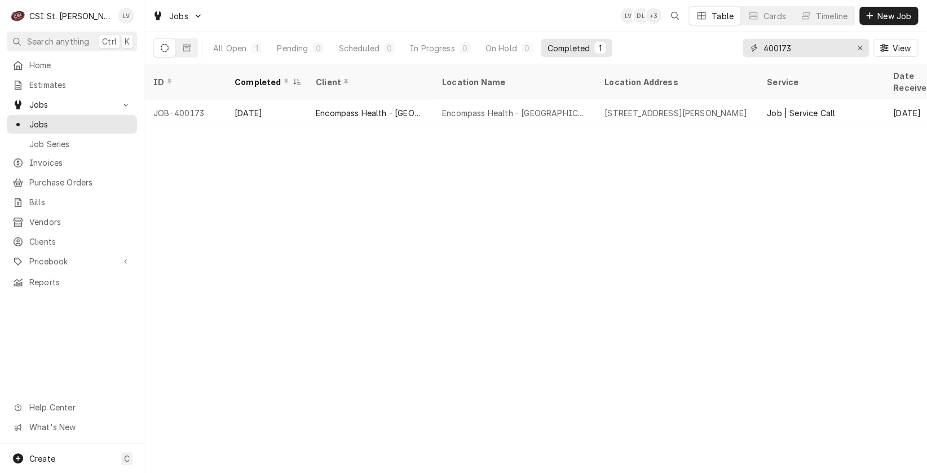
drag, startPoint x: 805, startPoint y: 49, endPoint x: 728, endPoint y: 55, distance: 77.0
click at [728, 55] on div "All Open 1 Pending 0 Scheduled 0 In Progress 0 On Hold 0 Completed 1 400173 View" at bounding box center [535, 48] width 765 height 32
type input "42465"
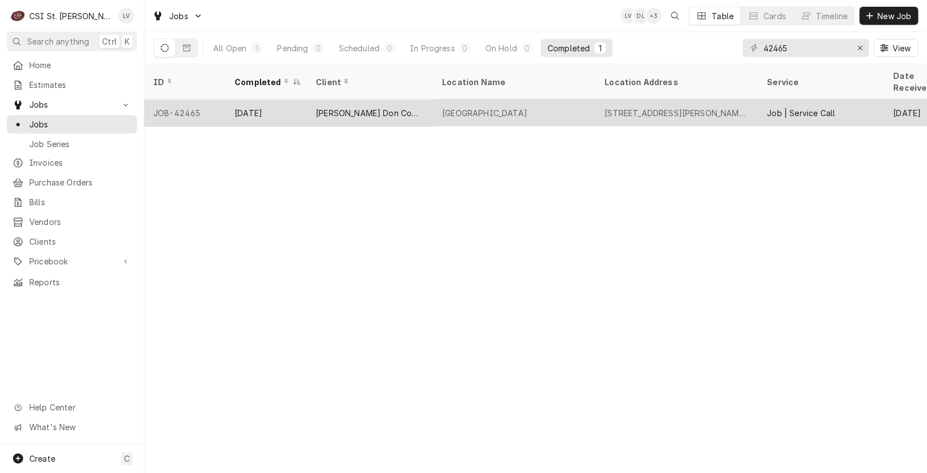
click at [393, 105] on div "[PERSON_NAME] Don Company" at bounding box center [370, 112] width 126 height 27
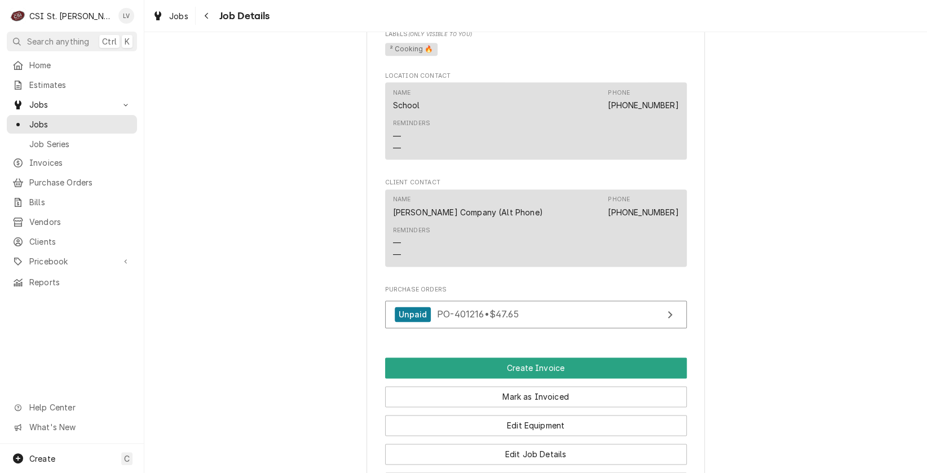
scroll to position [846, 0]
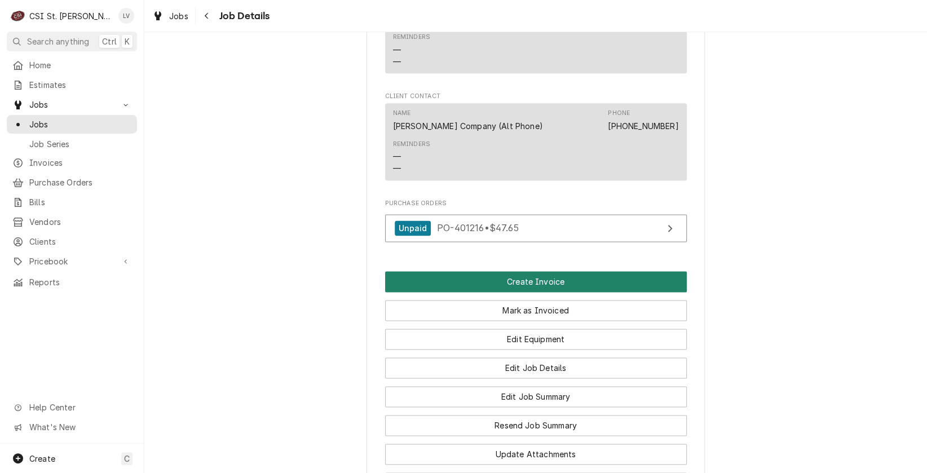
click at [539, 290] on button "Create Invoice" at bounding box center [536, 281] width 302 height 21
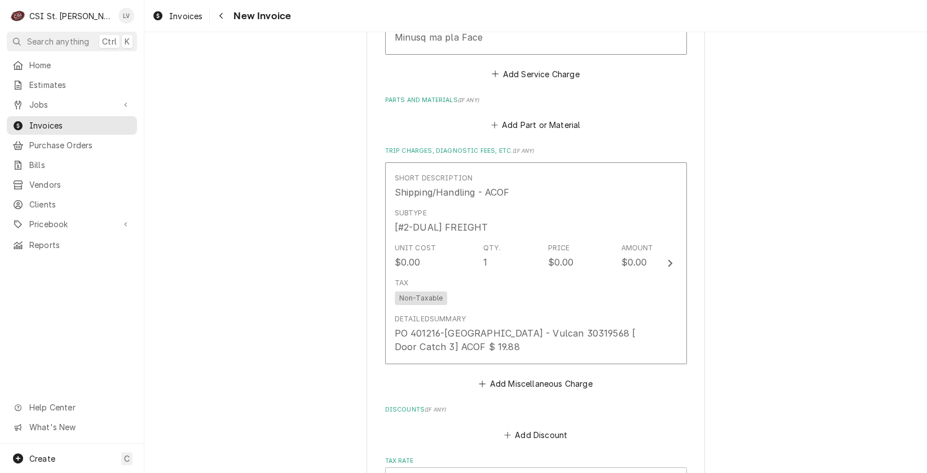
scroll to position [2307, 0]
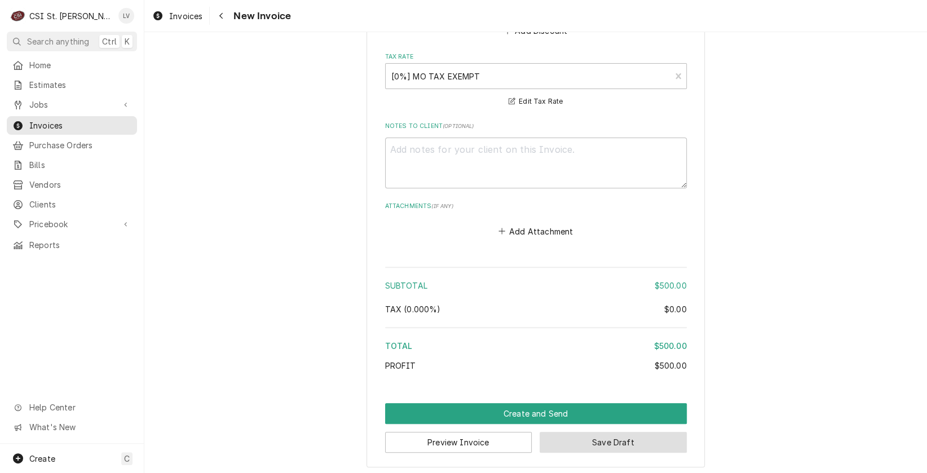
click at [660, 441] on button "Save Draft" at bounding box center [613, 442] width 147 height 21
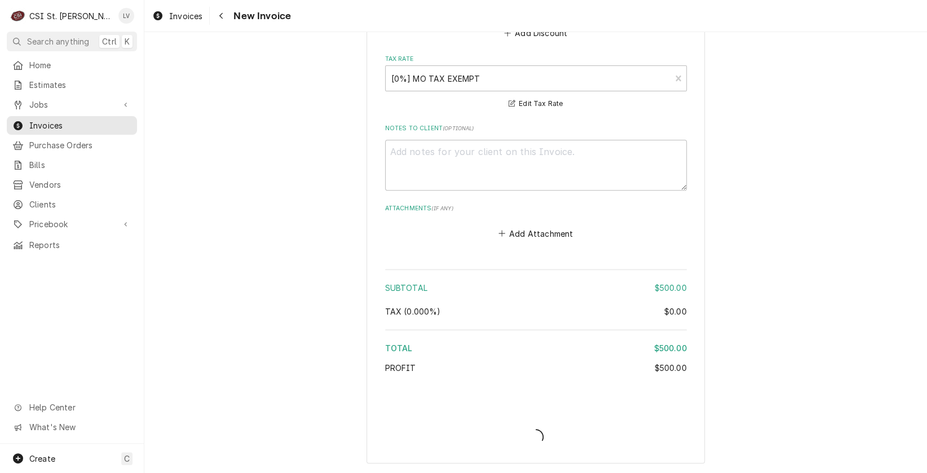
scroll to position [2753, 0]
type textarea "x"
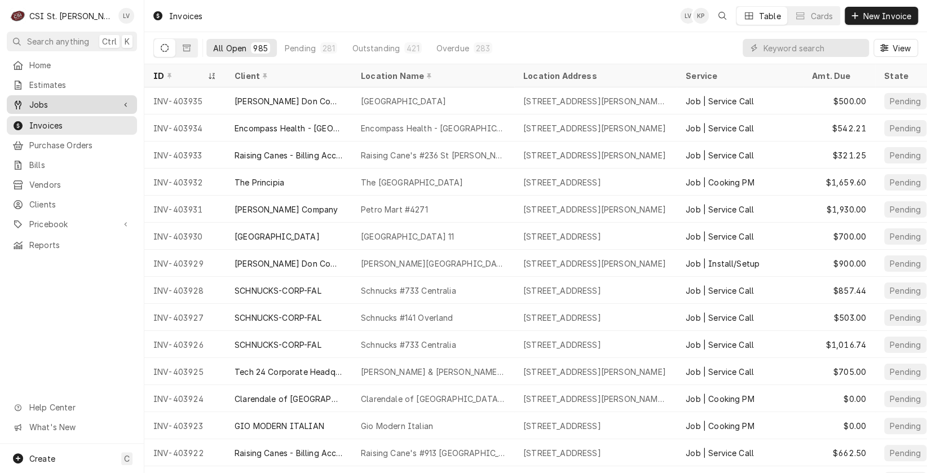
click at [33, 102] on span "Jobs" at bounding box center [71, 105] width 85 height 12
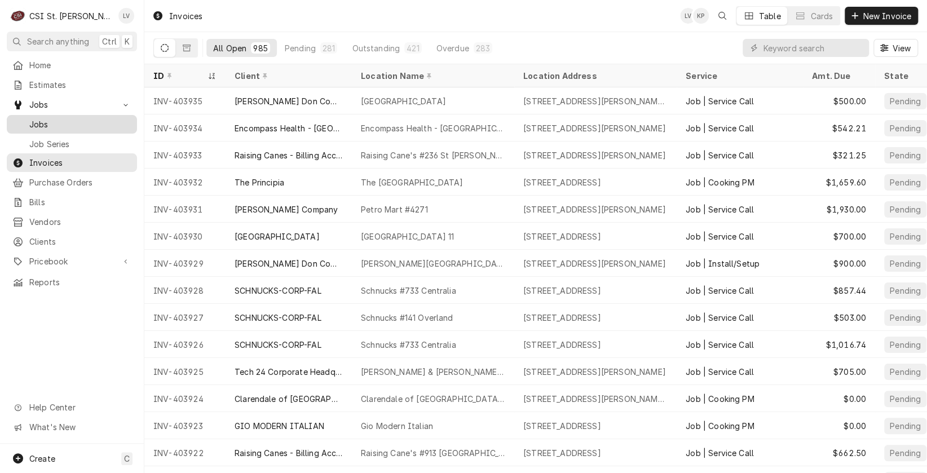
click at [37, 120] on span "Jobs" at bounding box center [80, 124] width 102 height 12
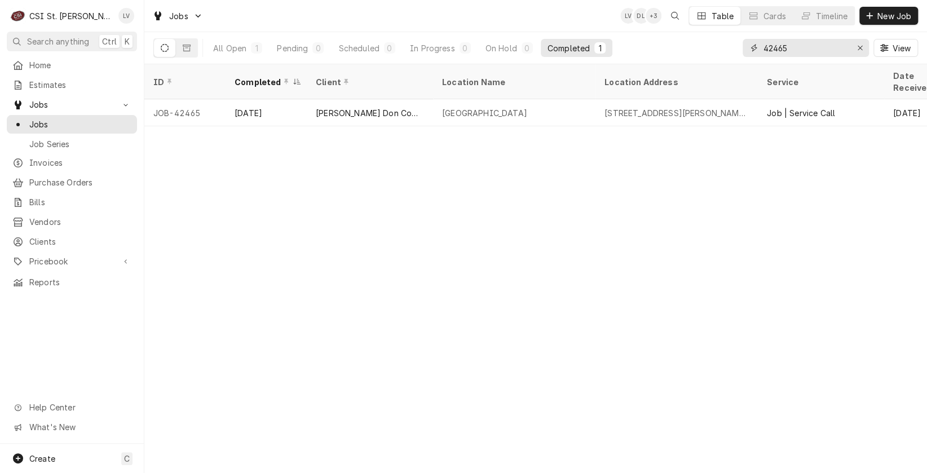
drag, startPoint x: 802, startPoint y: 46, endPoint x: 744, endPoint y: 56, distance: 58.4
click at [744, 56] on div "42465" at bounding box center [806, 48] width 126 height 18
type input "42522"
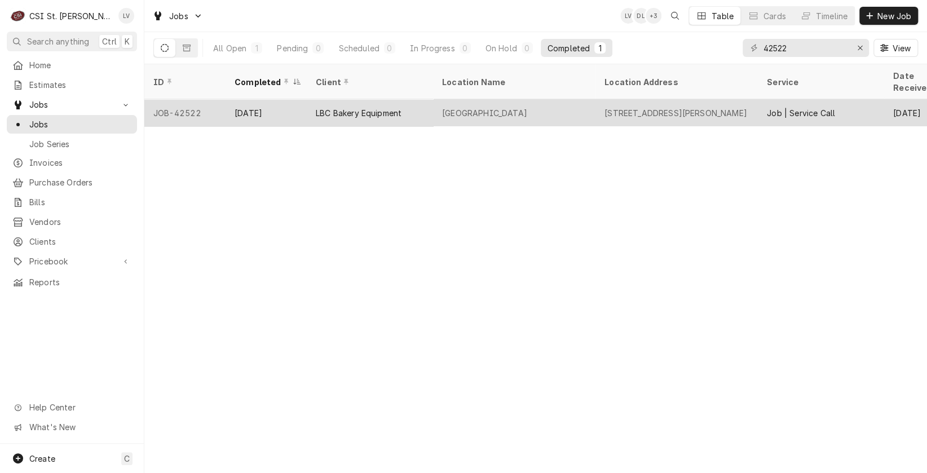
click at [201, 99] on div "JOB-42522" at bounding box center [184, 112] width 81 height 27
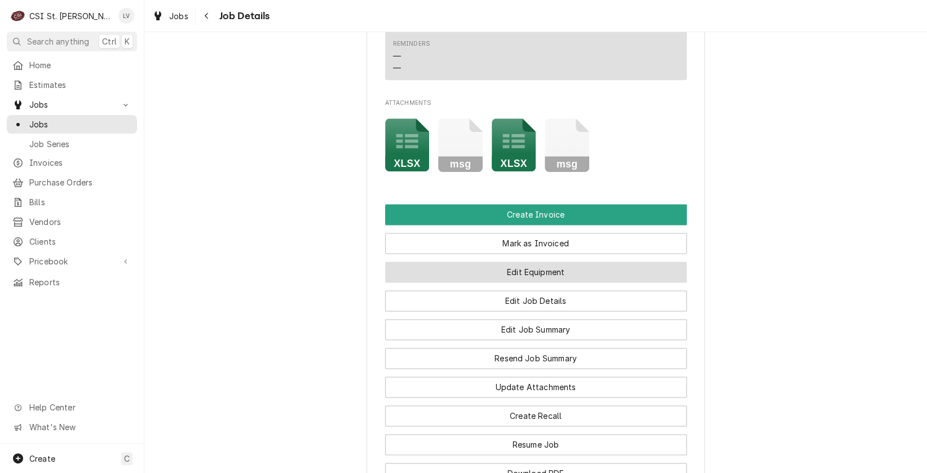
scroll to position [846, 0]
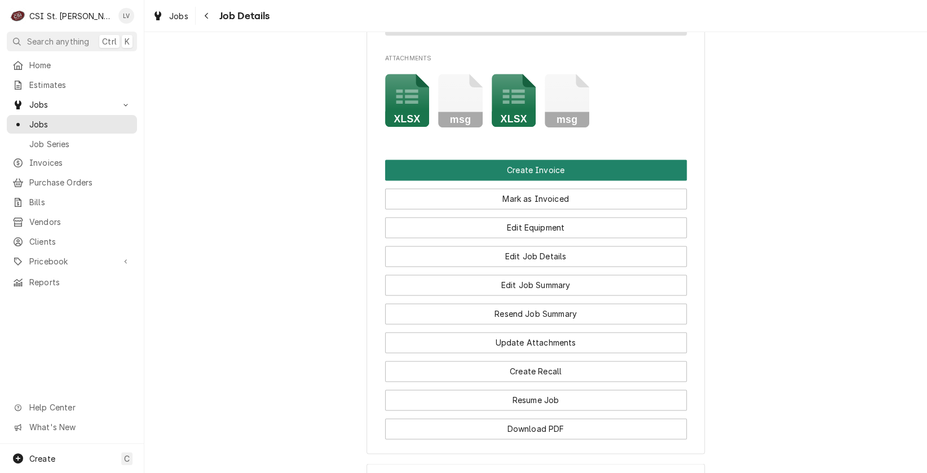
click at [463, 179] on button "Create Invoice" at bounding box center [536, 170] width 302 height 21
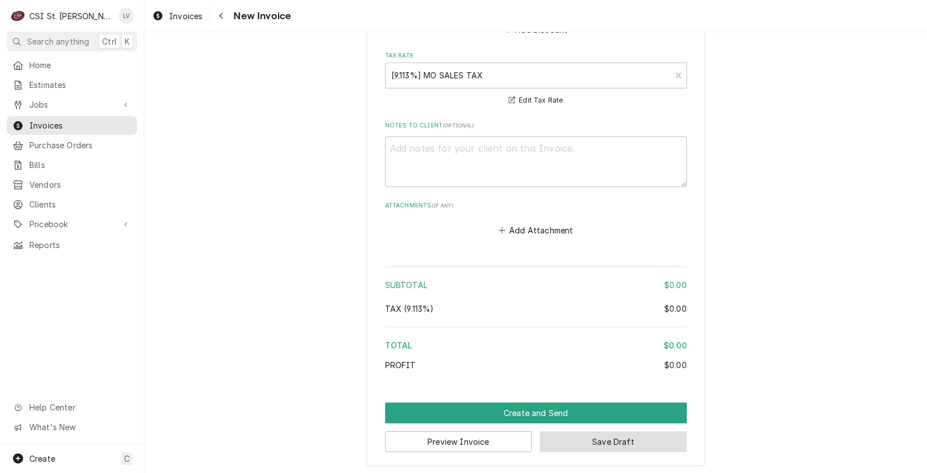
click at [604, 441] on button "Save Draft" at bounding box center [613, 442] width 147 height 21
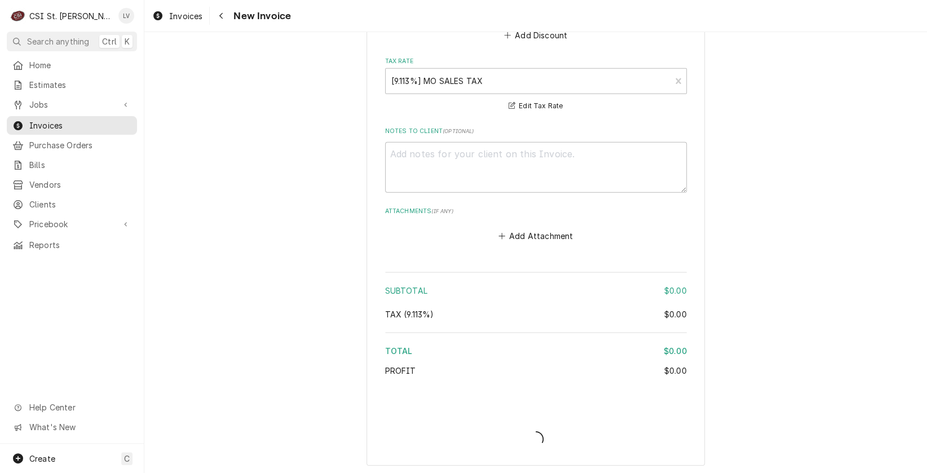
type textarea "x"
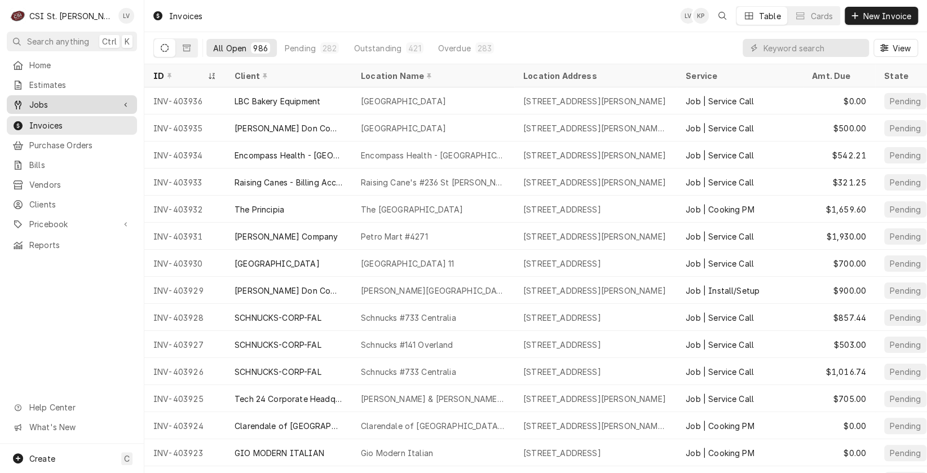
click at [45, 105] on span "Jobs" at bounding box center [71, 105] width 85 height 12
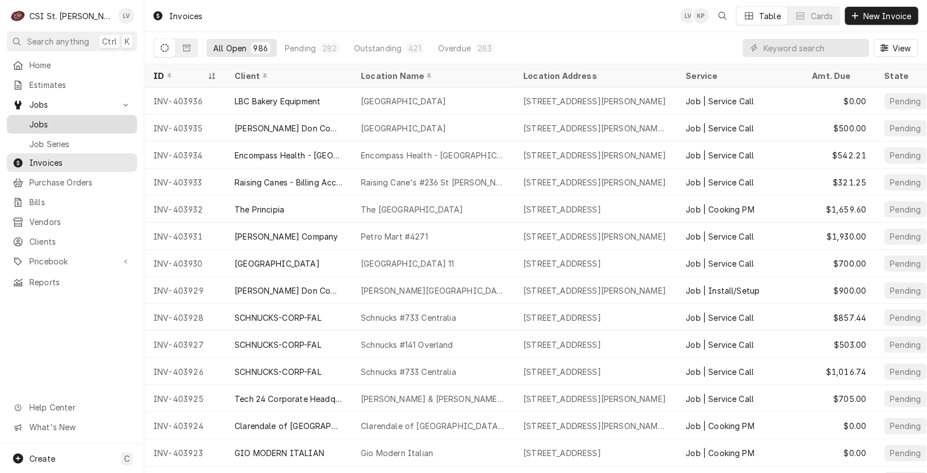
click at [42, 120] on span "Jobs" at bounding box center [80, 124] width 102 height 12
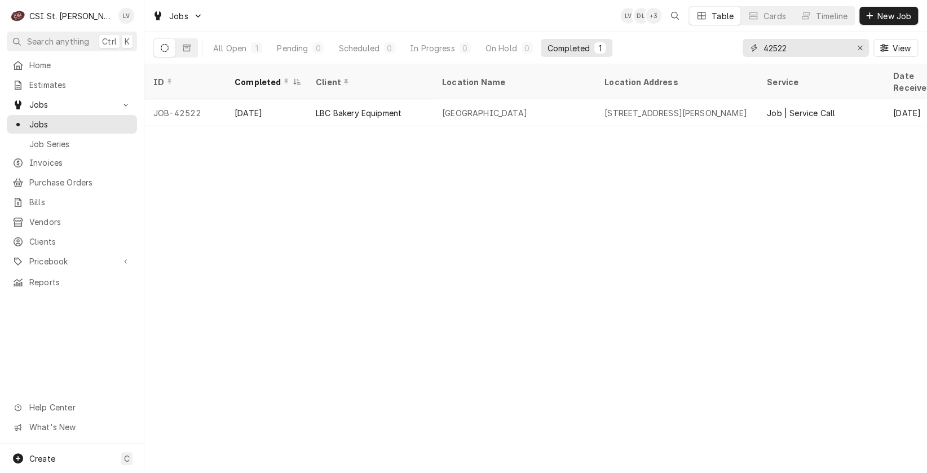
drag, startPoint x: 780, startPoint y: 46, endPoint x: 760, endPoint y: 45, distance: 19.8
click at [760, 45] on div "42522" at bounding box center [806, 48] width 126 height 18
type input "42528"
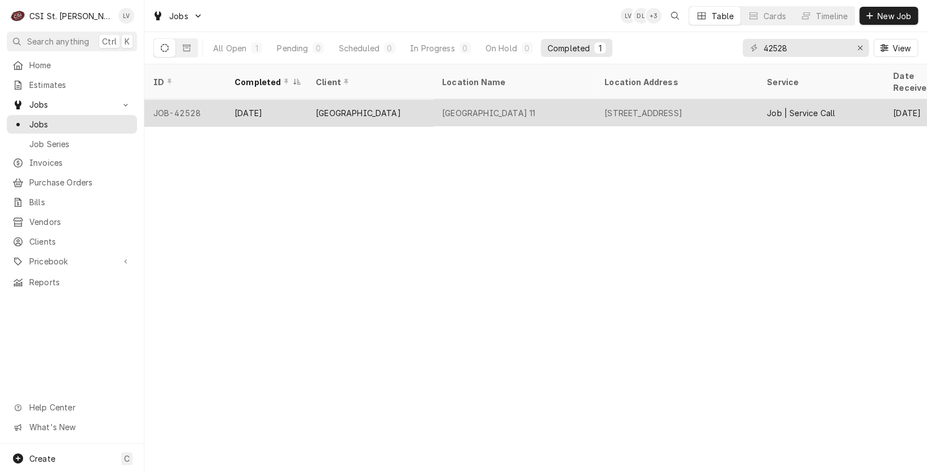
click at [368, 106] on div "[GEOGRAPHIC_DATA]" at bounding box center [370, 112] width 126 height 27
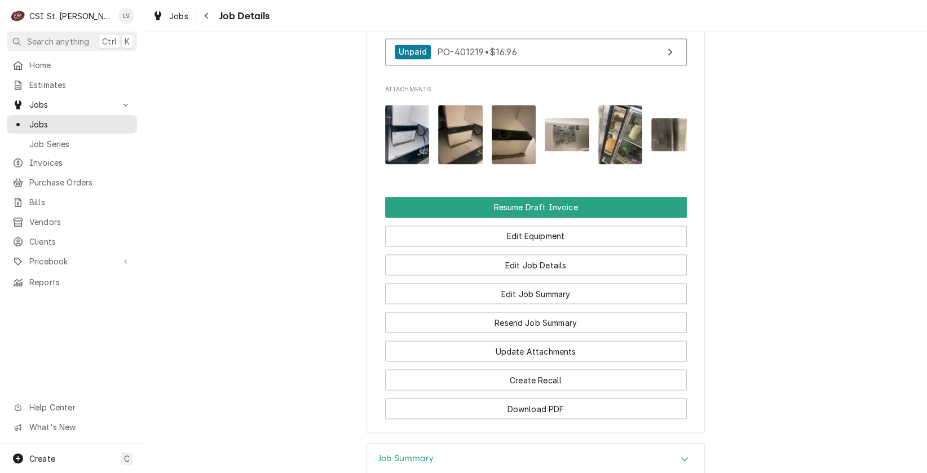
scroll to position [1072, 0]
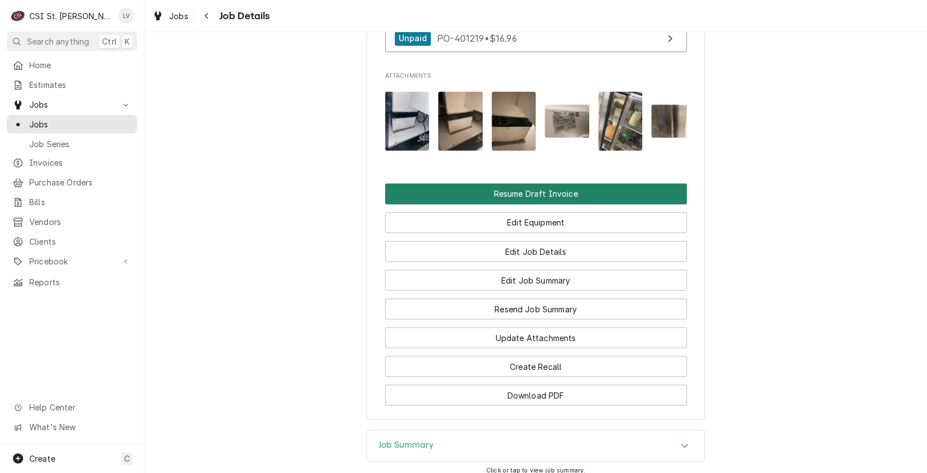
click at [514, 204] on button "Resume Draft Invoice" at bounding box center [536, 193] width 302 height 21
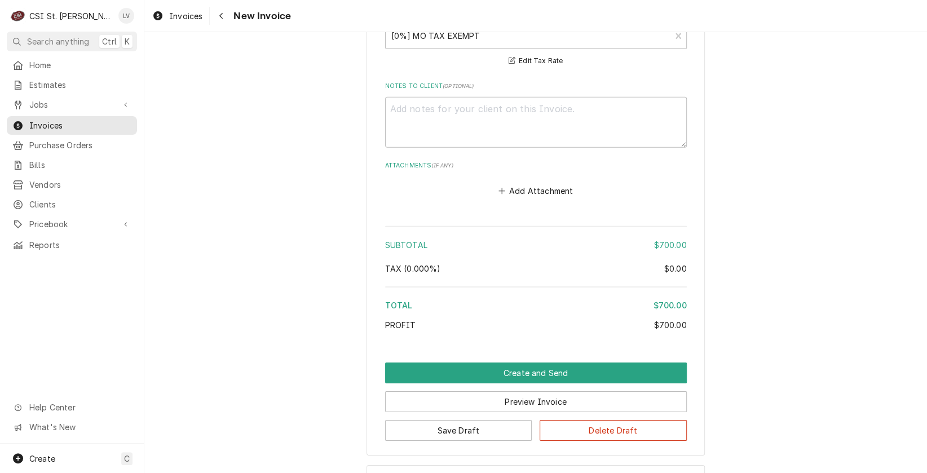
scroll to position [2072, 0]
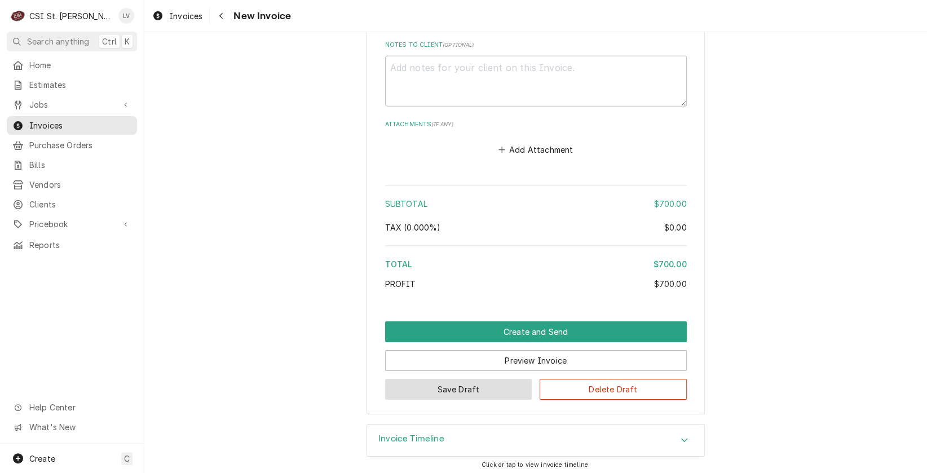
click at [426, 381] on button "Save Draft" at bounding box center [458, 389] width 147 height 21
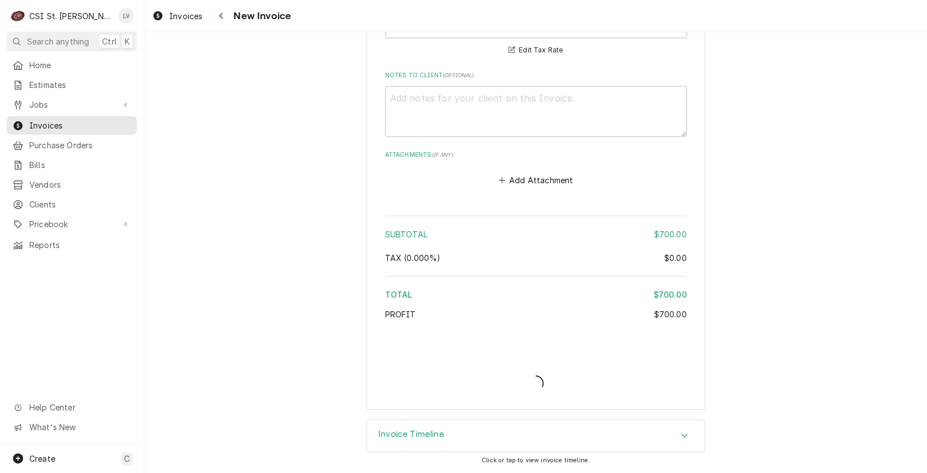
scroll to position [2038, 0]
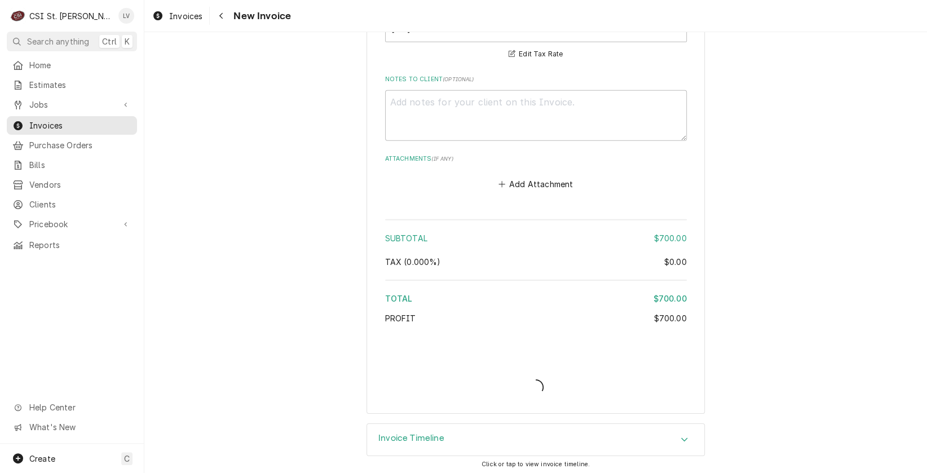
type textarea "x"
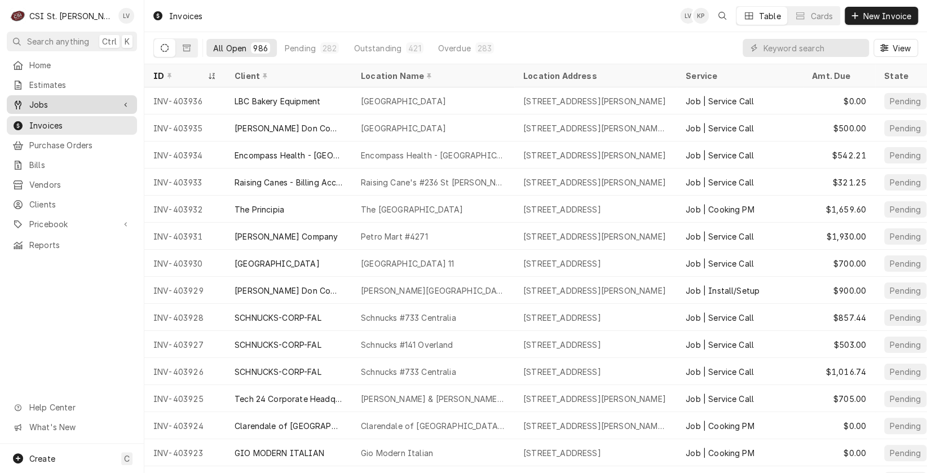
click at [33, 101] on span "Jobs" at bounding box center [71, 105] width 85 height 12
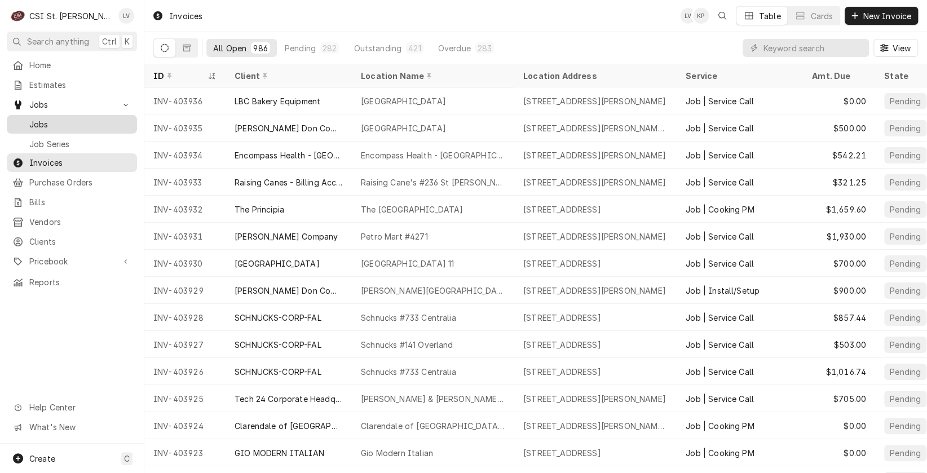
click at [36, 117] on div "Jobs" at bounding box center [72, 124] width 126 height 14
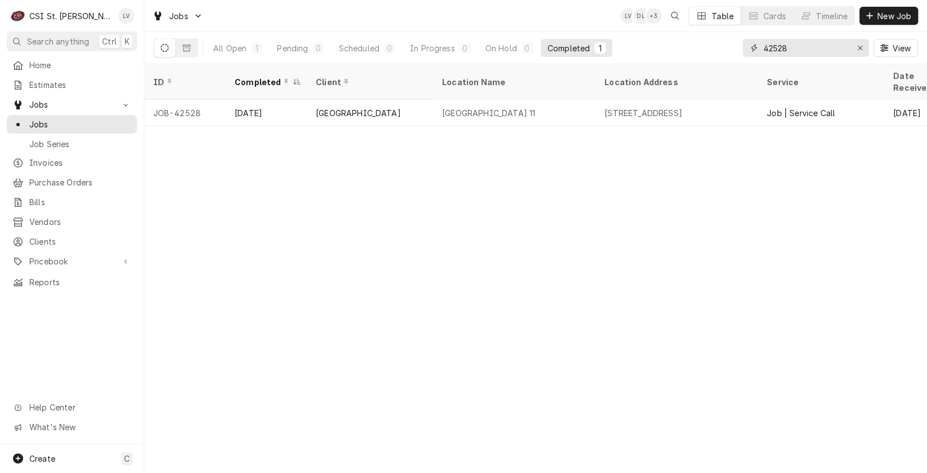
drag, startPoint x: 811, startPoint y: 50, endPoint x: 727, endPoint y: 62, distance: 84.9
click at [727, 62] on div "All Open 1 Pending 0 Scheduled 0 In Progress 0 On Hold 0 Completed 1 42528 View" at bounding box center [535, 48] width 765 height 32
type input "42676"
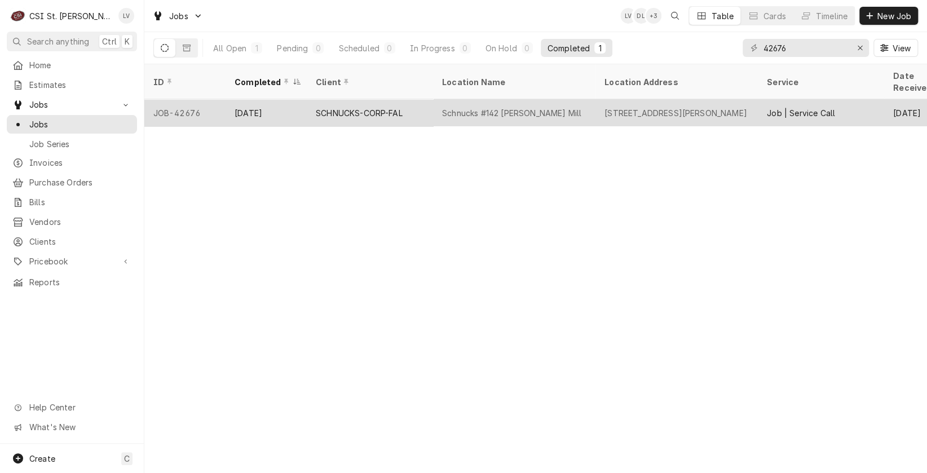
click at [467, 107] on div "Schnucks #142 Woods Mill" at bounding box center [511, 113] width 139 height 12
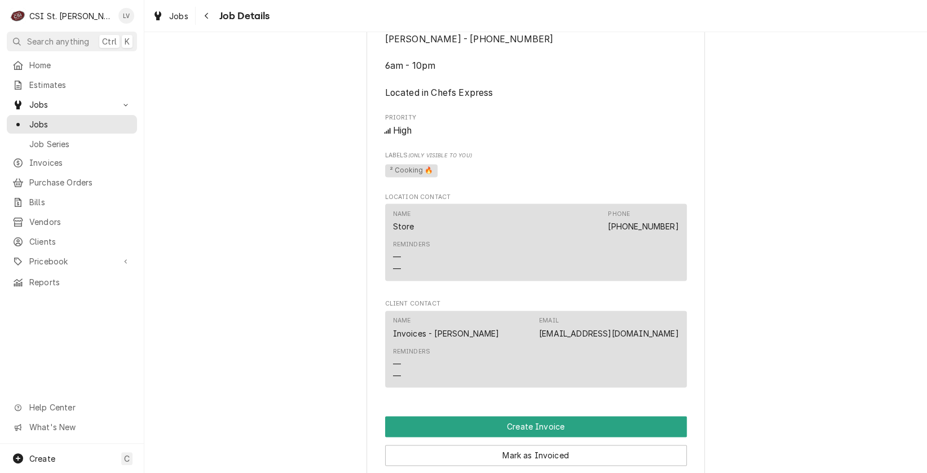
scroll to position [846, 0]
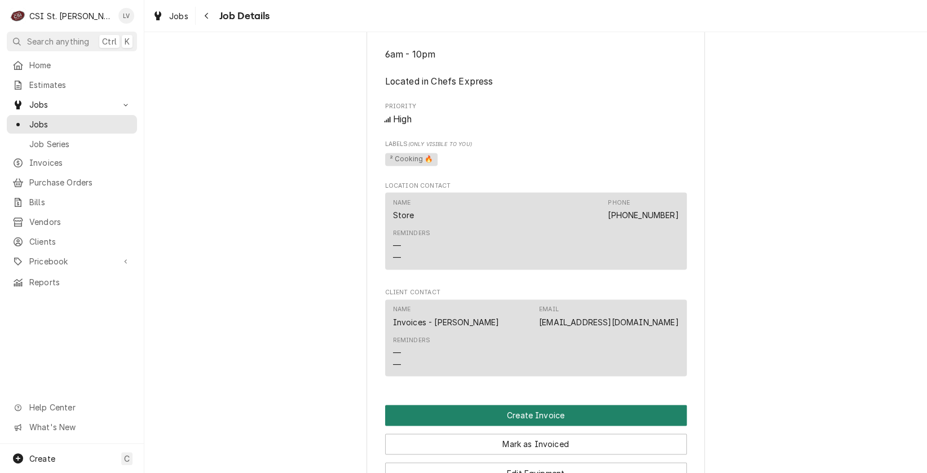
click at [602, 405] on button "Create Invoice" at bounding box center [536, 415] width 302 height 21
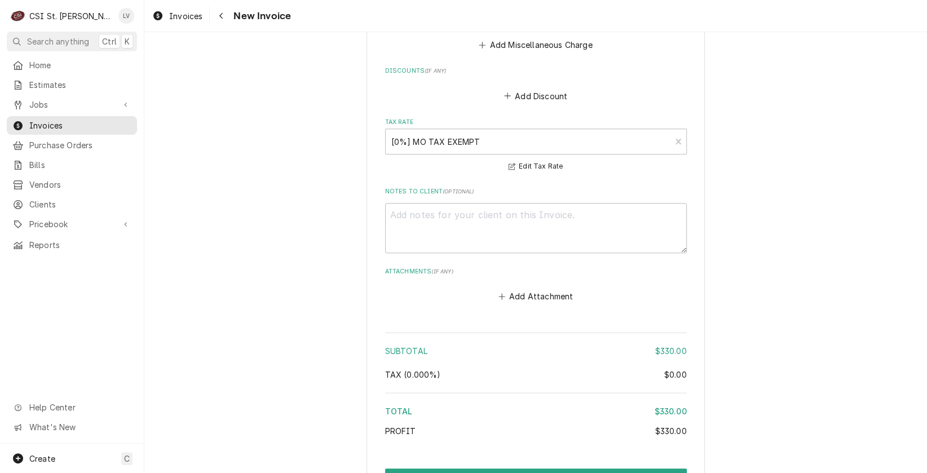
scroll to position [2906, 0]
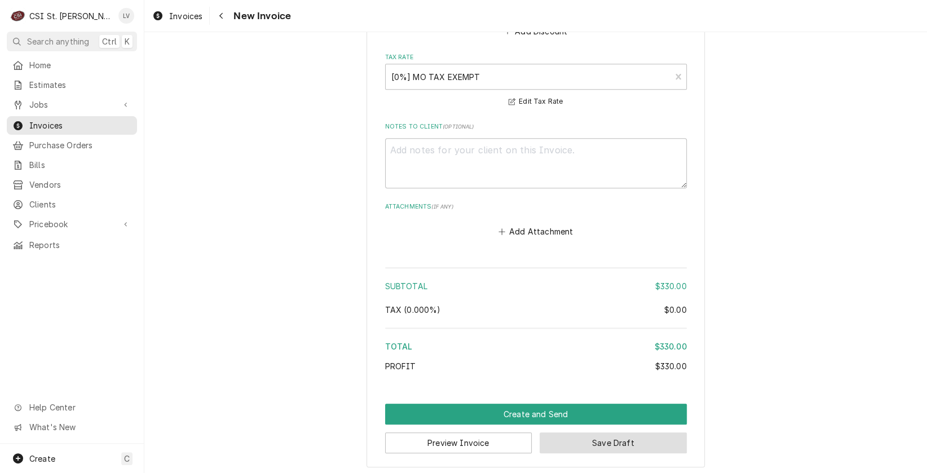
click at [582, 434] on button "Save Draft" at bounding box center [613, 443] width 147 height 21
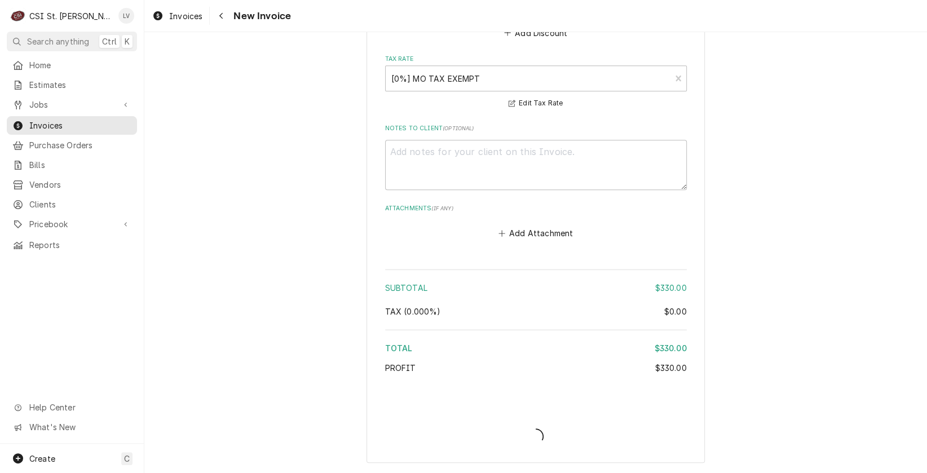
scroll to position [2900, 0]
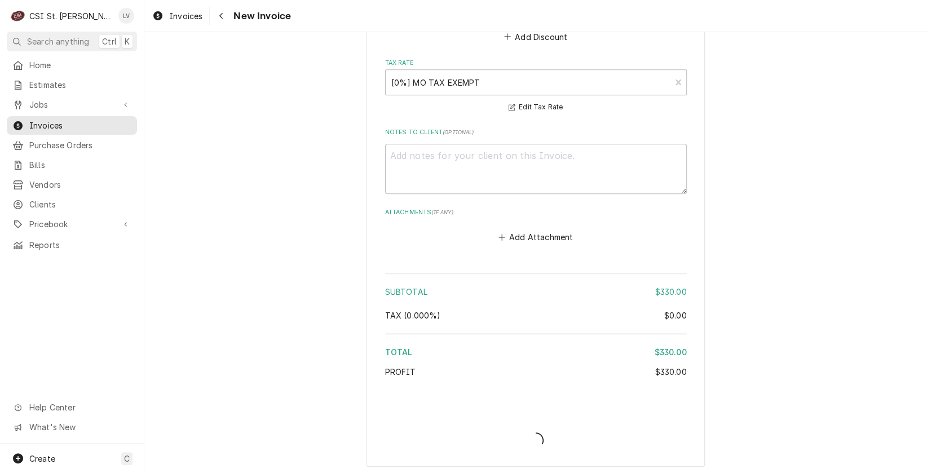
type textarea "x"
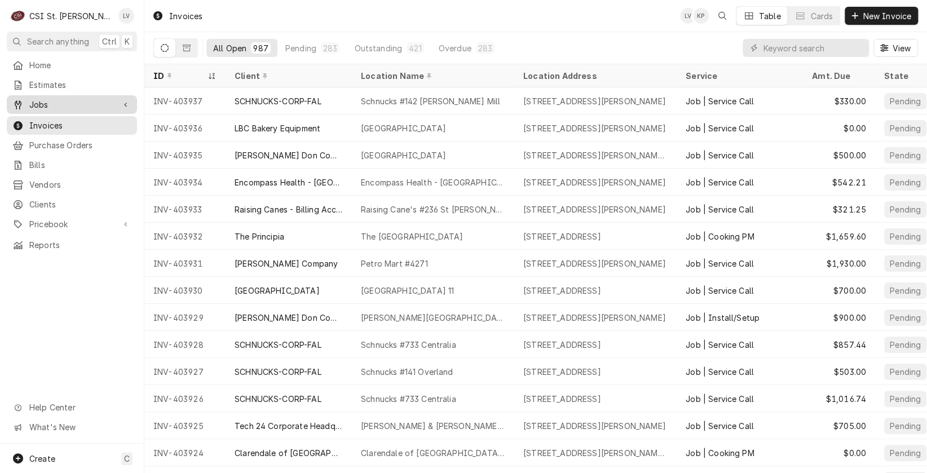
click at [33, 99] on span "Jobs" at bounding box center [71, 105] width 85 height 12
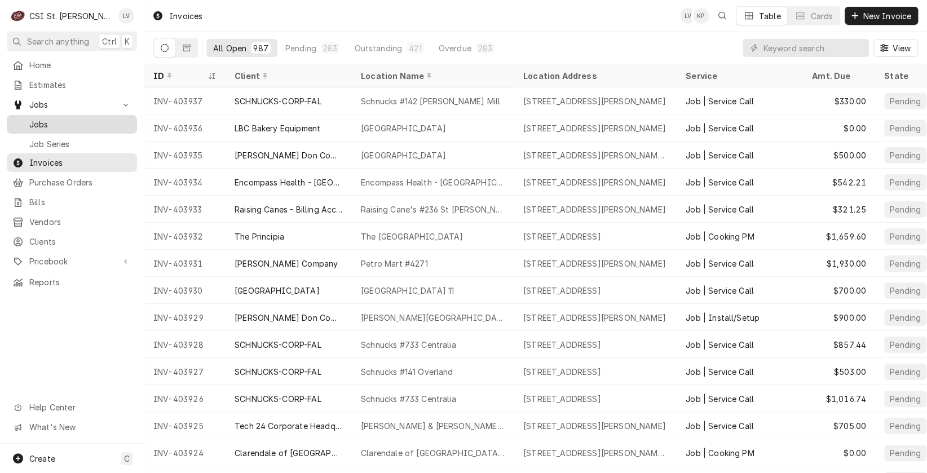
click at [34, 119] on span "Jobs" at bounding box center [80, 124] width 102 height 12
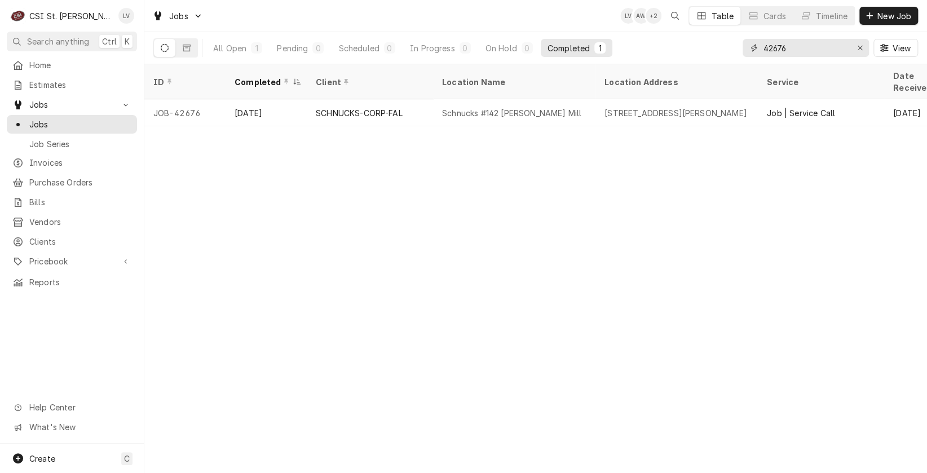
drag, startPoint x: 802, startPoint y: 45, endPoint x: 756, endPoint y: 48, distance: 45.8
click at [756, 48] on div "42676" at bounding box center [806, 48] width 126 height 18
type input "42588"
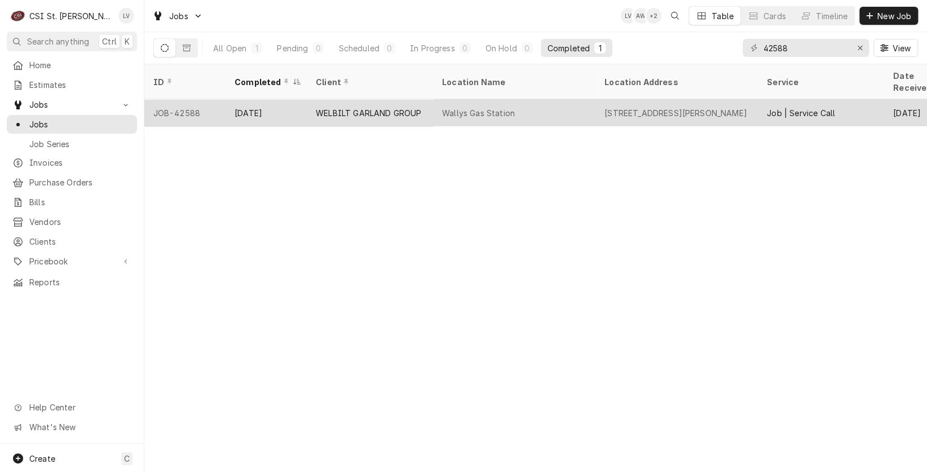
click at [478, 99] on div "Wallys Gas Station" at bounding box center [514, 112] width 162 height 27
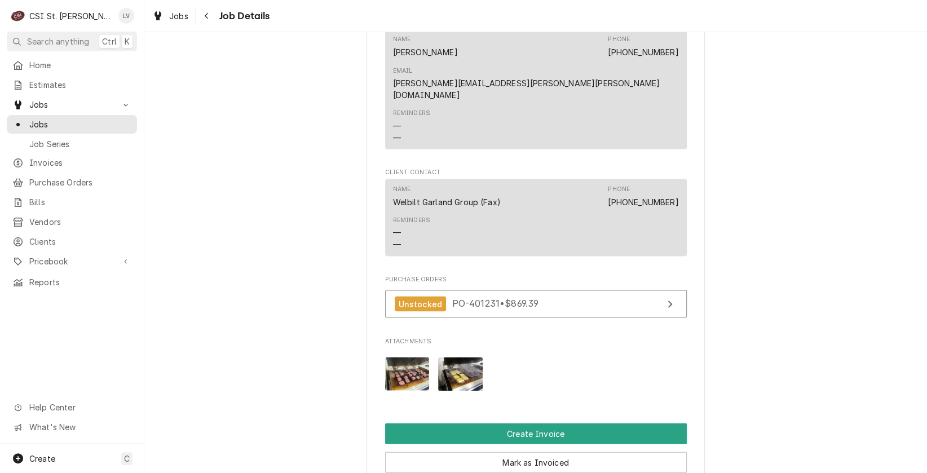
scroll to position [1297, 0]
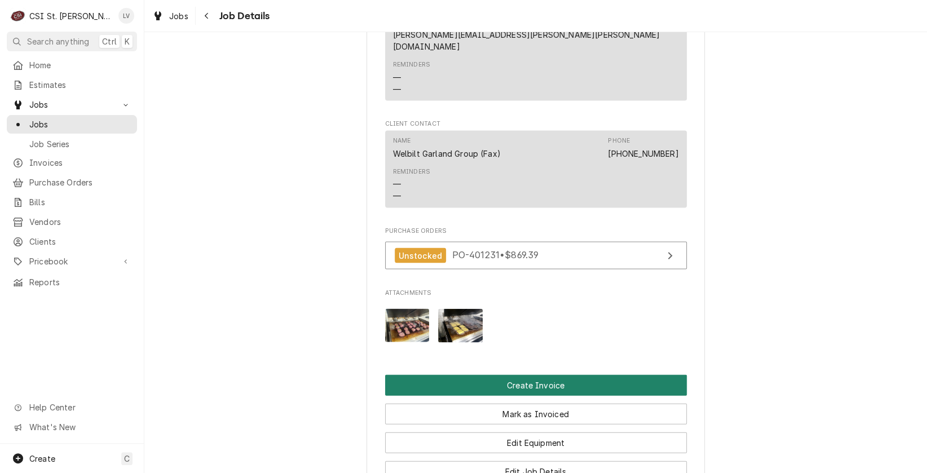
click at [515, 375] on button "Create Invoice" at bounding box center [536, 385] width 302 height 21
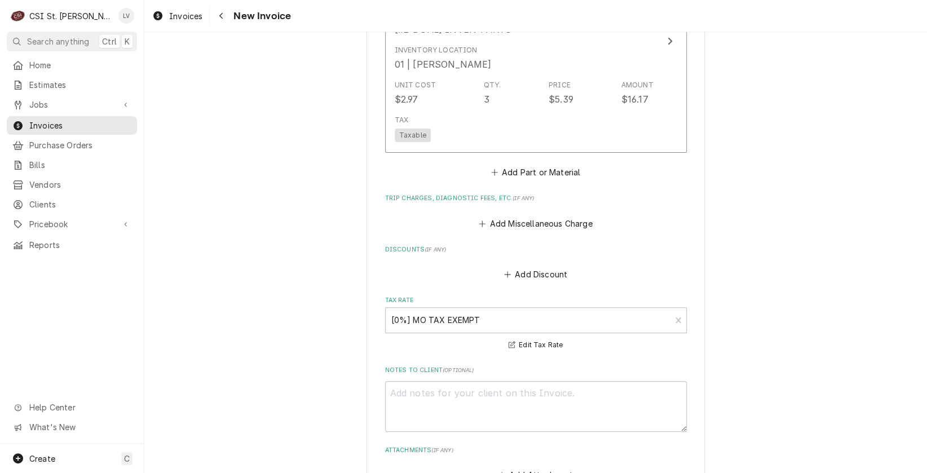
scroll to position [2878, 0]
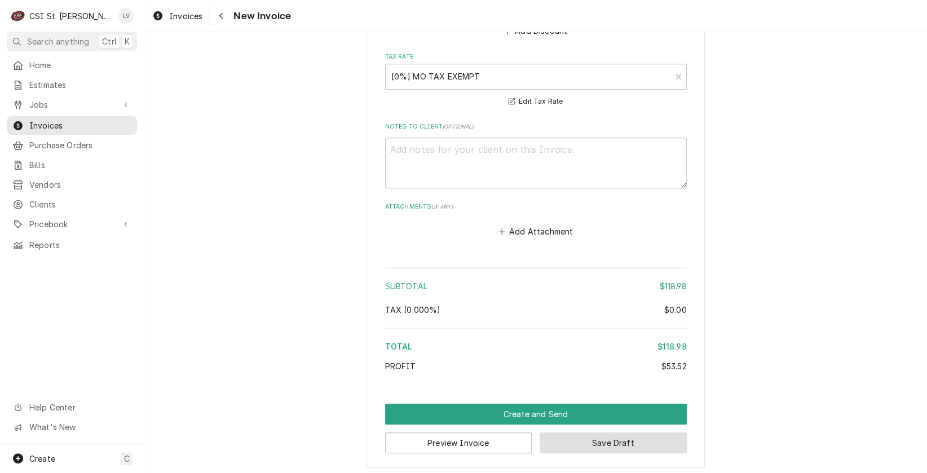
click at [615, 438] on button "Save Draft" at bounding box center [613, 443] width 147 height 21
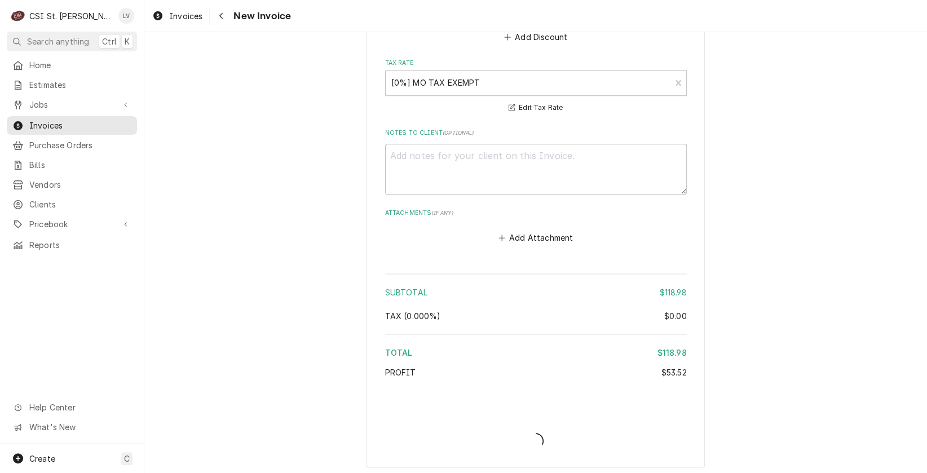
type textarea "x"
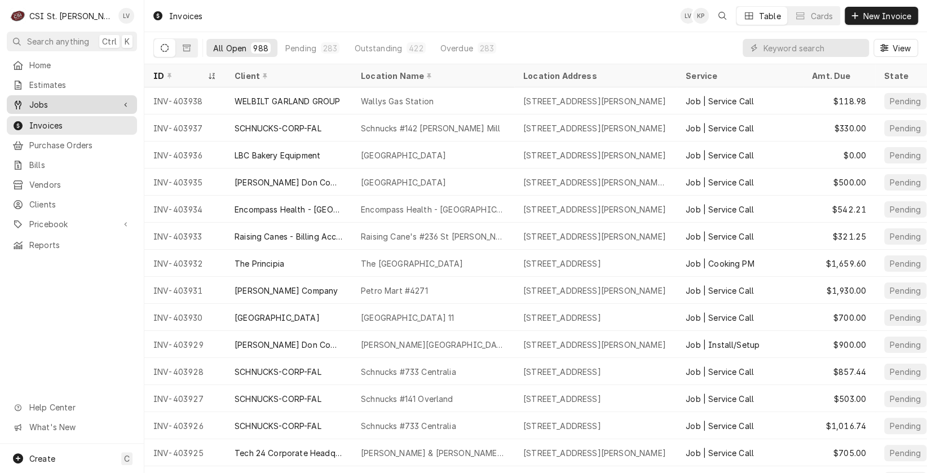
click at [39, 101] on span "Jobs" at bounding box center [71, 105] width 85 height 12
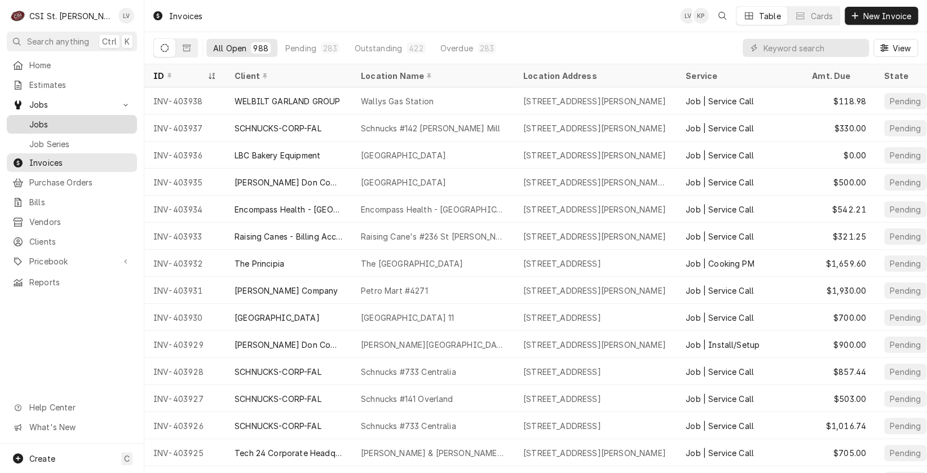
click at [56, 124] on span "Jobs" at bounding box center [80, 124] width 102 height 12
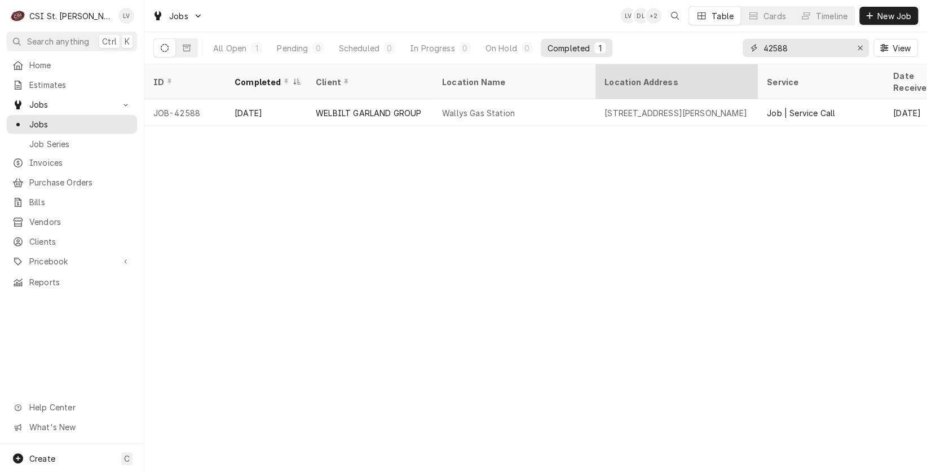
drag, startPoint x: 800, startPoint y: 50, endPoint x: 729, endPoint y: 67, distance: 73.6
click at [729, 67] on div "Jobs LV DL + 2 Table Cards Timeline New Job All Open 1 Pending 0 Scheduled 0 In…" at bounding box center [535, 236] width 783 height 473
type input "41721"
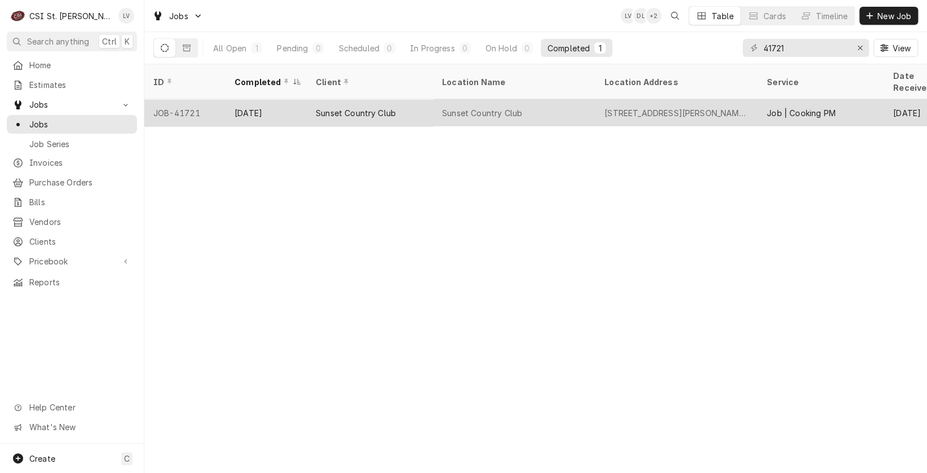
click at [373, 107] on div "Sunset Country Club" at bounding box center [356, 113] width 80 height 12
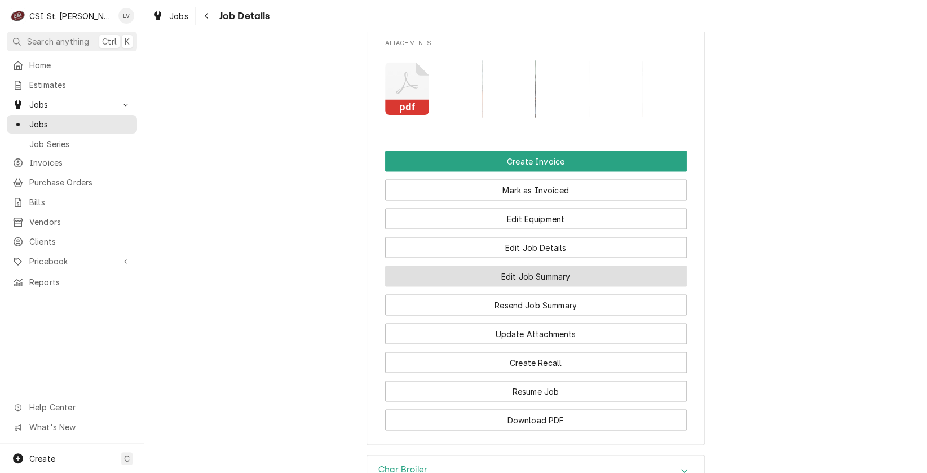
scroll to position [1185, 0]
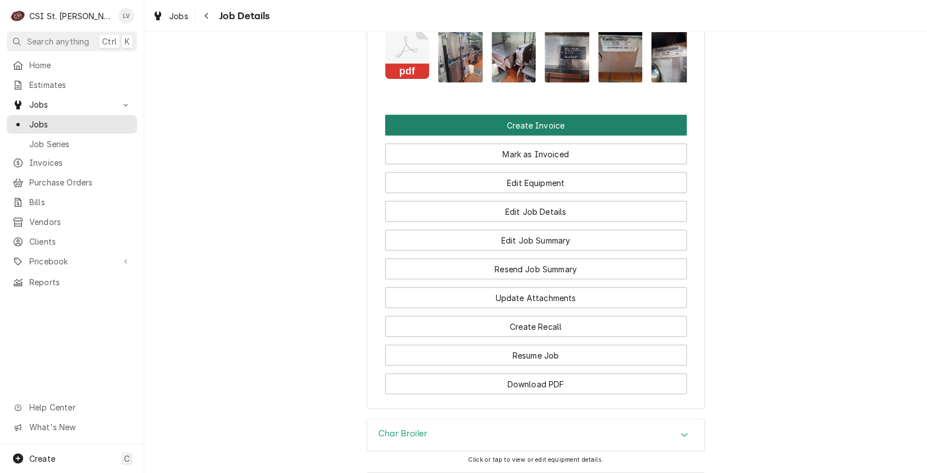
click at [497, 135] on button "Create Invoice" at bounding box center [536, 125] width 302 height 21
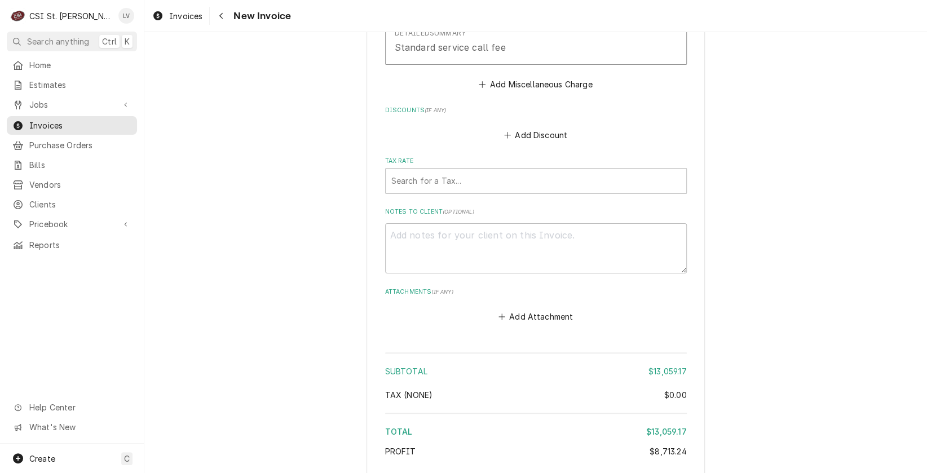
scroll to position [8302, 0]
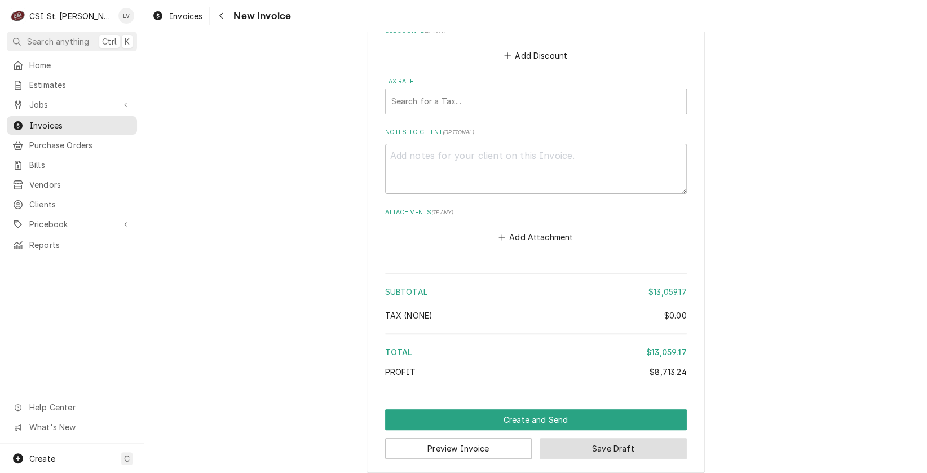
click at [592, 445] on button "Save Draft" at bounding box center [613, 448] width 147 height 21
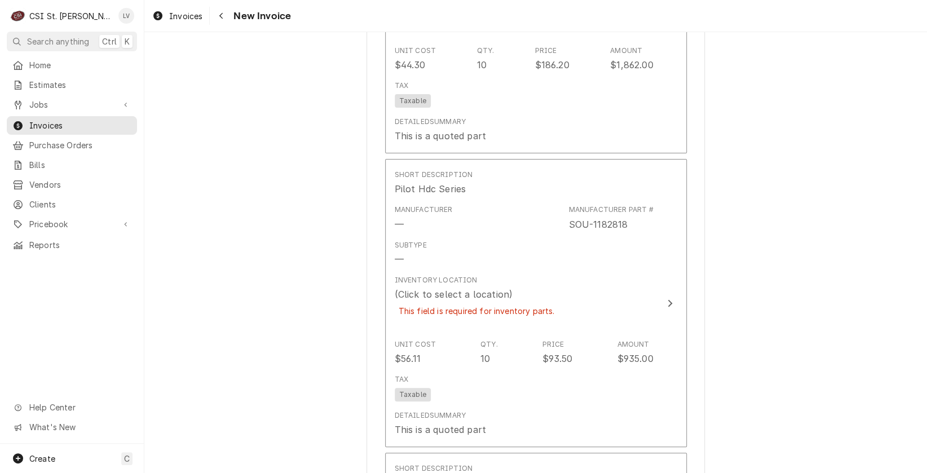
scroll to position [6491, 0]
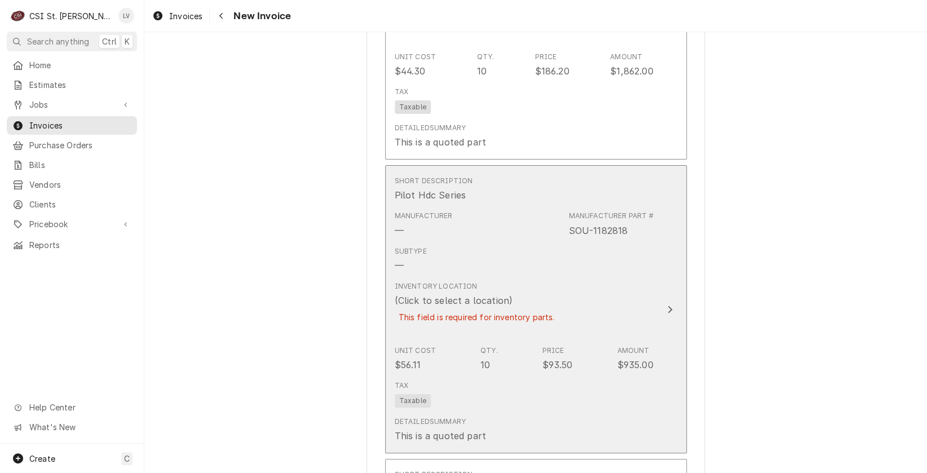
click at [514, 315] on div "This field is required for inventory parts." at bounding box center [477, 317] width 164 height 20
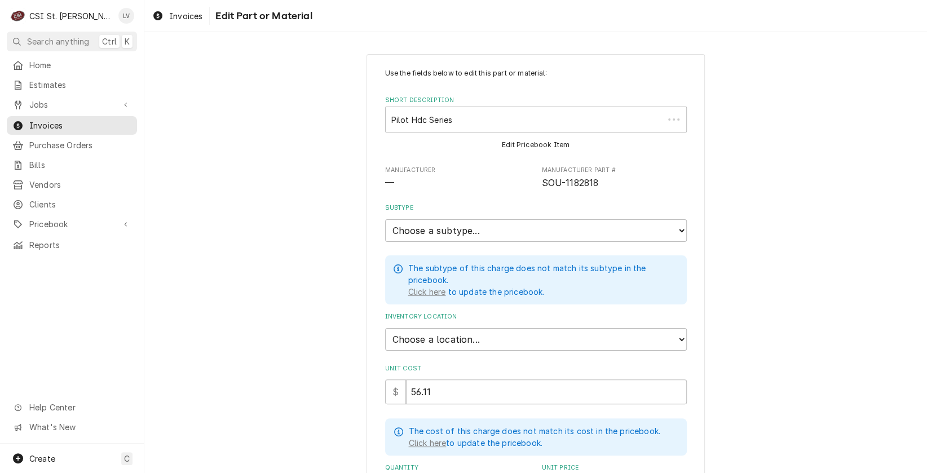
type textarea "x"
click at [425, 335] on select "Choose a location... 00 | STL WAREHOUSE 01 | [PERSON_NAME] V#93 01 | [PERSON_NA…" at bounding box center [536, 339] width 302 height 23
select select "1536"
click at [385, 328] on select "Choose a location... 00 | STL WAREHOUSE 01 | [PERSON_NAME] V#93 01 | [PERSON_NA…" at bounding box center [536, 339] width 302 height 23
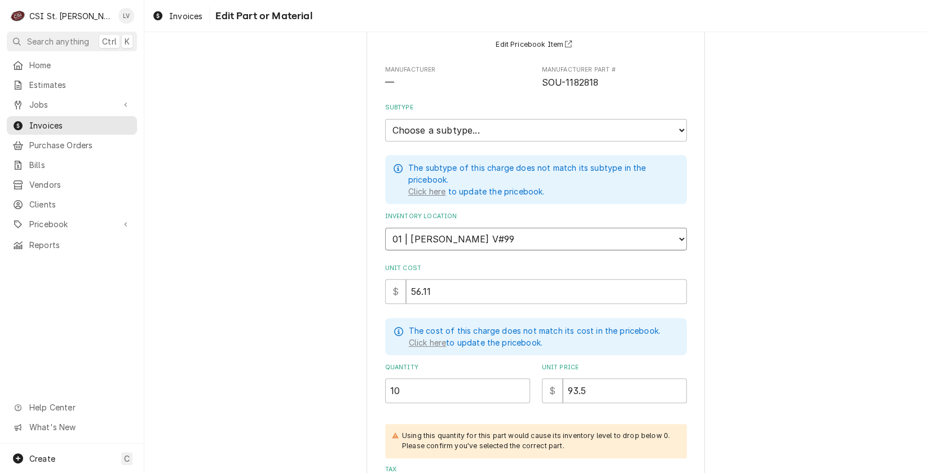
scroll to position [305, 0]
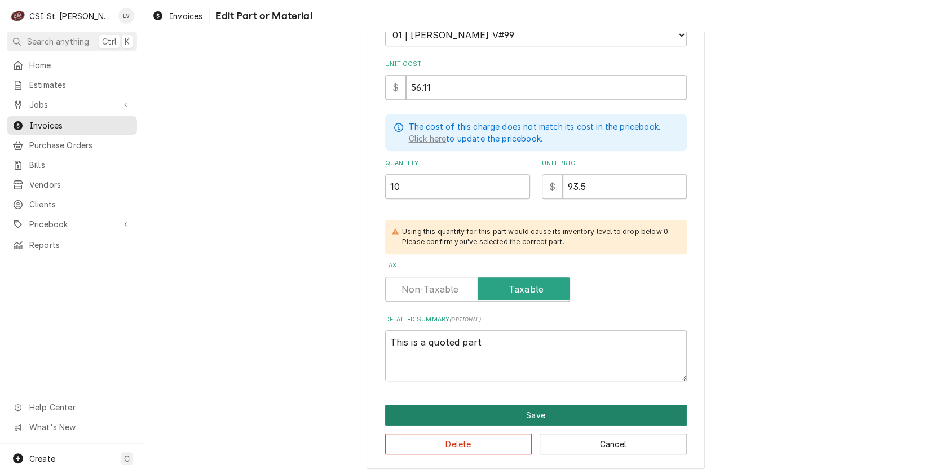
click at [520, 407] on button "Save" at bounding box center [536, 415] width 302 height 21
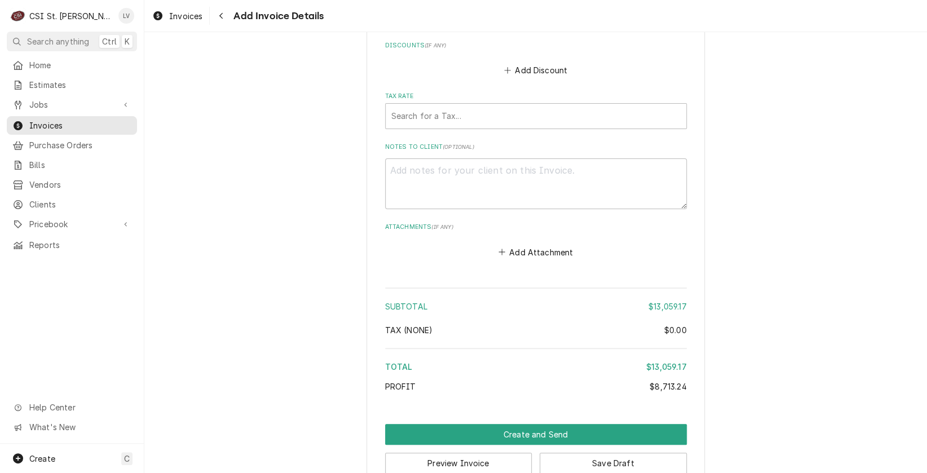
scroll to position [8520, 0]
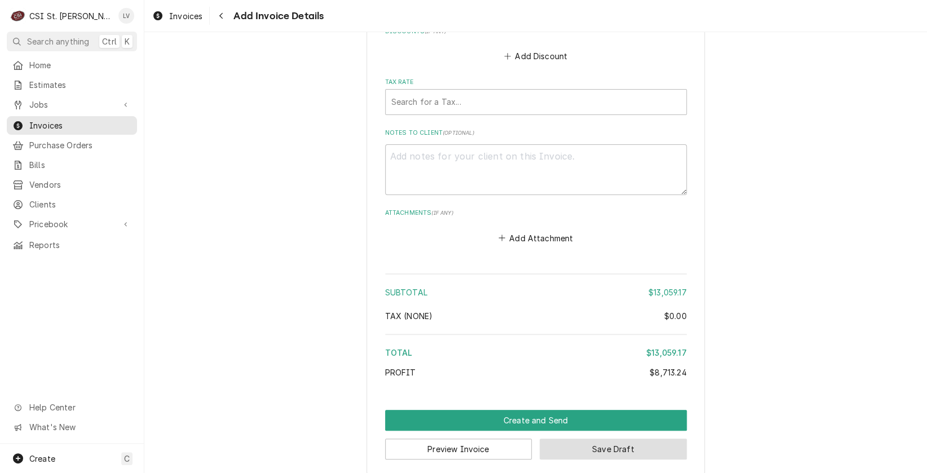
click at [615, 444] on button "Save Draft" at bounding box center [613, 449] width 147 height 21
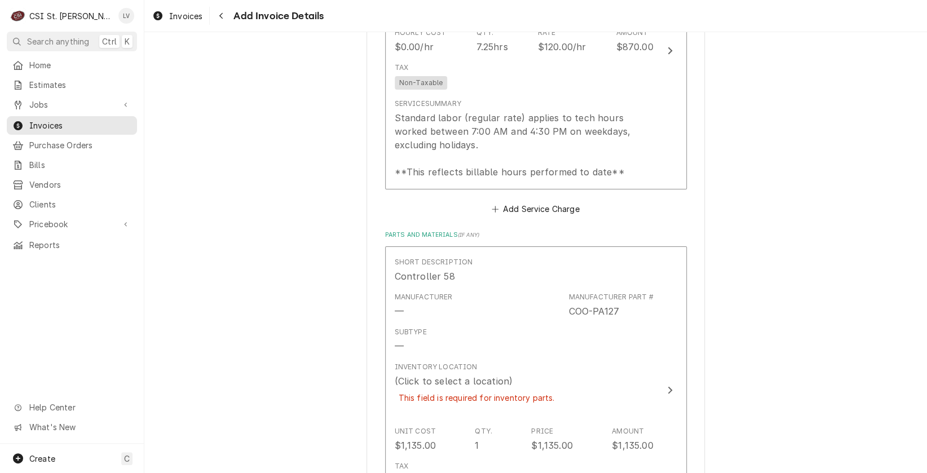
scroll to position [4881, 0]
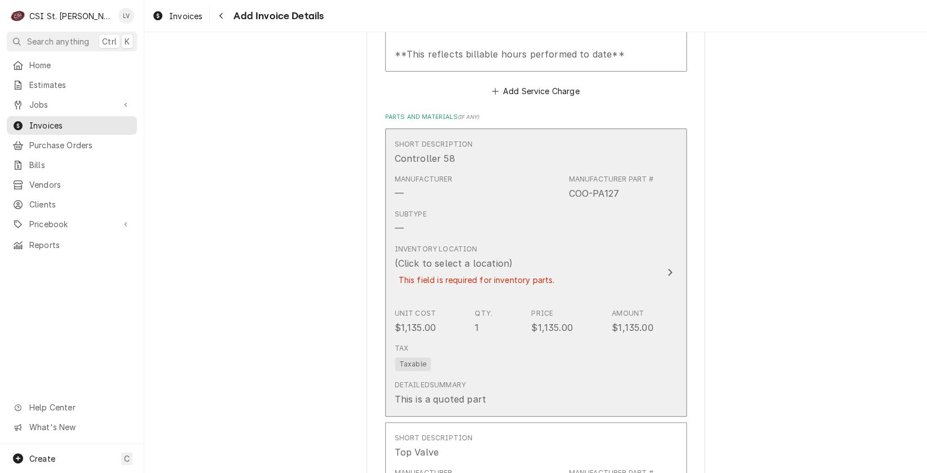
click at [565, 298] on div "Inventory Location (Click to select a location) This field is required for inve…" at bounding box center [524, 272] width 259 height 64
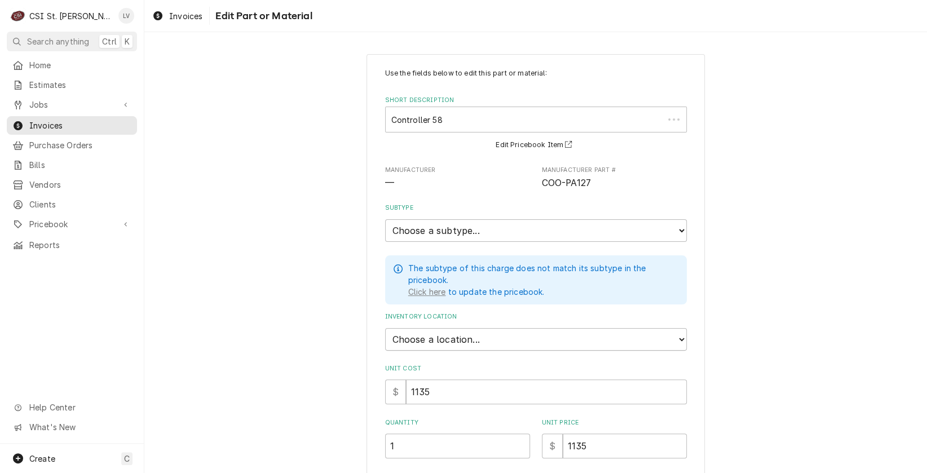
type textarea "x"
click at [423, 331] on select "Choose a location... 00 | STL WAREHOUSE 01 | [PERSON_NAME] V#93 01 | [PERSON_NA…" at bounding box center [536, 339] width 302 height 23
select select "1536"
click at [385, 328] on select "Choose a location... 00 | STL WAREHOUSE 01 | [PERSON_NAME] V#93 01 | [PERSON_NA…" at bounding box center [536, 339] width 302 height 23
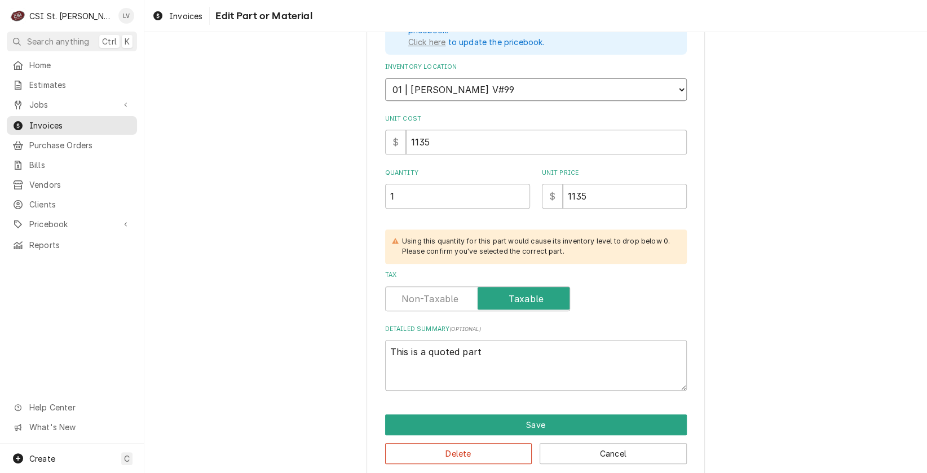
scroll to position [261, 0]
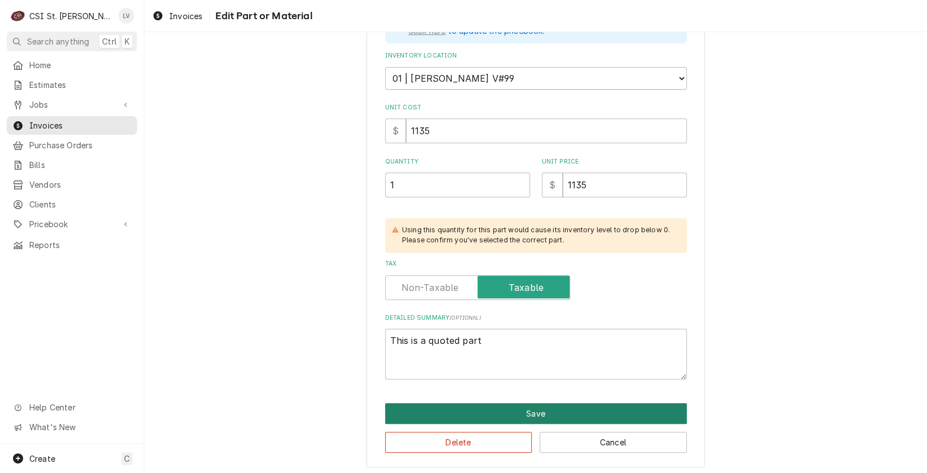
click at [635, 409] on button "Save" at bounding box center [536, 413] width 302 height 21
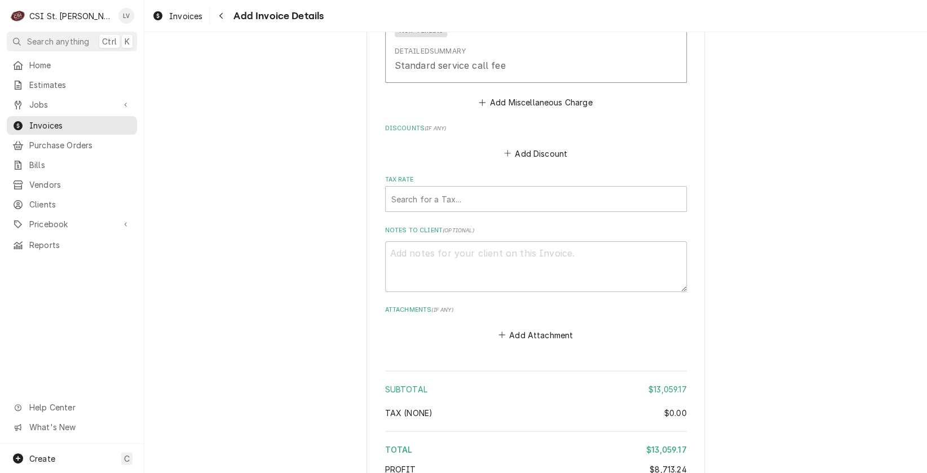
scroll to position [8491, 0]
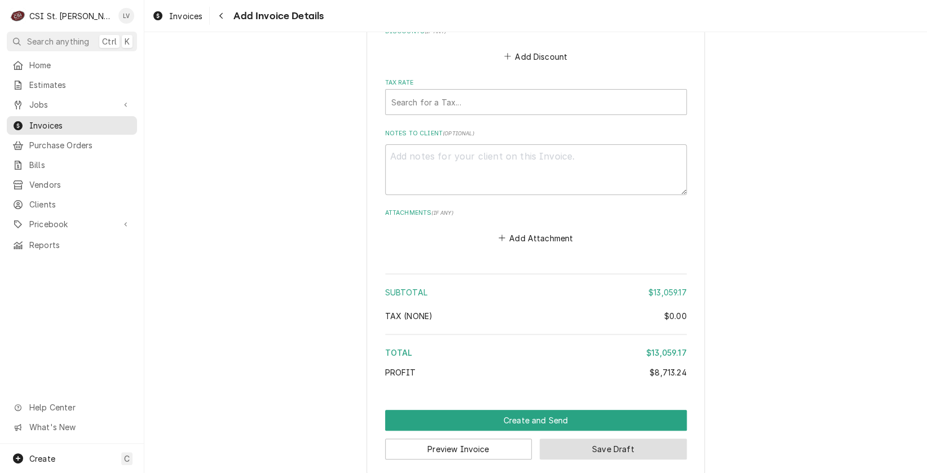
click at [621, 447] on button "Save Draft" at bounding box center [613, 449] width 147 height 21
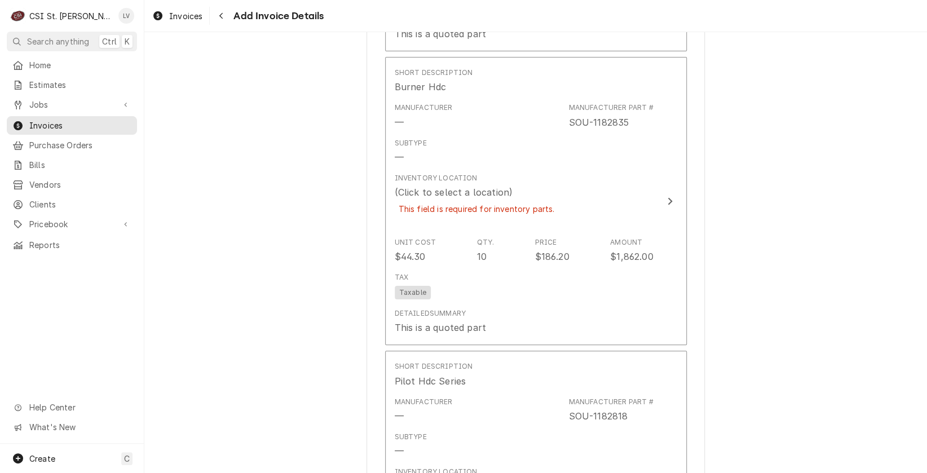
scroll to position [6262, 0]
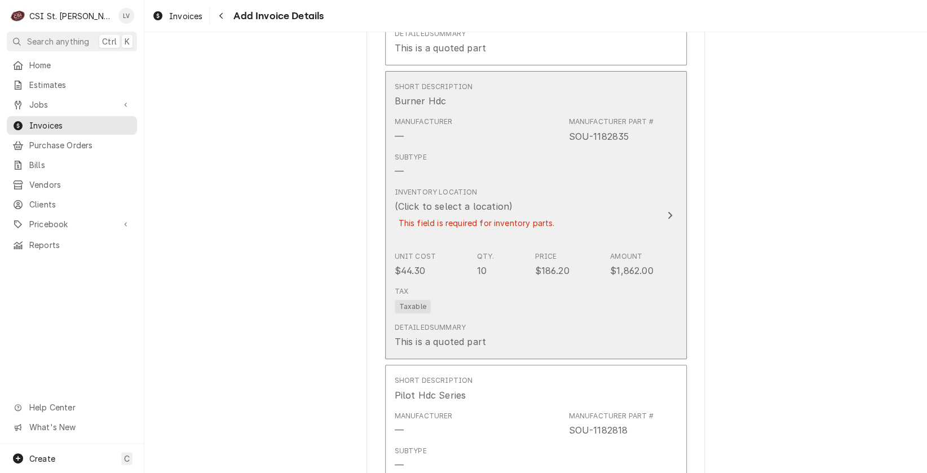
click at [493, 213] on div "This field is required for inventory parts." at bounding box center [477, 223] width 164 height 20
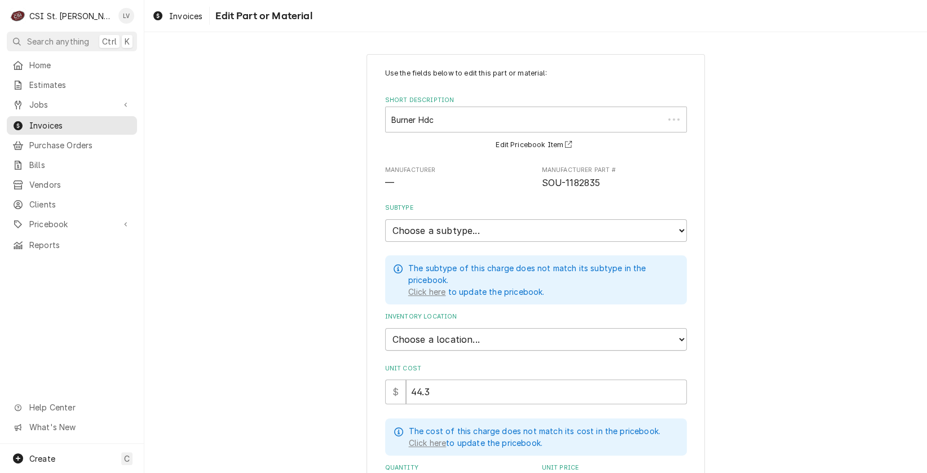
type textarea "x"
click at [447, 338] on select "Choose a location... 00 | STL WAREHOUSE 01 | CHUCK WAMBOLDT V#93 01 | COURTNEY …" at bounding box center [536, 339] width 302 height 23
select select "1536"
click at [385, 328] on select "Choose a location... 00 | STL WAREHOUSE 01 | CHUCK WAMBOLDT V#93 01 | COURTNEY …" at bounding box center [536, 339] width 302 height 23
click at [775, 281] on div "Use the fields below to edit this part or material: Short Description Burner Hd…" at bounding box center [535, 414] width 783 height 740
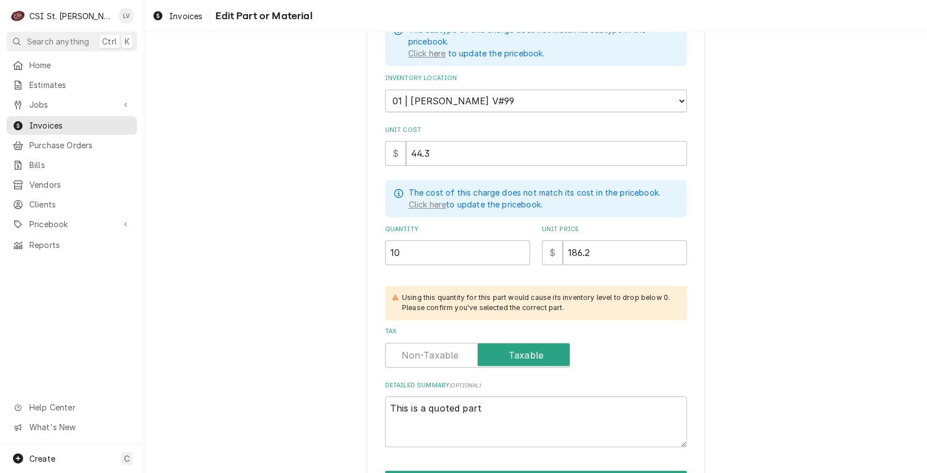
scroll to position [305, 0]
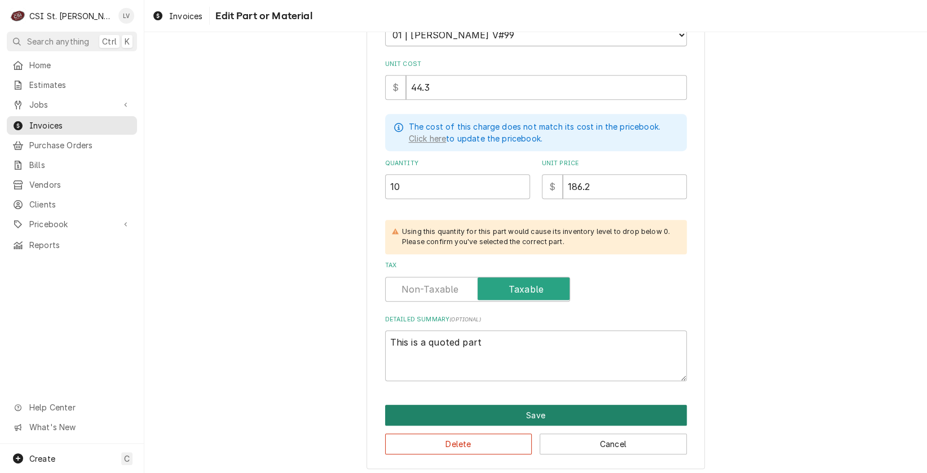
click at [604, 412] on button "Save" at bounding box center [536, 415] width 302 height 21
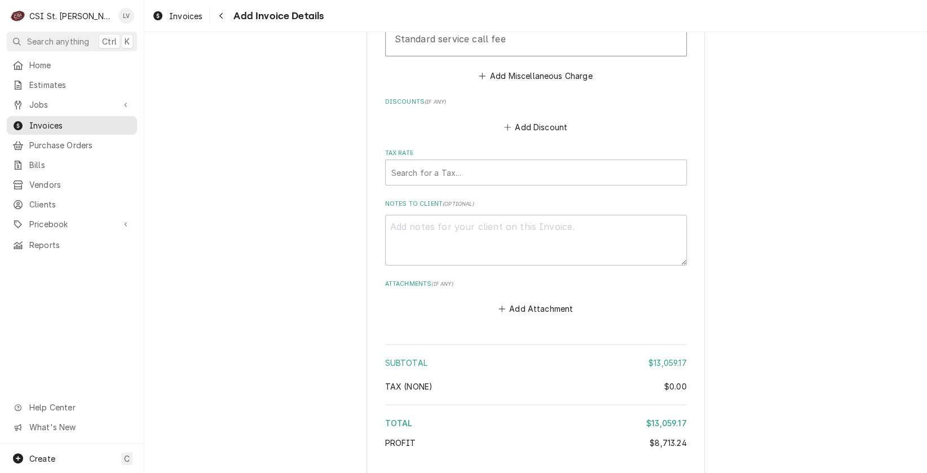
scroll to position [8292, 0]
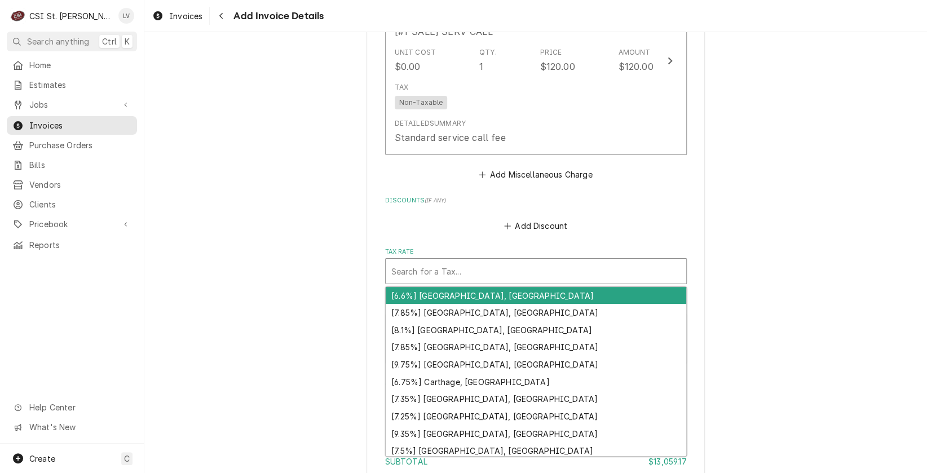
click at [503, 261] on div "Tax Rate" at bounding box center [535, 271] width 289 height 20
type textarea "x"
type input "m"
type textarea "x"
type input "mo"
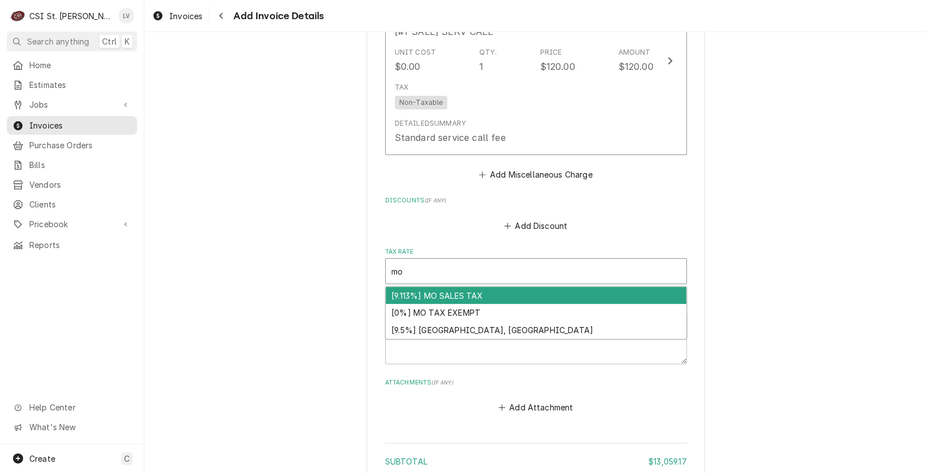
click at [496, 287] on div "[9.113%] MO SALES TAX" at bounding box center [536, 295] width 301 height 17
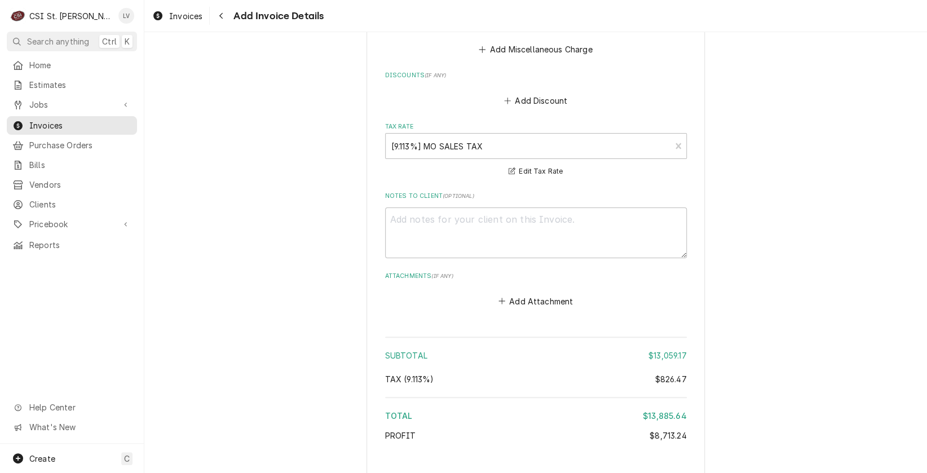
scroll to position [8481, 0]
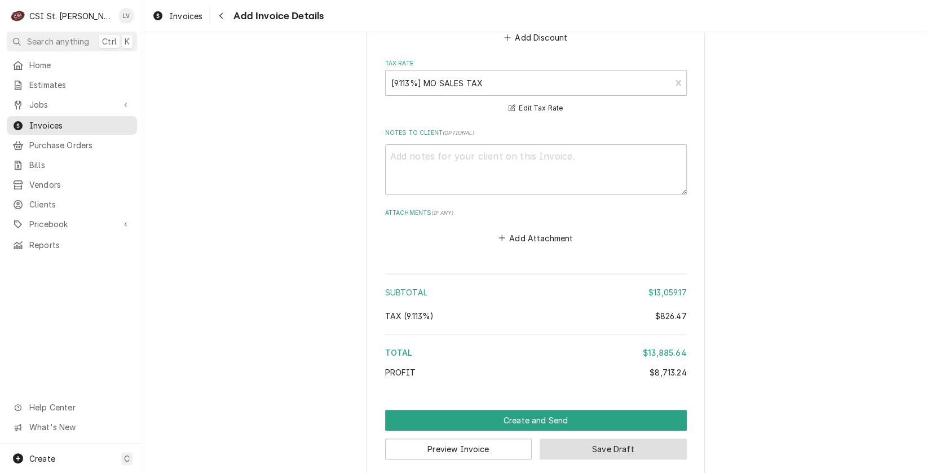
click at [601, 439] on button "Save Draft" at bounding box center [613, 449] width 147 height 21
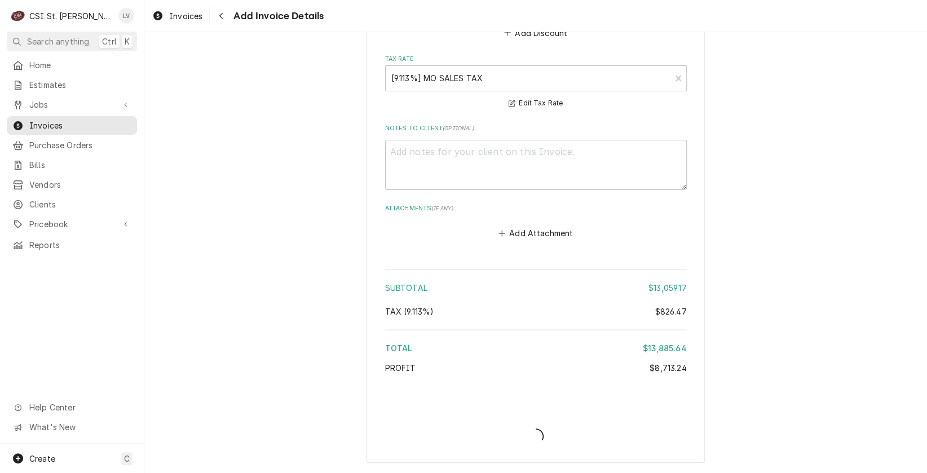
scroll to position [8450, 0]
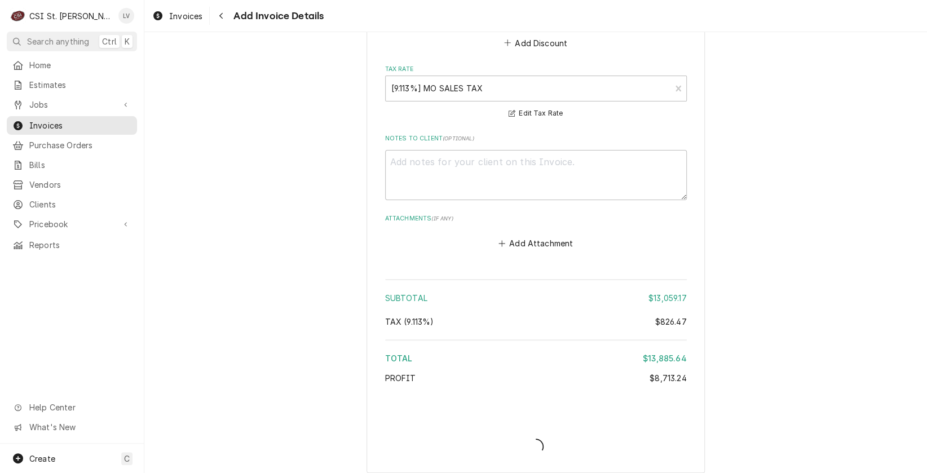
type textarea "x"
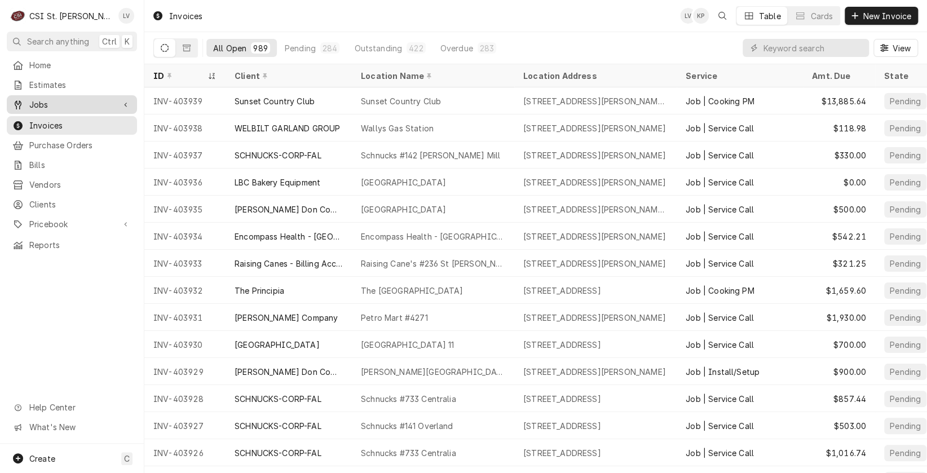
click at [42, 101] on span "Jobs" at bounding box center [71, 105] width 85 height 12
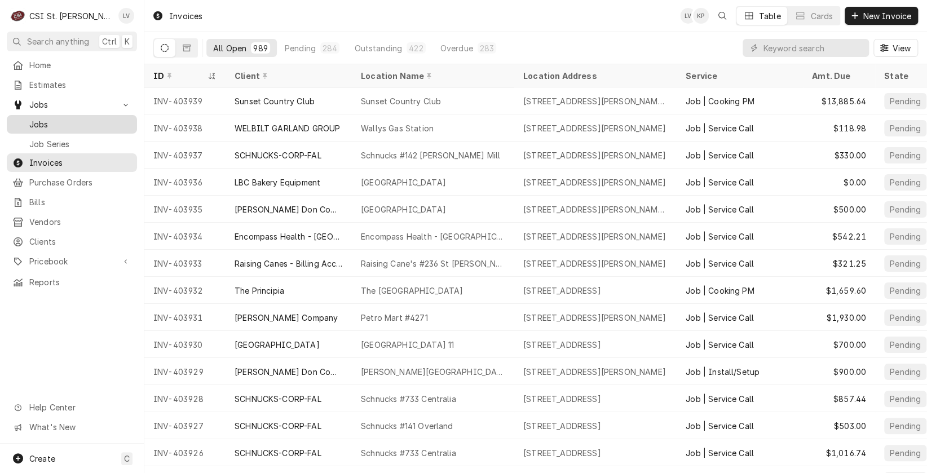
click at [46, 118] on span "Jobs" at bounding box center [80, 124] width 102 height 12
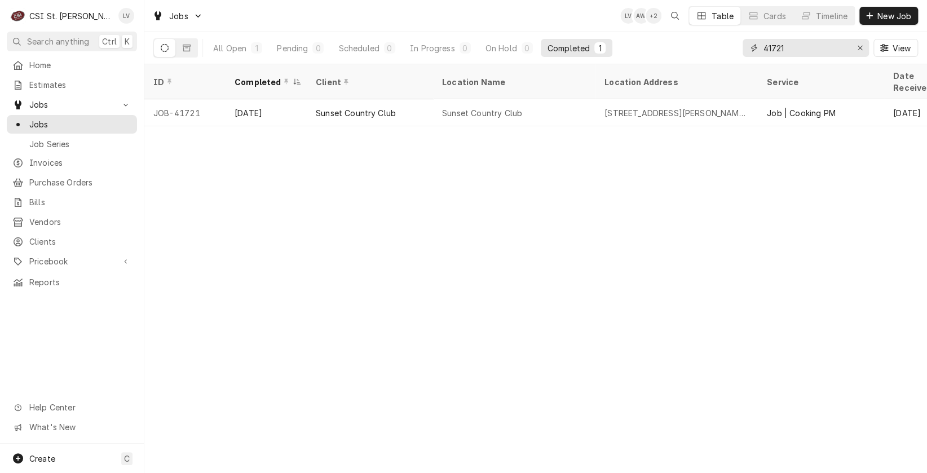
drag, startPoint x: 786, startPoint y: 44, endPoint x: 737, endPoint y: 57, distance: 50.2
click at [737, 57] on div "All Open 1 Pending 0 Scheduled 0 In Progress 0 On Hold 0 Completed 1 41721 View" at bounding box center [535, 48] width 765 height 32
type input "42658"
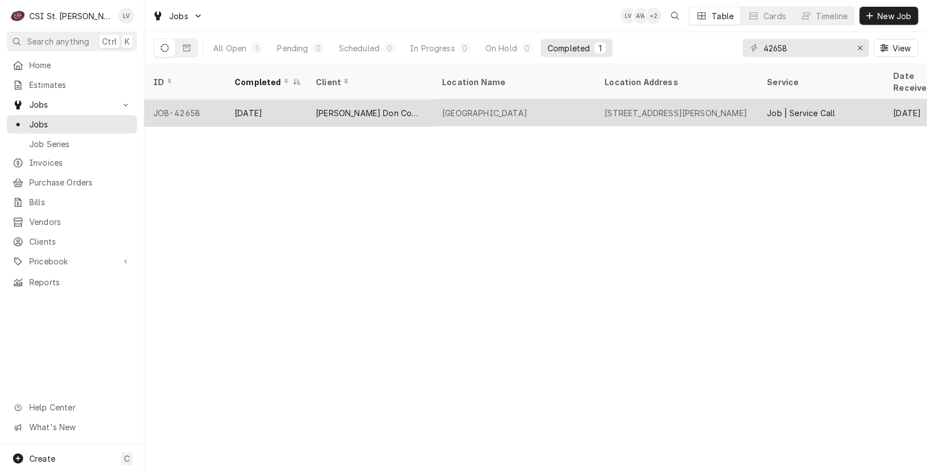
click at [345, 107] on div "[PERSON_NAME] Don Company" at bounding box center [370, 113] width 108 height 12
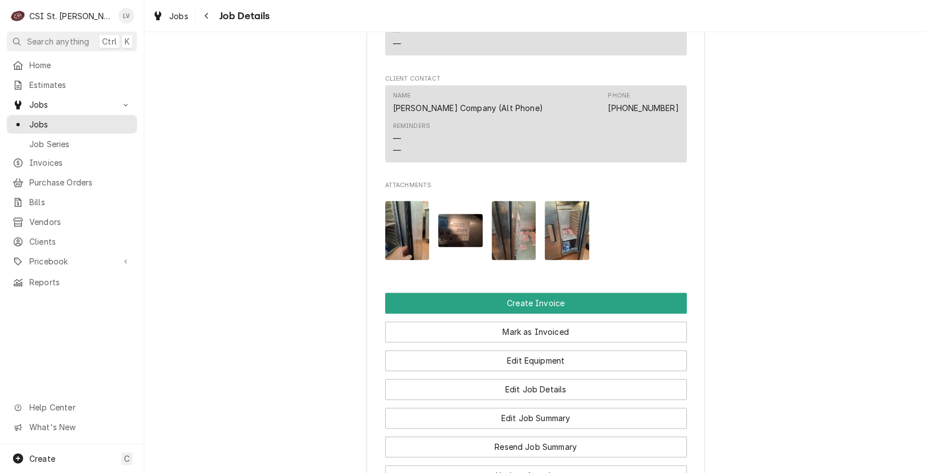
scroll to position [1015, 0]
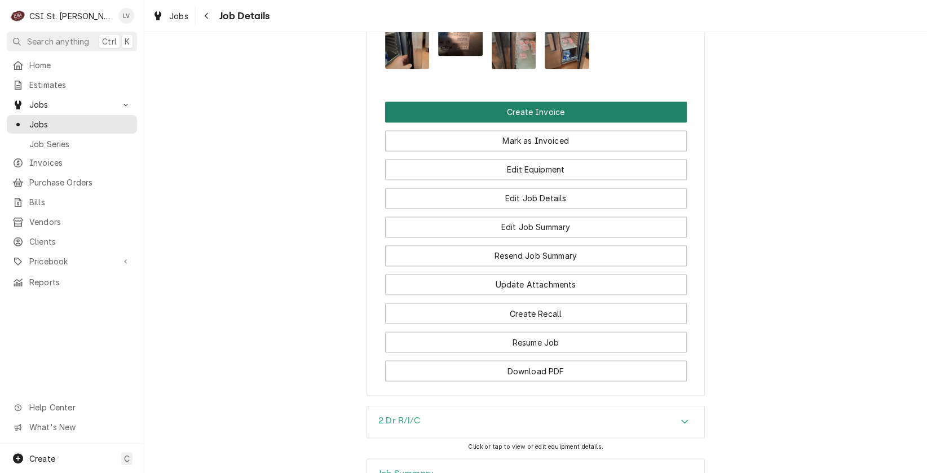
click at [460, 122] on button "Create Invoice" at bounding box center [536, 112] width 302 height 21
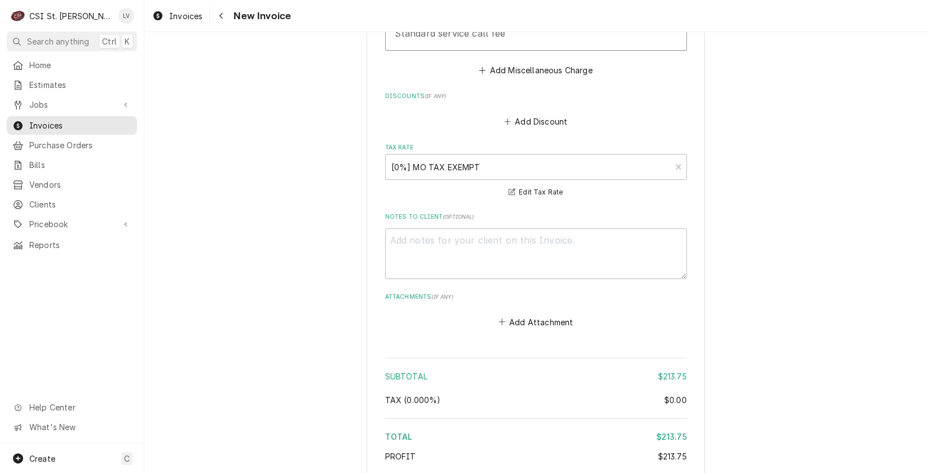
scroll to position [2474, 0]
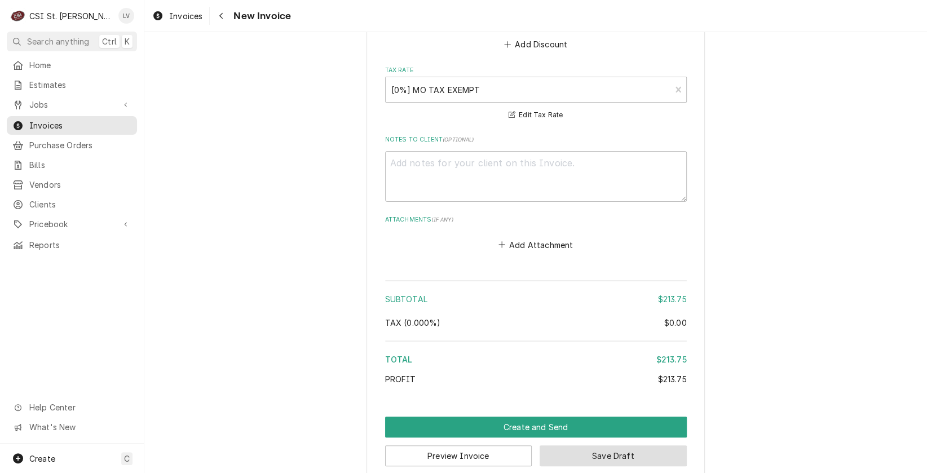
click at [617, 446] on button "Save Draft" at bounding box center [613, 456] width 147 height 21
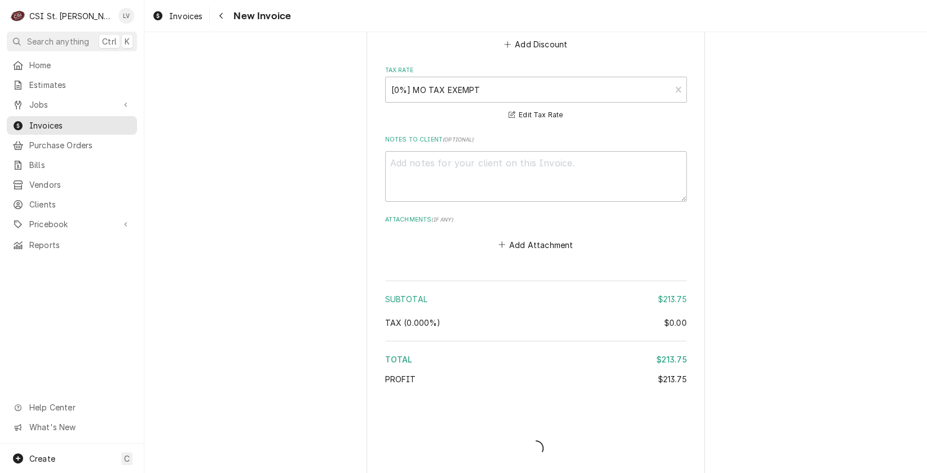
scroll to position [2469, 0]
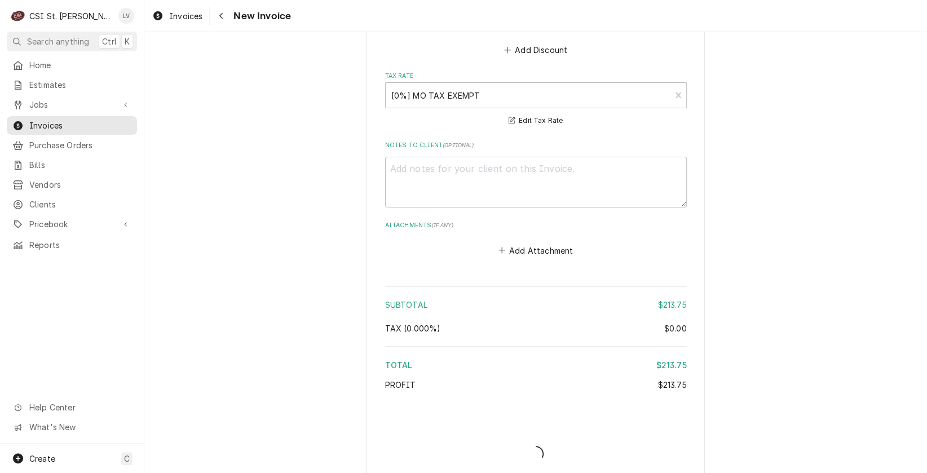
type textarea "x"
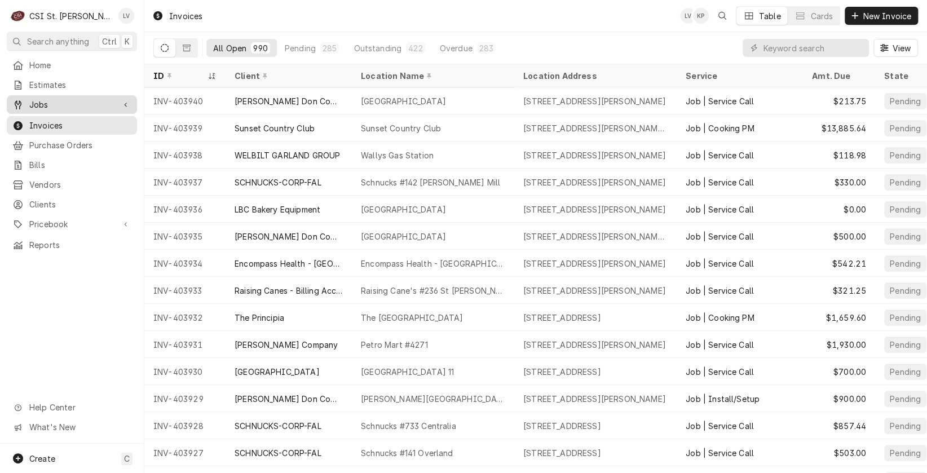
click at [39, 102] on span "Jobs" at bounding box center [71, 105] width 85 height 12
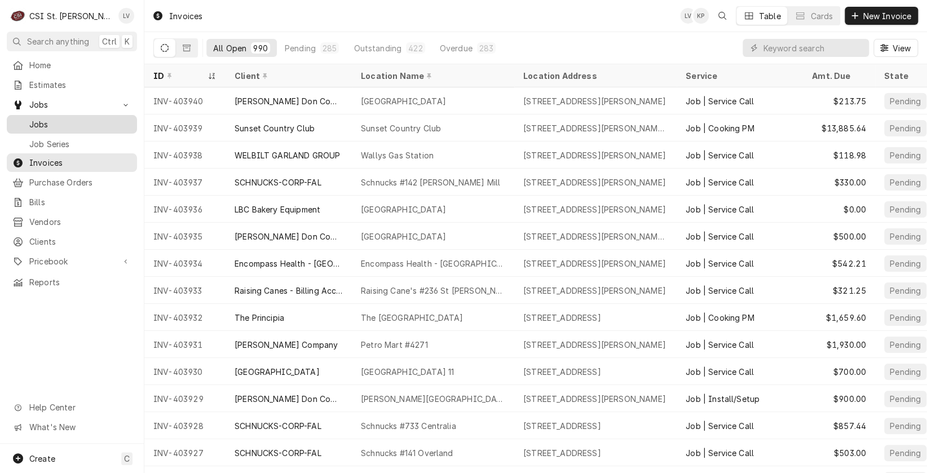
click at [40, 118] on span "Jobs" at bounding box center [80, 124] width 102 height 12
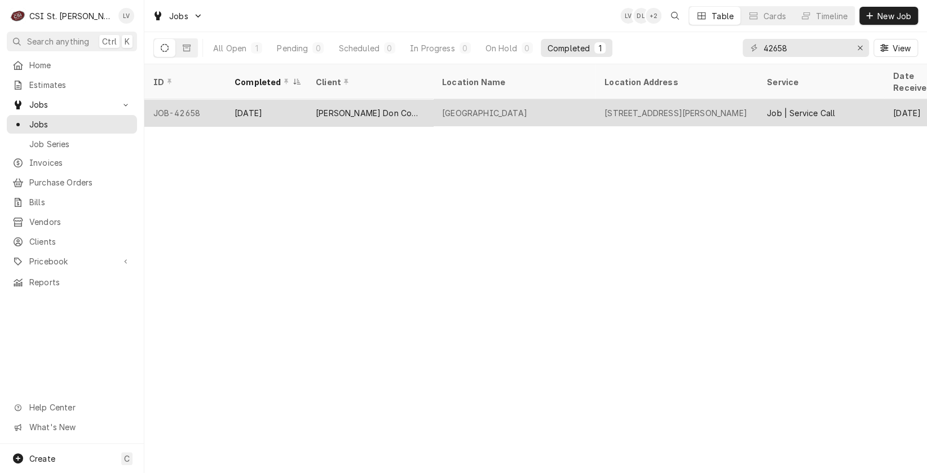
click at [443, 105] on div "Harvest Ridge Elementary" at bounding box center [514, 112] width 162 height 27
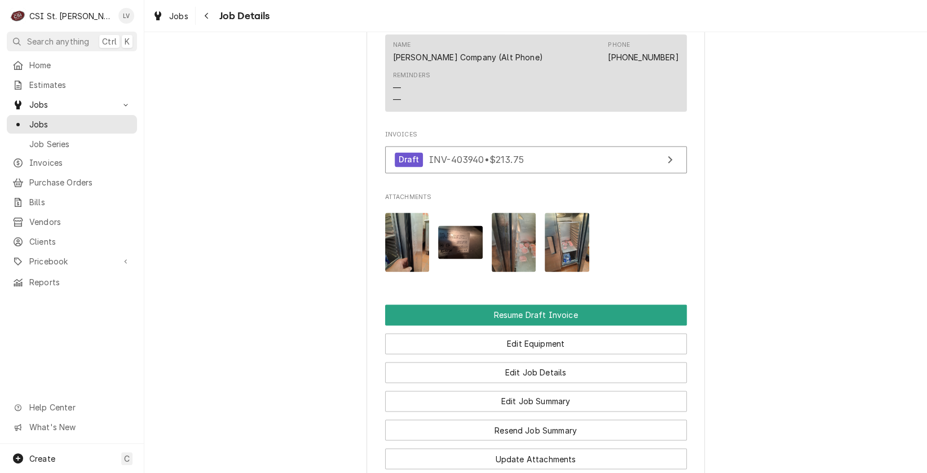
scroll to position [903, 0]
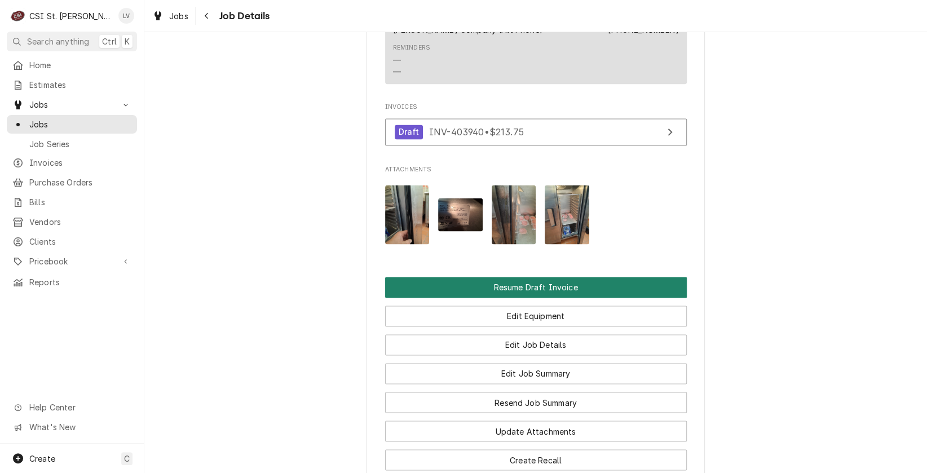
click at [491, 296] on button "Resume Draft Invoice" at bounding box center [536, 287] width 302 height 21
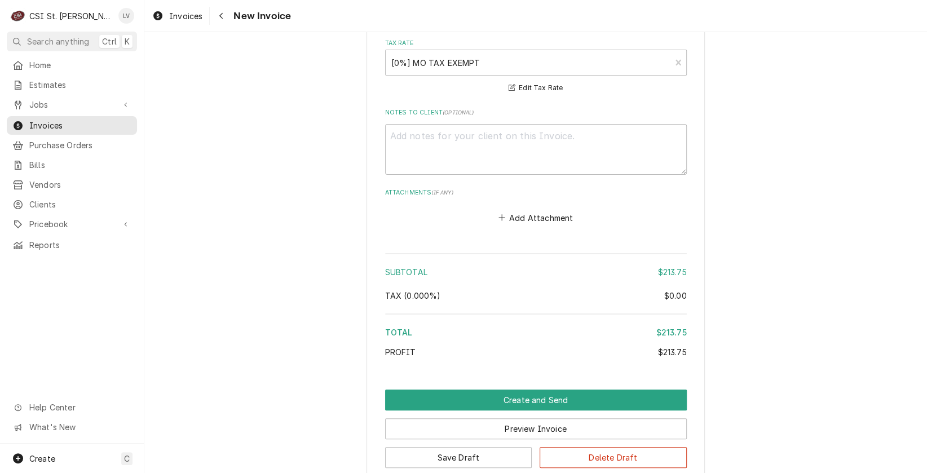
scroll to position [2555, 0]
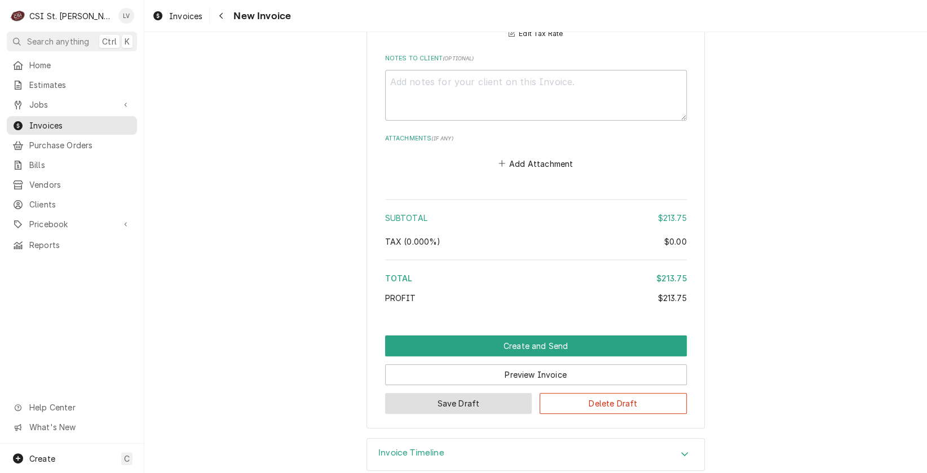
click at [493, 393] on button "Save Draft" at bounding box center [458, 403] width 147 height 21
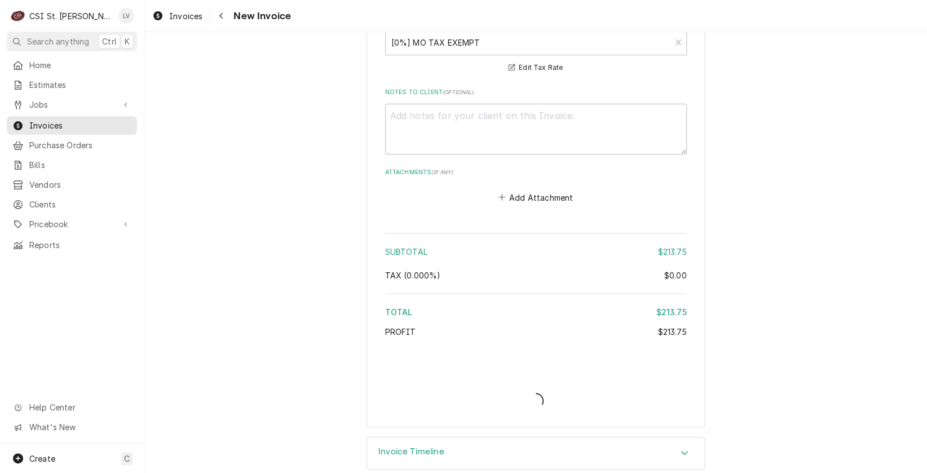
type textarea "x"
